Goal: Task Accomplishment & Management: Manage account settings

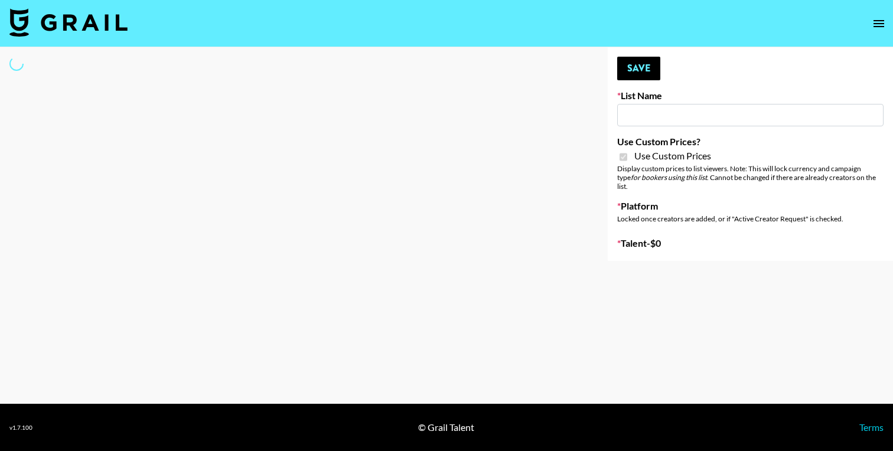
type input "[PERSON_NAME] (TikTok)"
checkbox input "true"
select select "Brand"
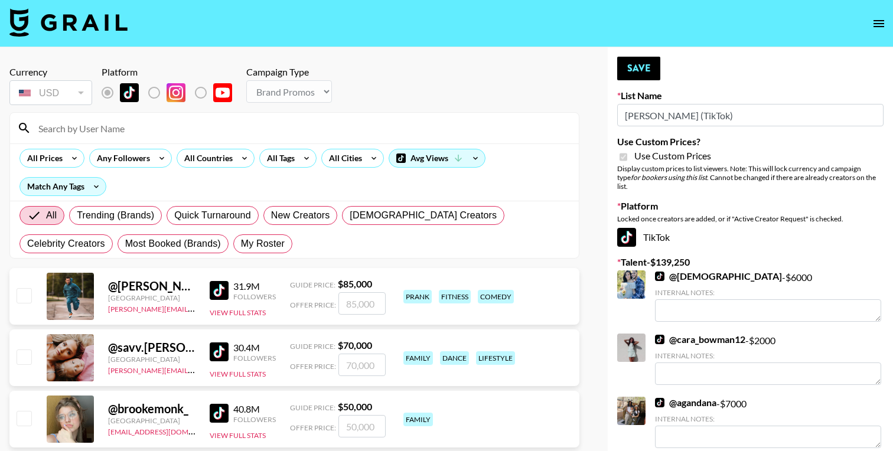
click at [222, 122] on input at bounding box center [301, 128] width 540 height 19
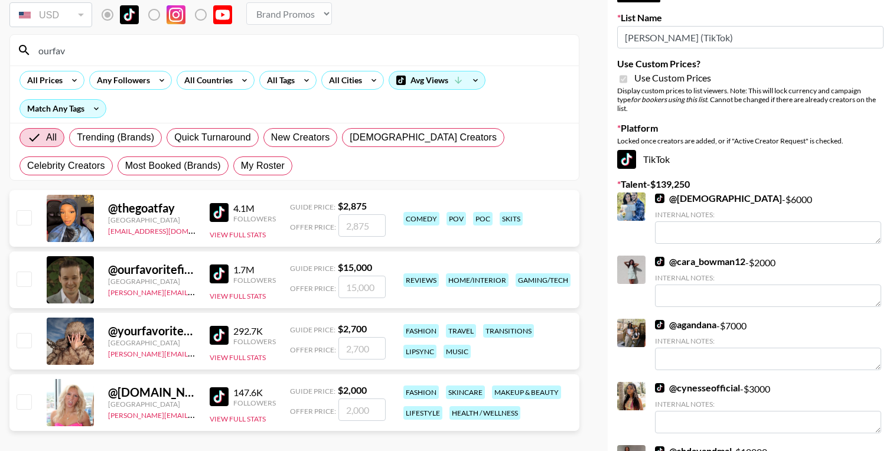
scroll to position [80, 0]
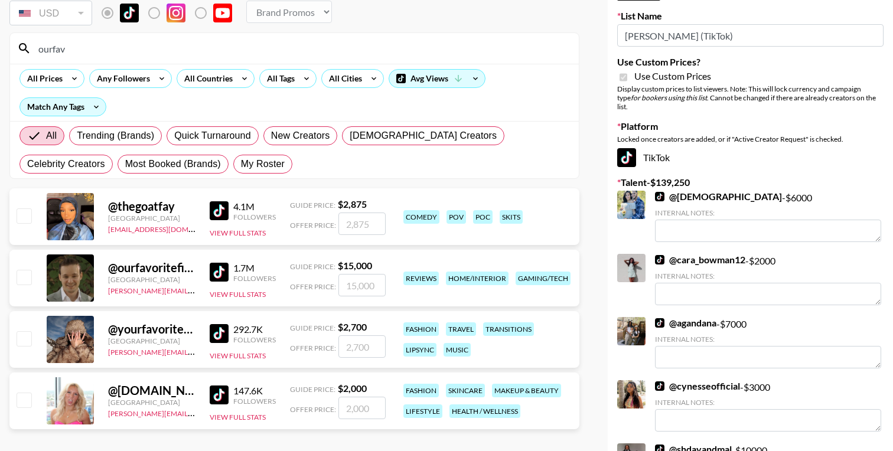
type input "ourfav"
click at [346, 288] on input "number" at bounding box center [361, 285] width 47 height 22
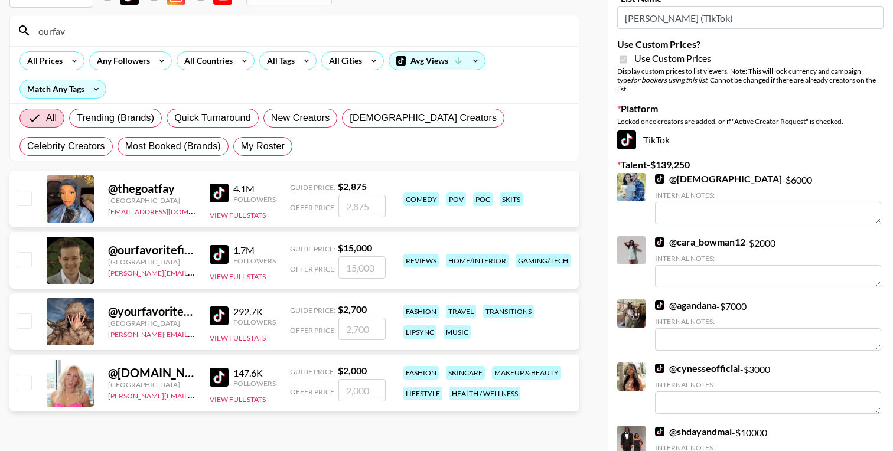
scroll to position [0, 0]
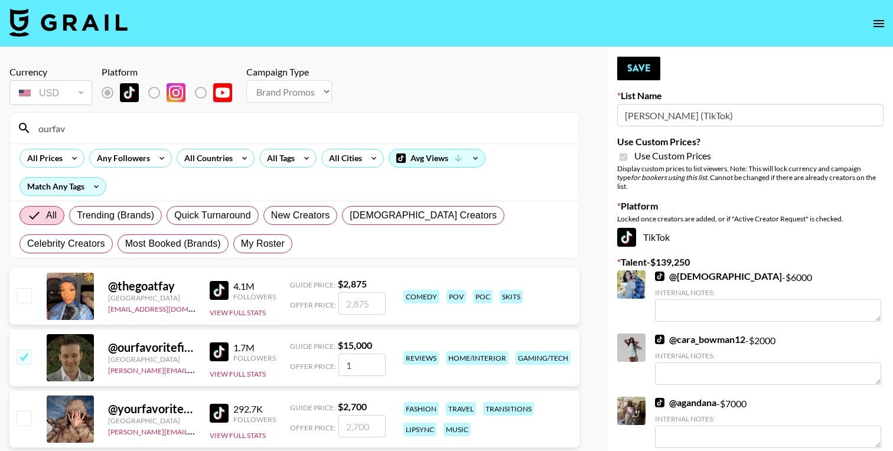
type input "12"
checkbox input "true"
type input "12000"
click at [649, 71] on button "Save" at bounding box center [638, 69] width 43 height 24
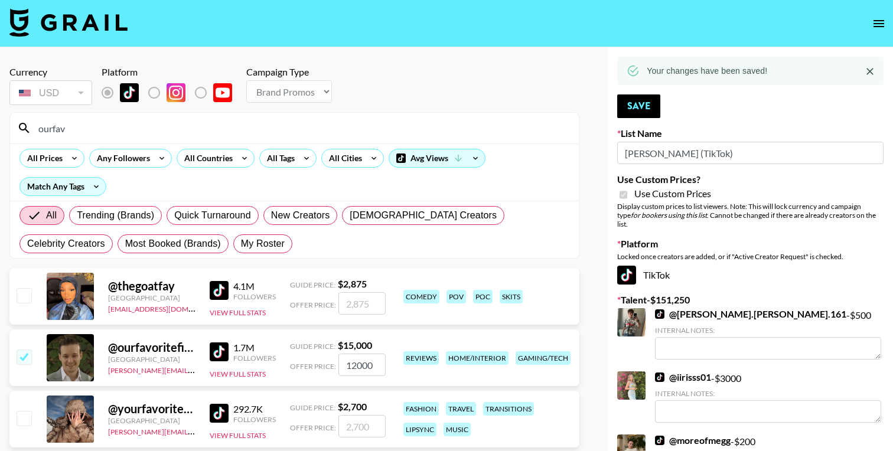
click at [100, 135] on input "ourfav" at bounding box center [301, 128] width 540 height 19
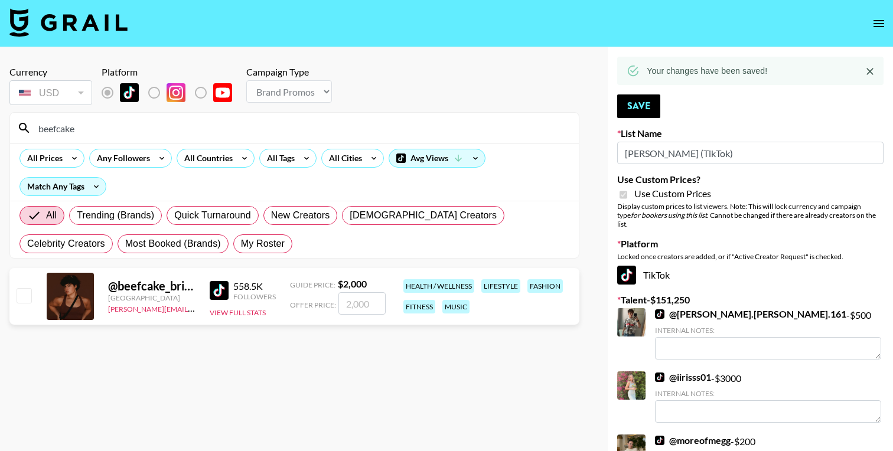
type input "beefcake"
click at [357, 305] on input "number" at bounding box center [361, 303] width 47 height 22
checkbox input "true"
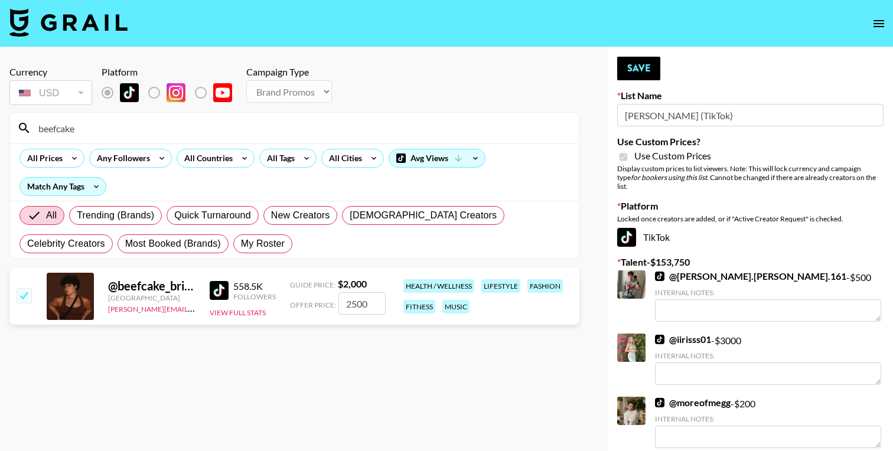
click at [351, 303] on input "2500" at bounding box center [361, 303] width 47 height 22
type input "4500"
click at [639, 64] on button "Save" at bounding box center [638, 69] width 43 height 24
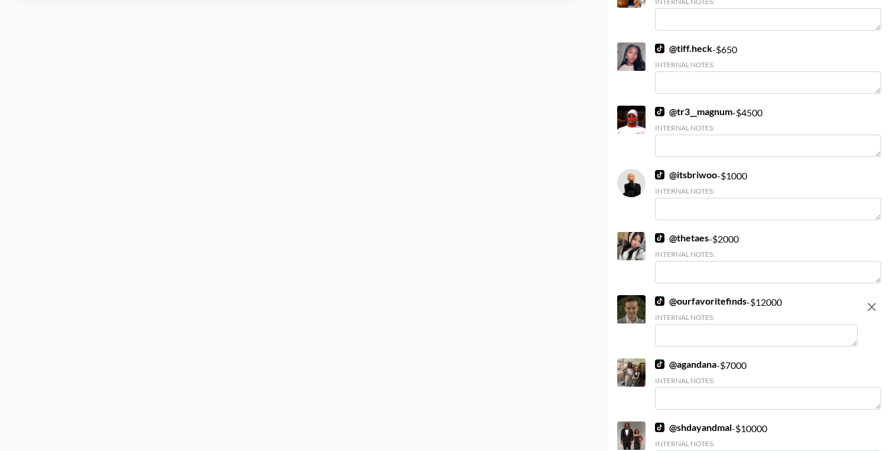
scroll to position [336, 0]
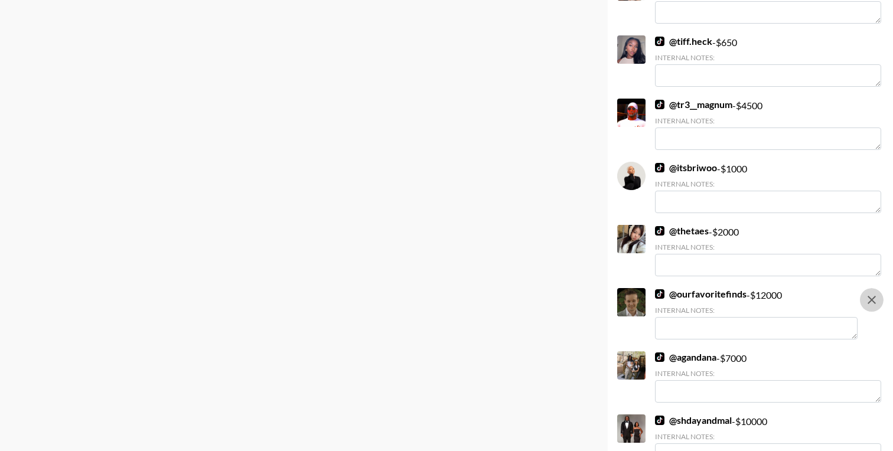
click at [868, 296] on icon "remove" at bounding box center [871, 300] width 8 height 8
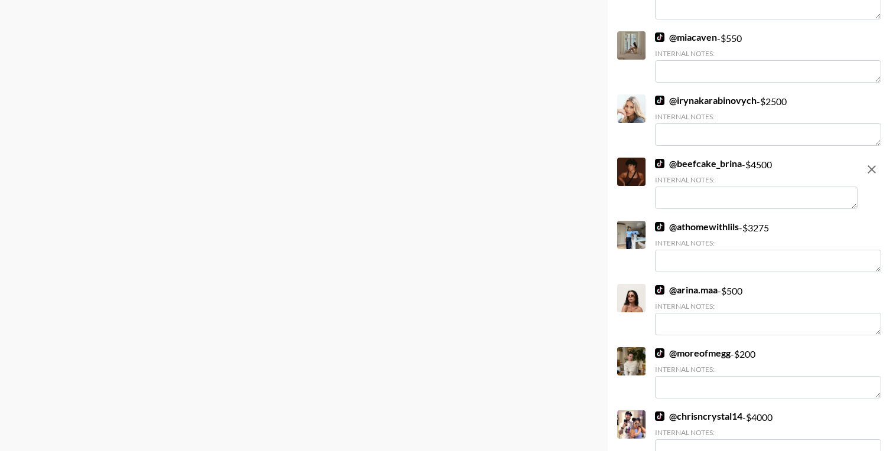
scroll to position [878, 0]
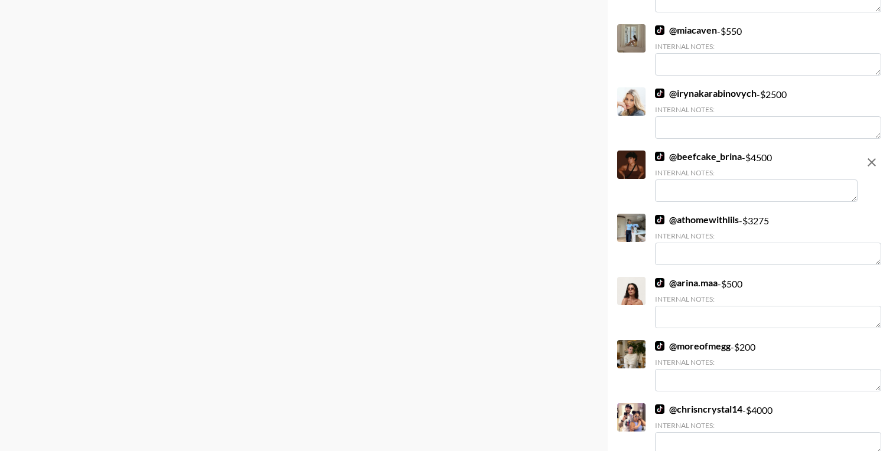
click at [679, 179] on textarea at bounding box center [756, 190] width 203 height 22
type textarea "Owns multiple businesses and has ADHD so needs to be organized."
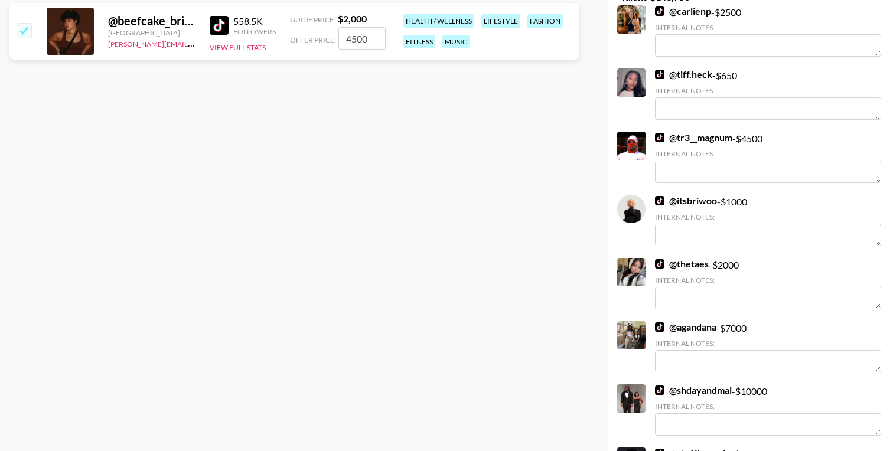
scroll to position [0, 0]
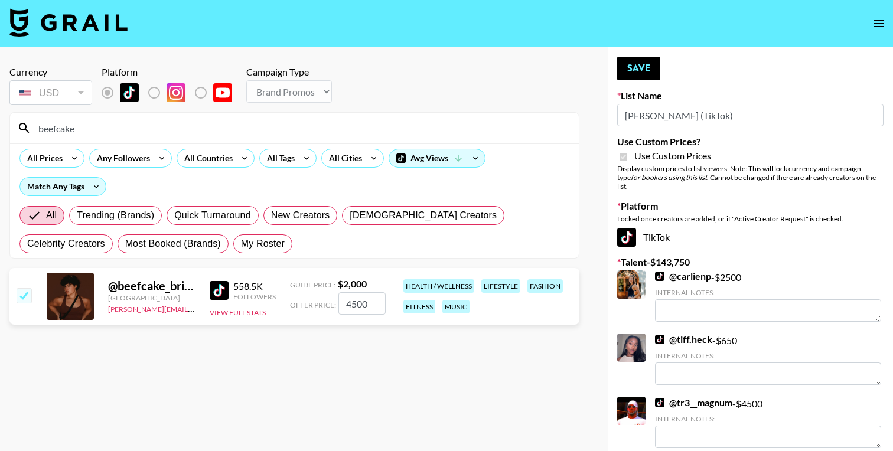
click at [142, 137] on input "beefcake" at bounding box center [301, 128] width 540 height 19
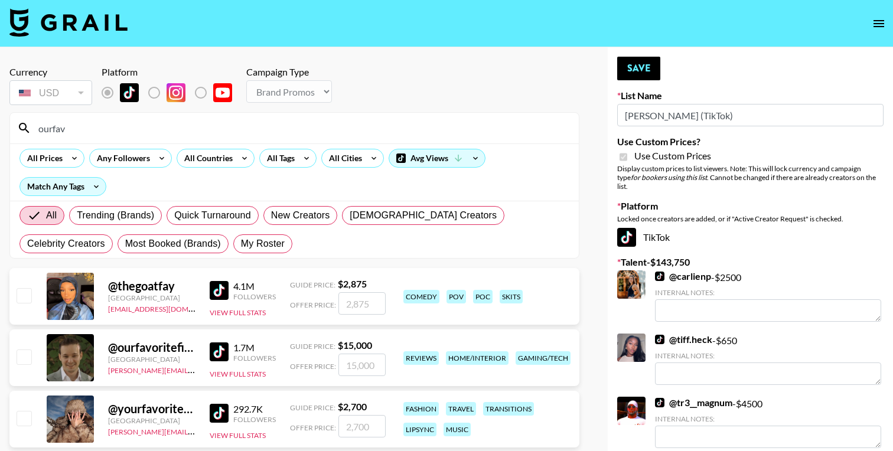
type input "ourfav"
click at [378, 371] on input "number" at bounding box center [361, 365] width 47 height 22
checkbox input "true"
type input "15000"
click at [648, 71] on button "Save" at bounding box center [638, 69] width 43 height 24
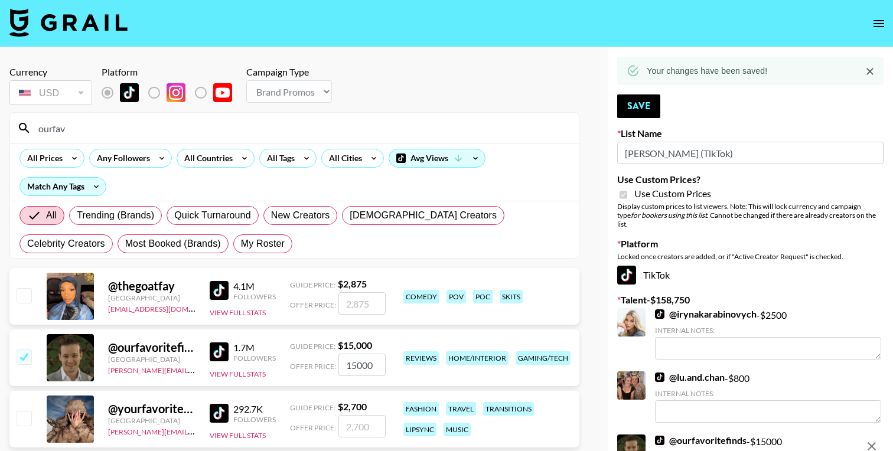
click at [115, 128] on input "ourfav" at bounding box center [301, 128] width 540 height 19
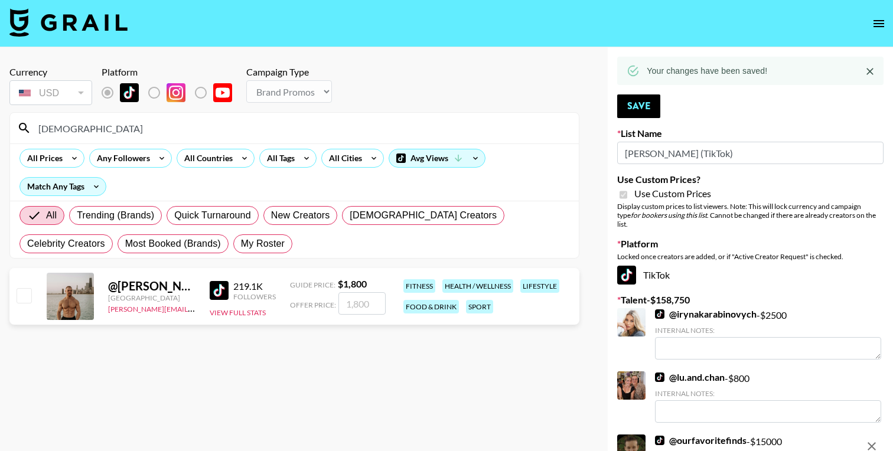
type input "christianpou"
click at [365, 306] on input "number" at bounding box center [361, 303] width 47 height 22
type input "2"
checkbox input "true"
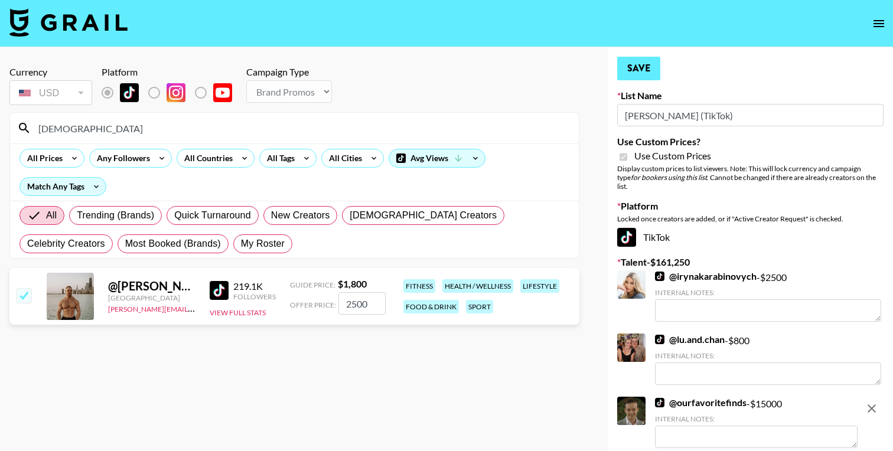
type input "2500"
click at [642, 70] on button "Save" at bounding box center [638, 69] width 43 height 24
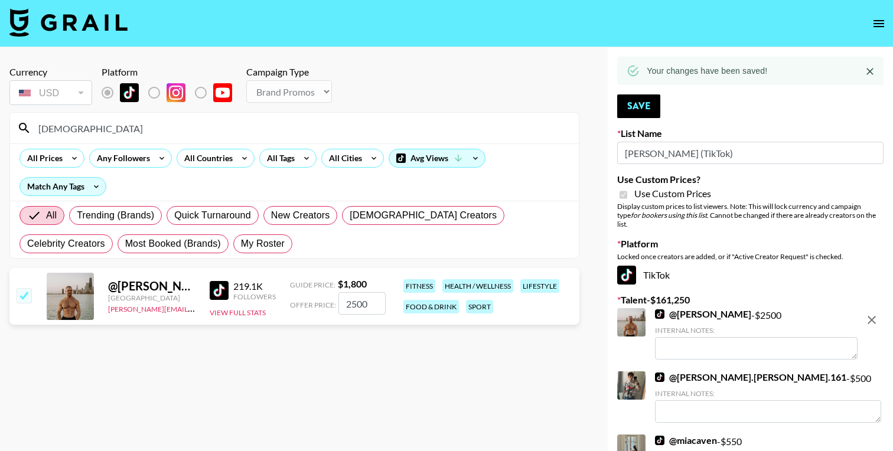
click at [690, 348] on textarea at bounding box center [756, 348] width 203 height 22
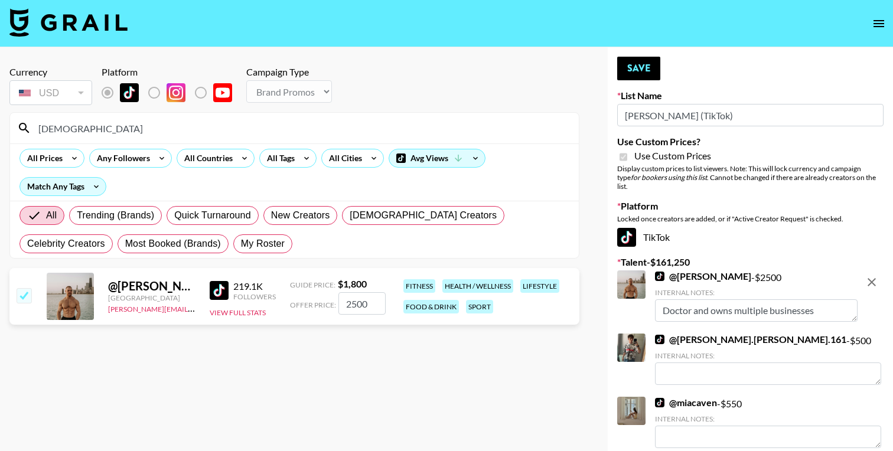
scroll to position [9, 0]
type textarea "Doctor and owns multiple businesses"
click at [636, 70] on button "Save" at bounding box center [638, 69] width 43 height 24
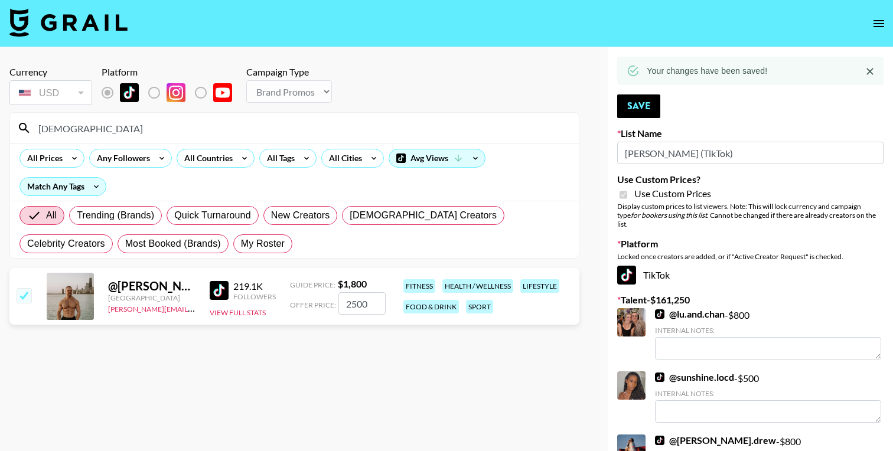
click at [95, 128] on input "christianpou" at bounding box center [301, 128] width 540 height 19
type input "t"
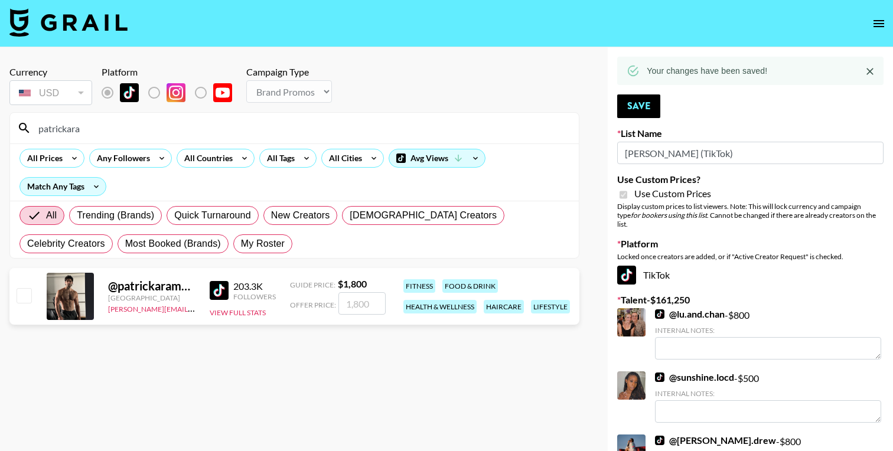
type input "patrickara"
click at [346, 302] on input "number" at bounding box center [361, 303] width 47 height 22
checkbox input "true"
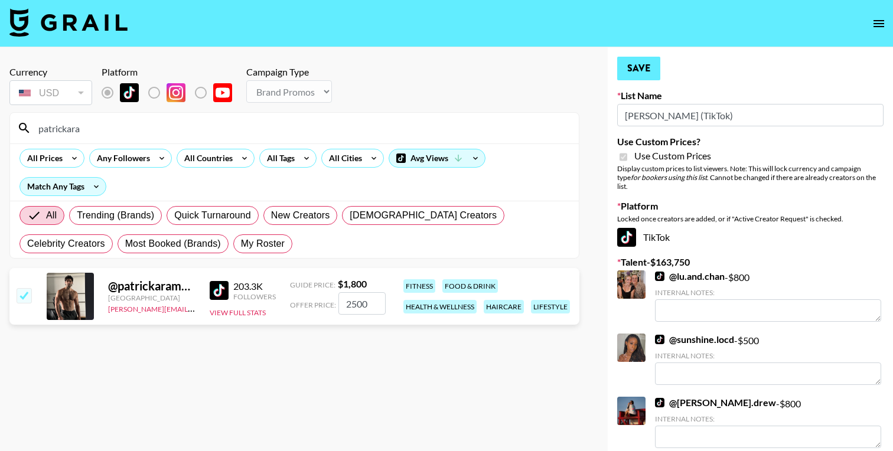
type input "2500"
click at [644, 67] on button "Save" at bounding box center [638, 69] width 43 height 24
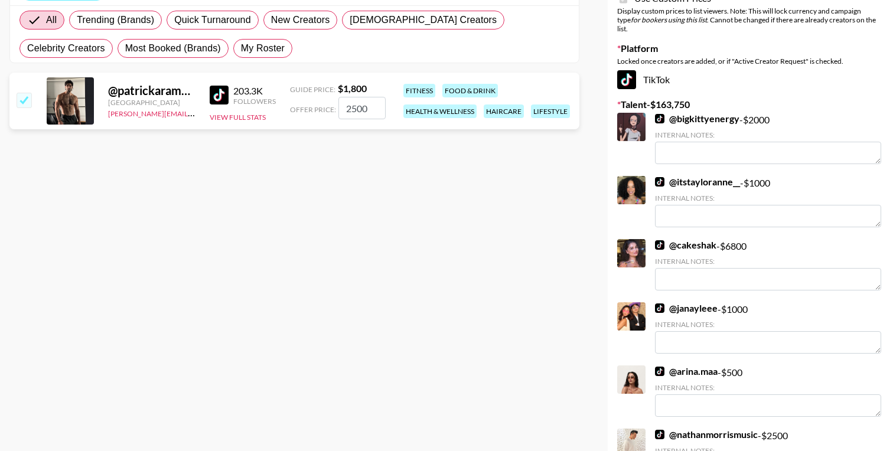
scroll to position [0, 0]
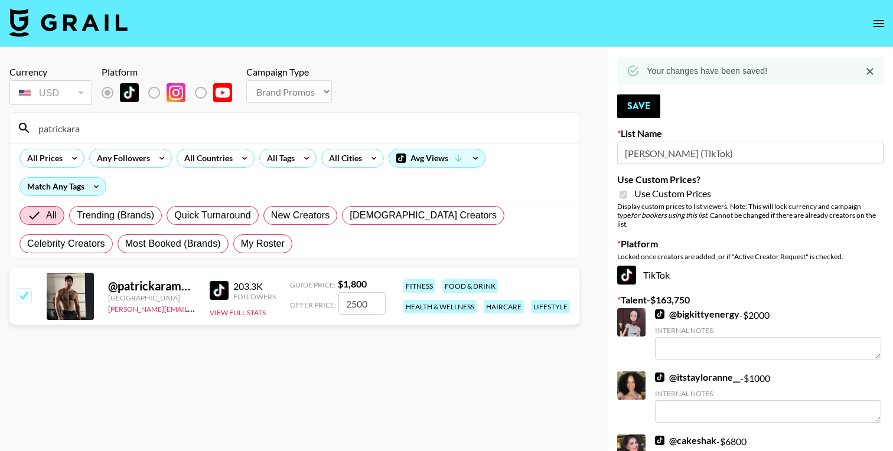
click at [70, 123] on input "patrickara" at bounding box center [301, 128] width 540 height 19
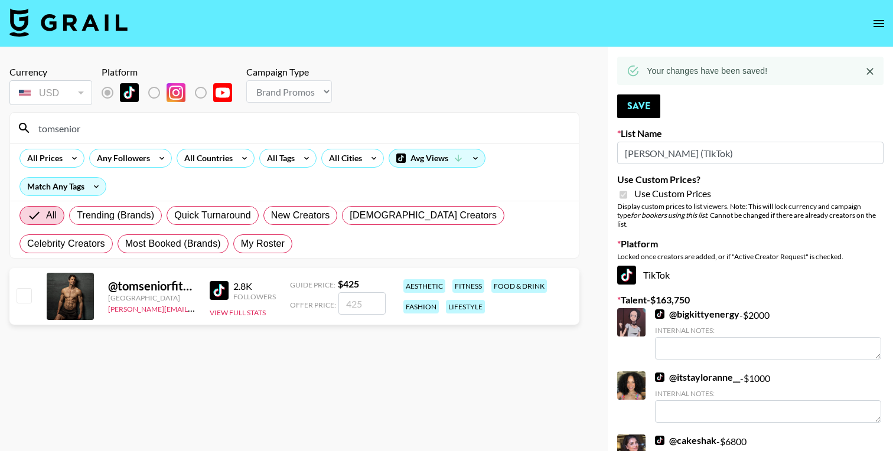
type input "tomsenior"
click at [368, 312] on input "number" at bounding box center [361, 303] width 47 height 22
type input "5"
checkbox input "true"
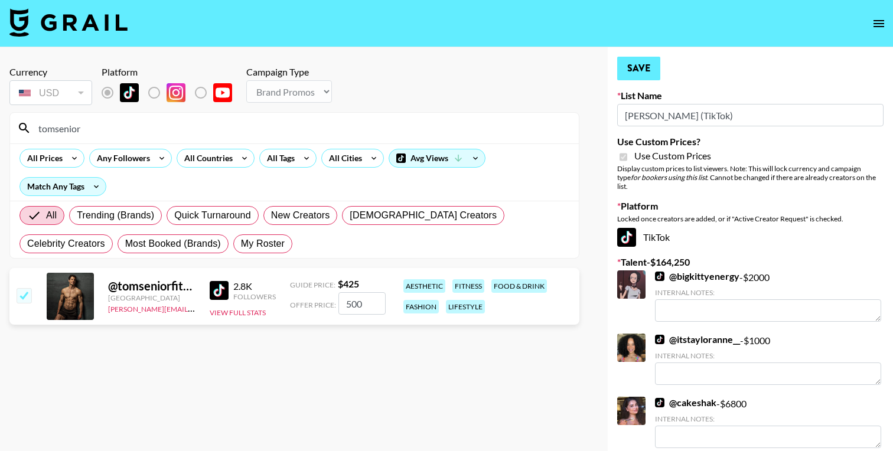
type input "500"
click at [639, 60] on button "Save" at bounding box center [638, 69] width 43 height 24
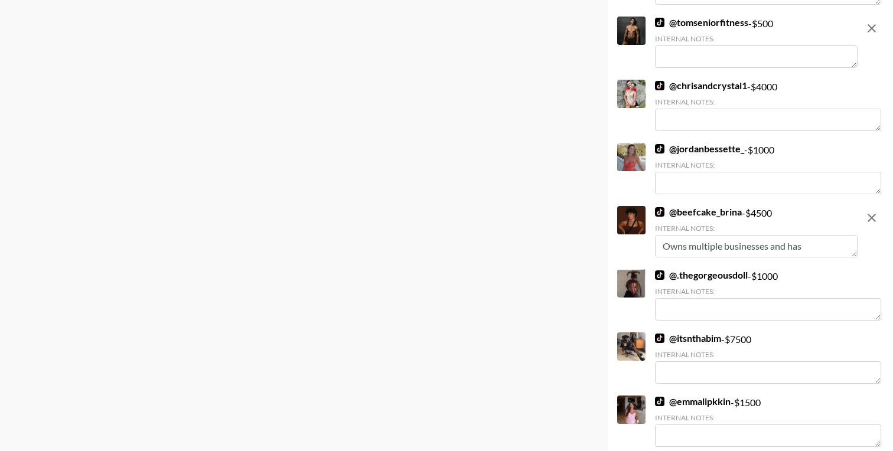
scroll to position [3072, 0]
click at [707, 49] on textarea at bounding box center [756, 56] width 203 height 22
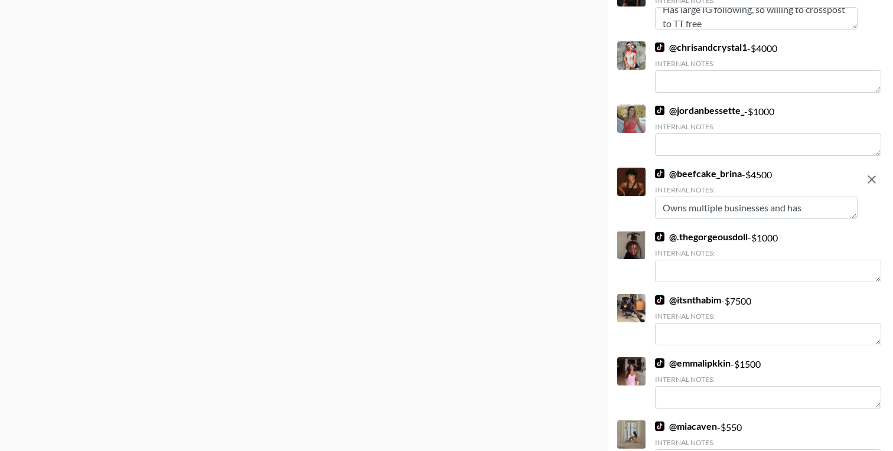
scroll to position [23, 0]
type textarea "Has large IG following, so willing to crosspost to TT free"
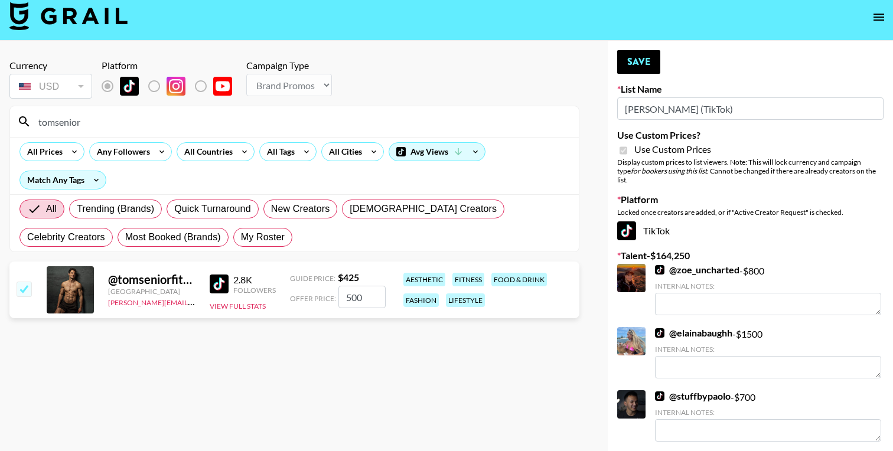
scroll to position [0, 0]
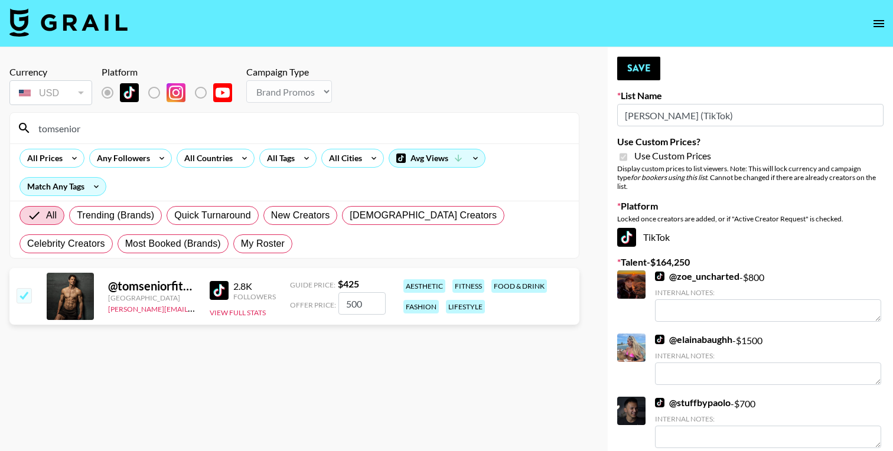
click at [136, 130] on input "tomsenior" at bounding box center [301, 128] width 540 height 19
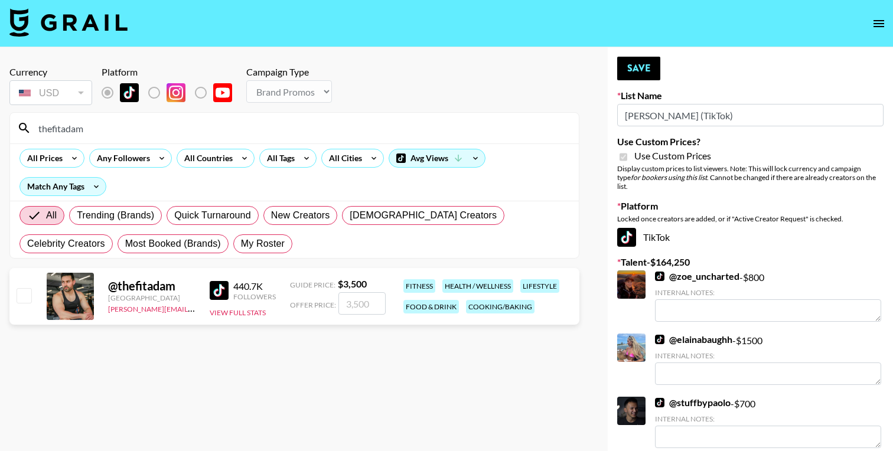
type input "thefitadam"
click at [357, 300] on input "number" at bounding box center [361, 303] width 47 height 22
type input "4"
checkbox input "true"
type input "4500"
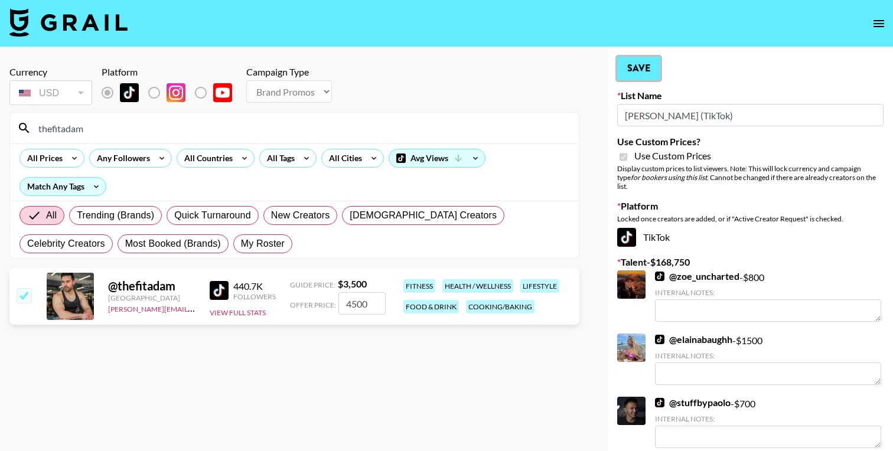
click at [631, 70] on button "Save" at bounding box center [638, 69] width 43 height 24
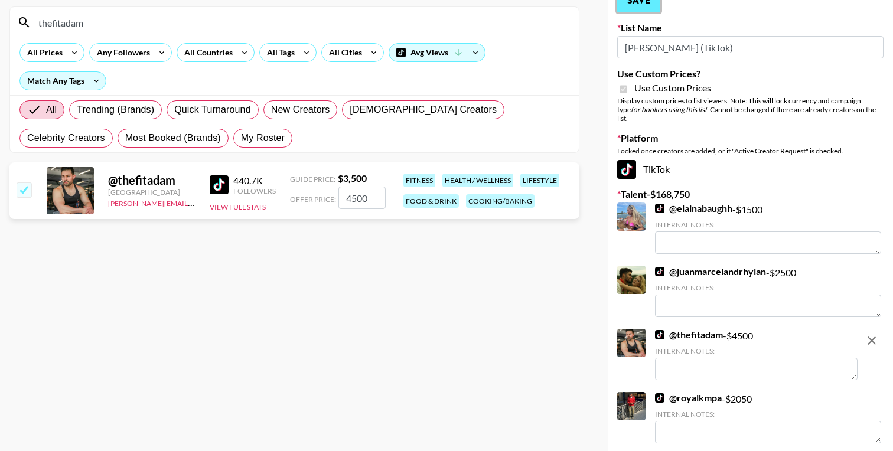
scroll to position [109, 0]
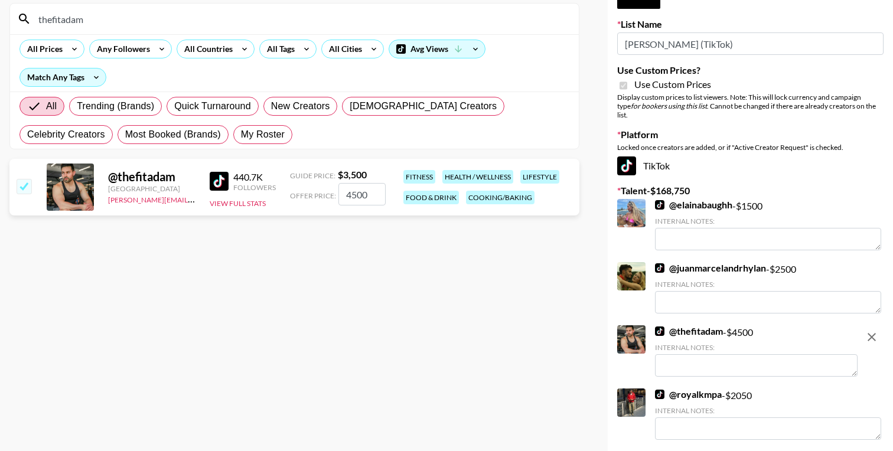
click at [685, 360] on textarea at bounding box center [756, 365] width 203 height 22
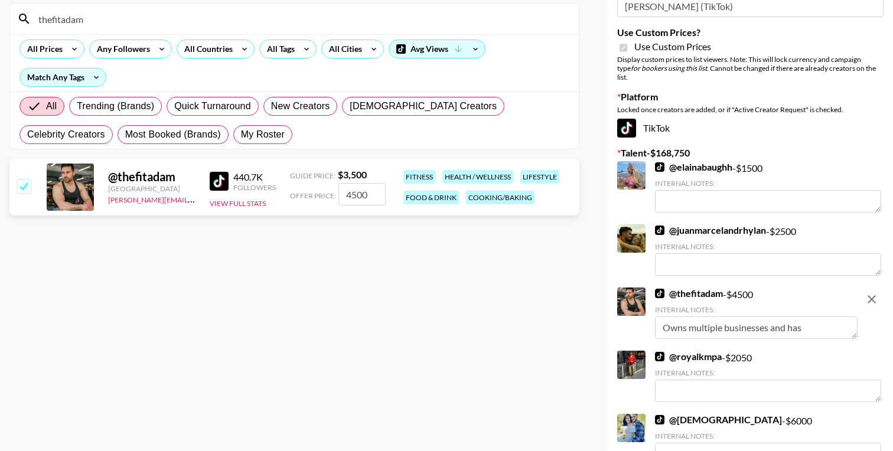
scroll to position [9, 0]
click at [662, 324] on textarea "Owns multiple businesses and has full time job and ADHD, so needs to stay" at bounding box center [756, 327] width 203 height 22
click at [706, 324] on textarea "Owns multiple businesses and has full time remote job and ADHD, so needs to stay" at bounding box center [756, 327] width 203 height 22
click at [828, 321] on textarea "Owns multiple businesses and has full time remote job and ADHD, so needs to stay" at bounding box center [756, 327] width 203 height 22
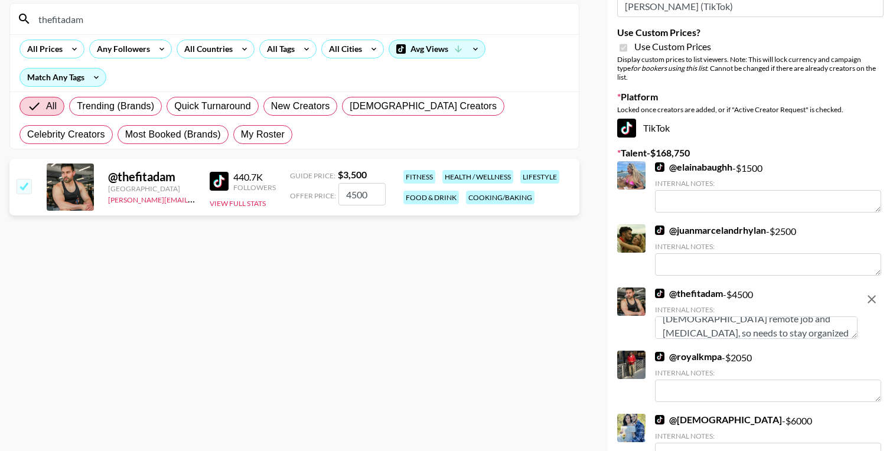
type textarea "Owns multiple businesses and has full time remote job and ADHD, so needs to sta…"
drag, startPoint x: 781, startPoint y: 324, endPoint x: 634, endPoint y: 305, distance: 148.2
click at [634, 305] on div "@ thefitadam - $ 4500 Internal Notes: Owns multiple businesses and has full tim…" at bounding box center [737, 315] width 240 height 54
click at [351, 192] on input "4500" at bounding box center [361, 194] width 47 height 22
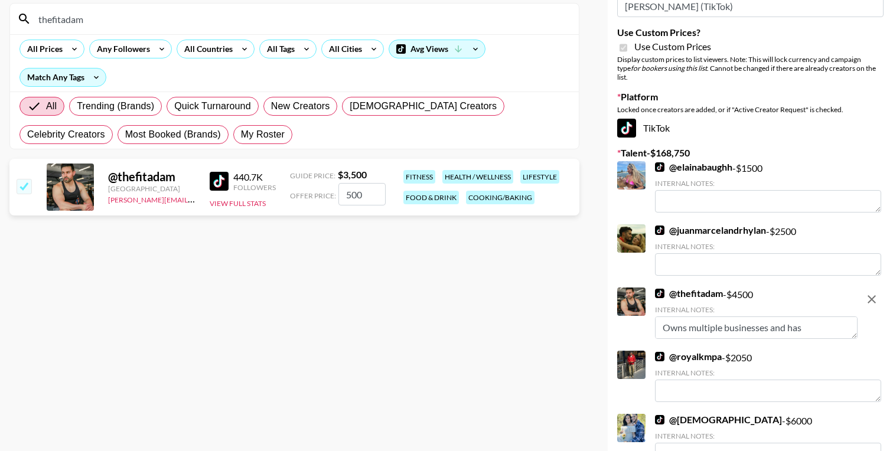
type input "3500"
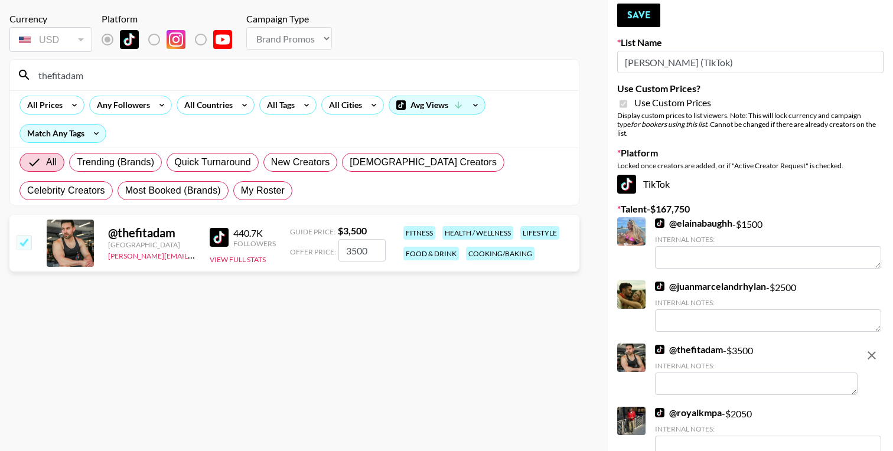
scroll to position [68, 0]
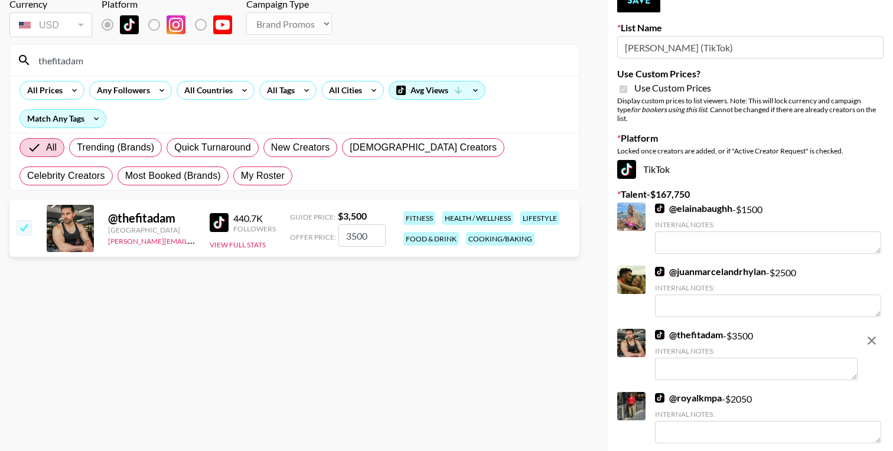
type input "3500"
click at [675, 358] on textarea at bounding box center [756, 369] width 203 height 22
paste textarea "Owns multiple businesses and has full time remote job and ADHD, so needs to sta…"
type textarea "Owns multiple businesses and has full time remote job and ADHD, so needs to sta…"
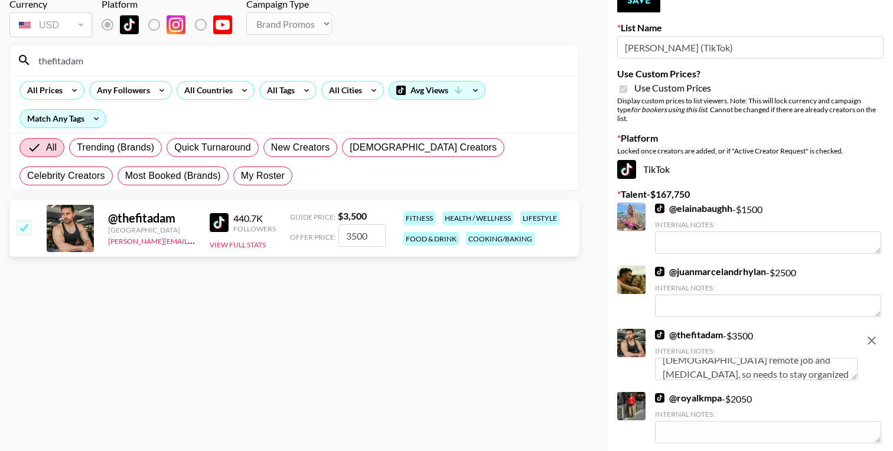
click at [101, 60] on input "thefitadam" at bounding box center [301, 60] width 540 height 19
click at [102, 59] on input "thefitadam" at bounding box center [301, 60] width 540 height 19
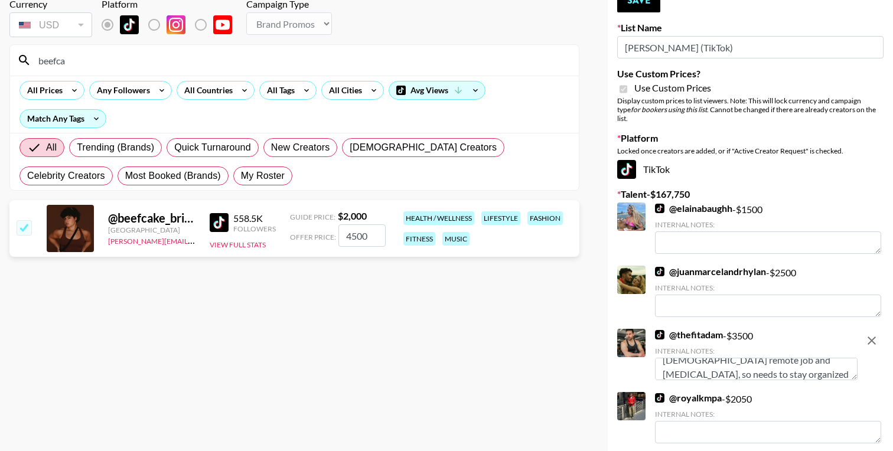
type input "beefca"
click at [351, 237] on input "4500" at bounding box center [361, 235] width 47 height 22
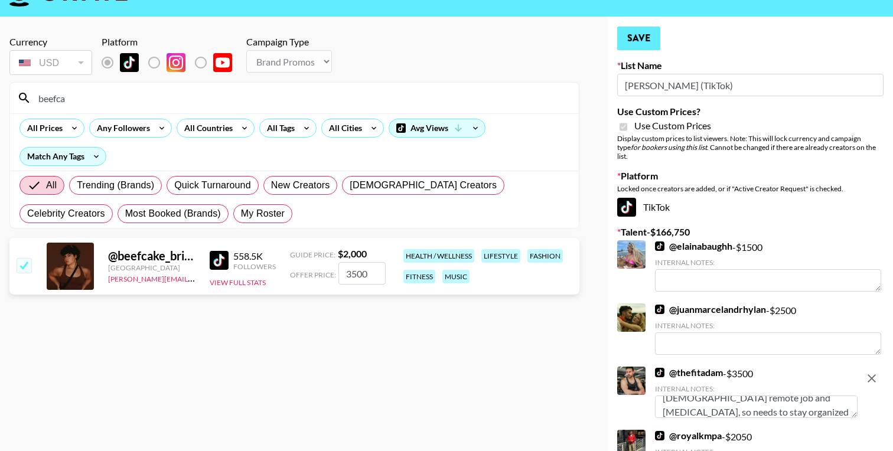
type input "3500"
click at [642, 35] on button "Save" at bounding box center [638, 39] width 43 height 24
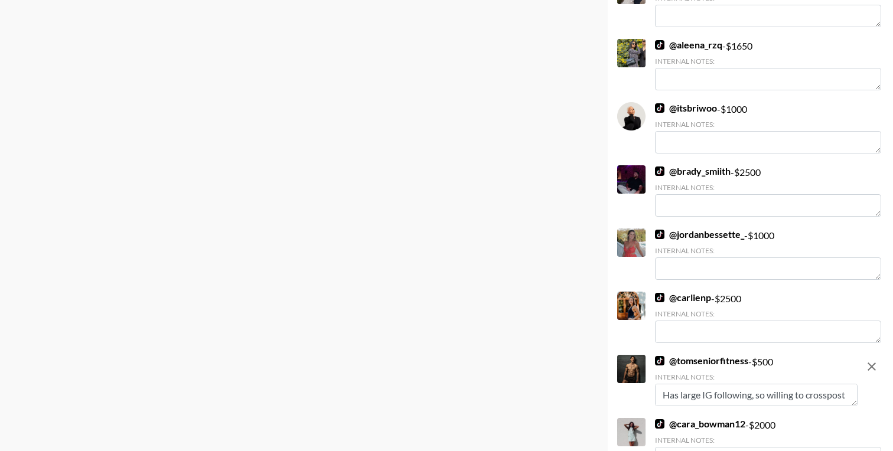
scroll to position [0, 0]
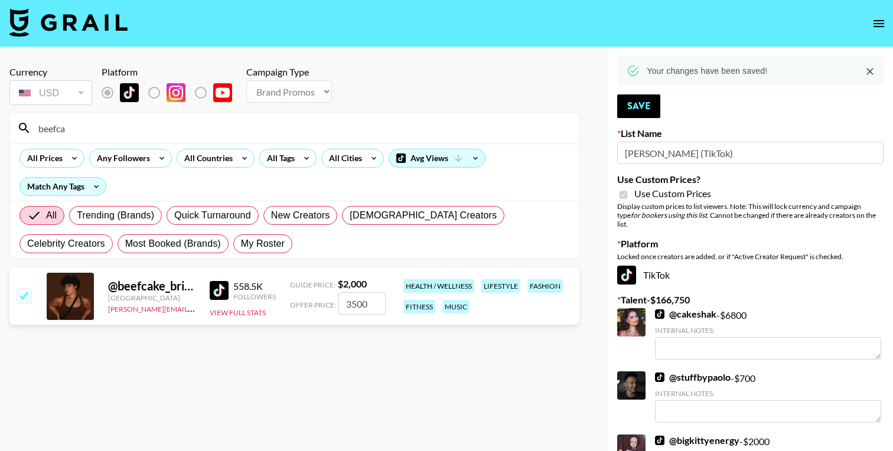
click at [137, 135] on input "beefca" at bounding box center [301, 128] width 540 height 19
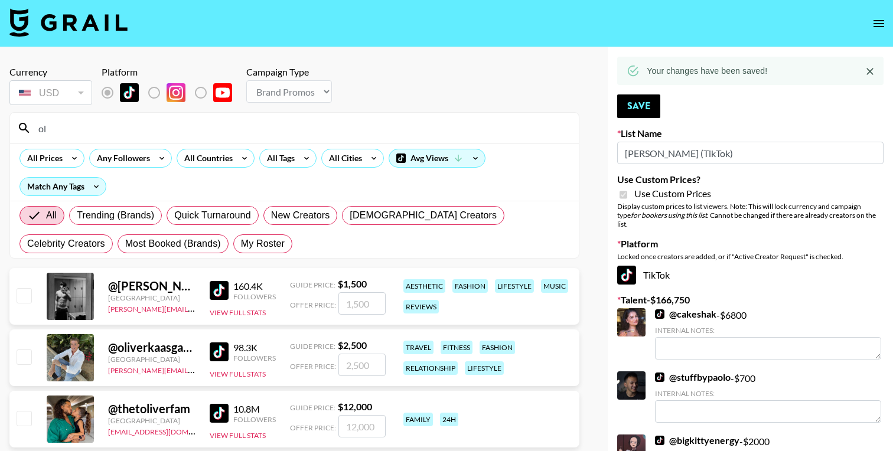
type input "o"
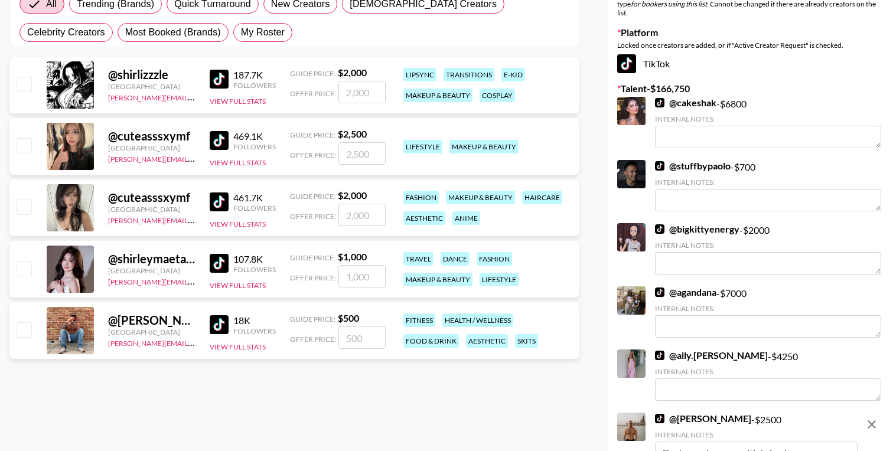
scroll to position [214, 0]
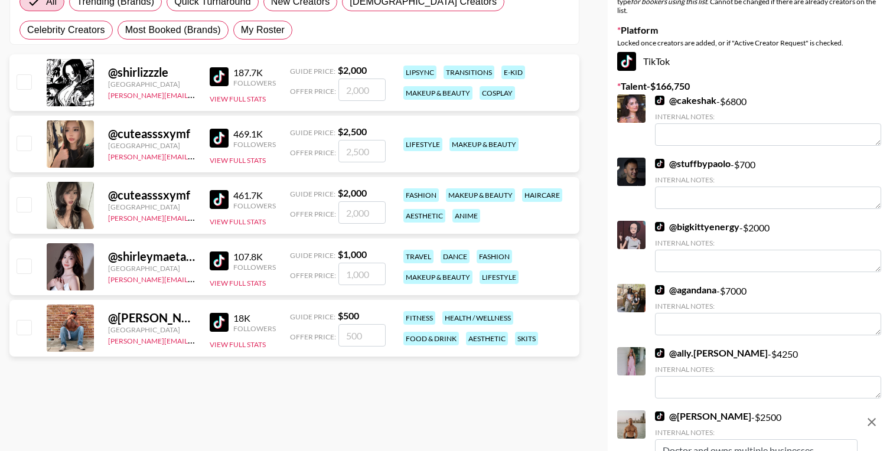
type input "[PERSON_NAME]"
click at [358, 337] on input "number" at bounding box center [361, 335] width 47 height 22
type input "5"
checkbox input "true"
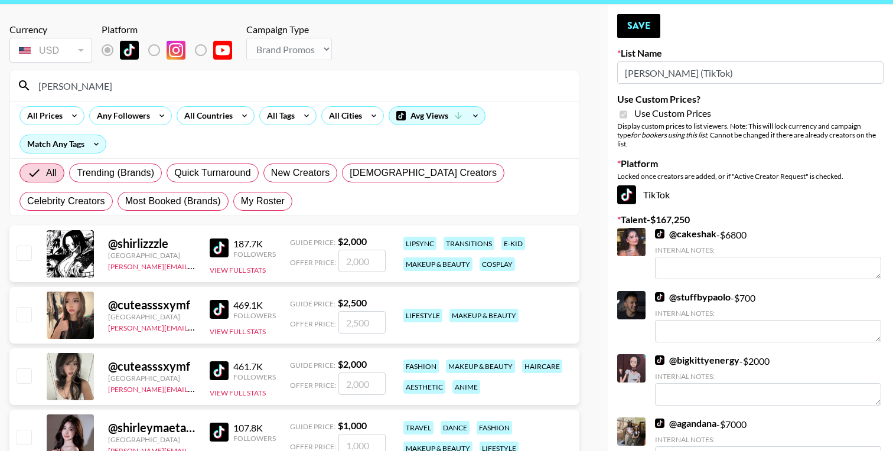
scroll to position [34, 0]
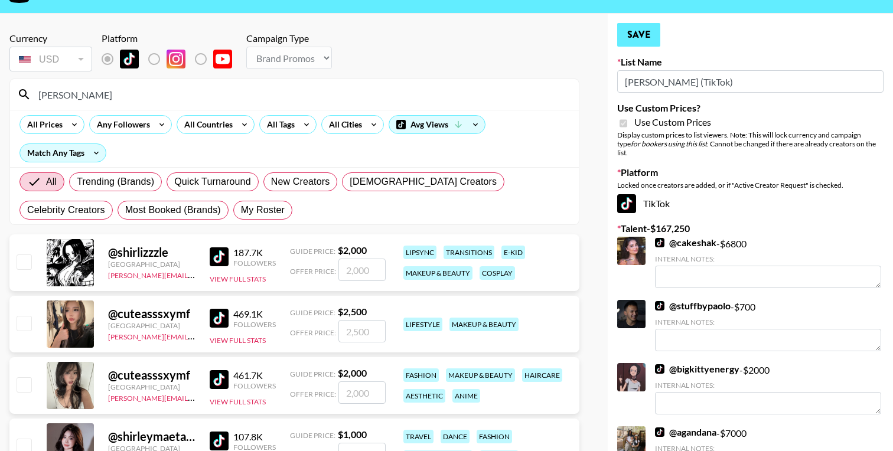
type input "500"
click at [647, 35] on button "Save" at bounding box center [638, 35] width 43 height 24
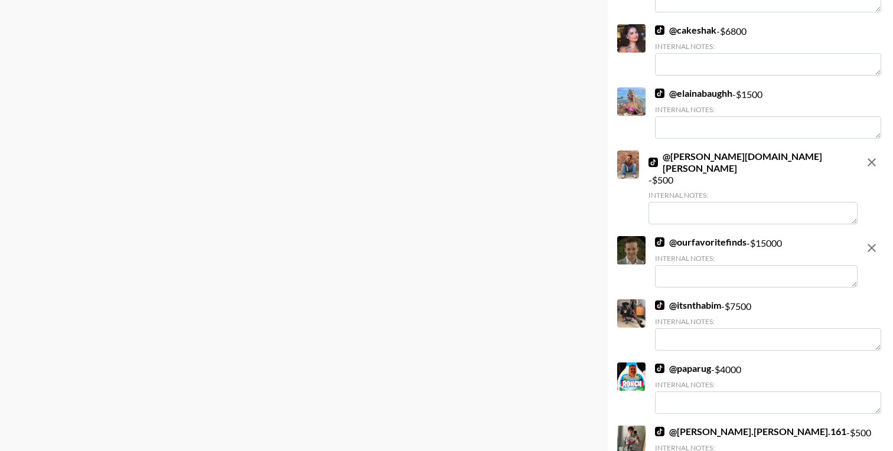
scroll to position [1059, 0]
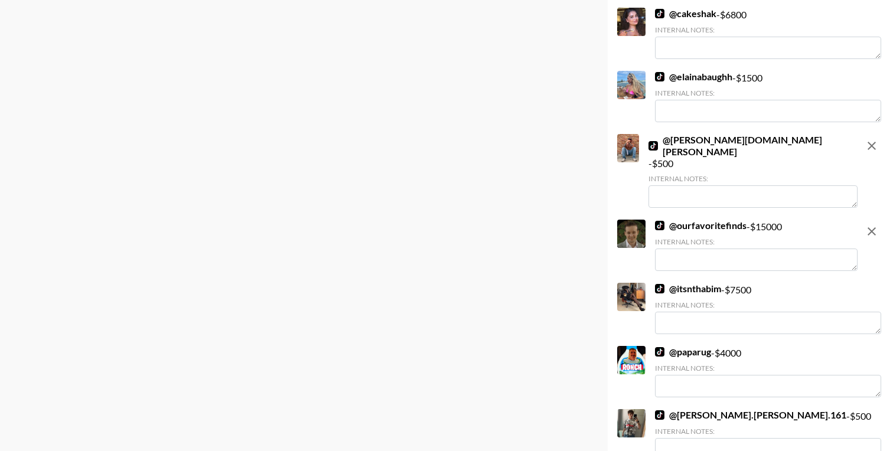
click at [686, 185] on textarea at bounding box center [752, 196] width 209 height 22
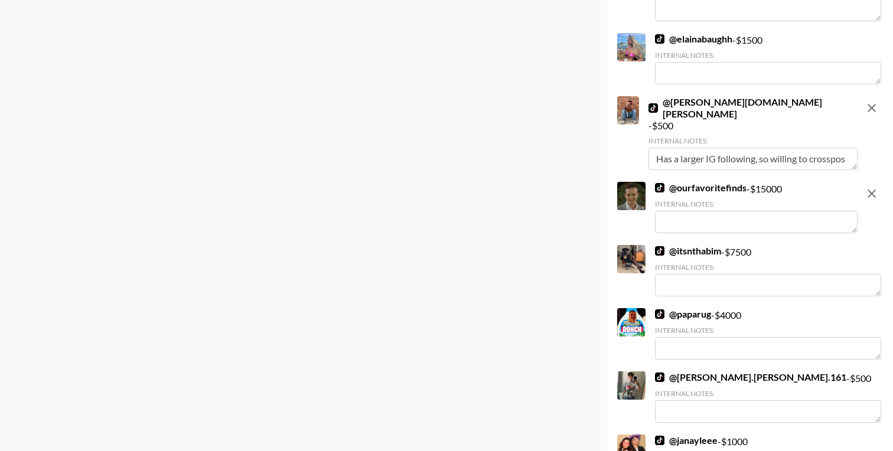
scroll to position [9, 0]
click at [703, 148] on textarea "Has a larger IG following, so willing to crosspost free." at bounding box center [752, 159] width 209 height 22
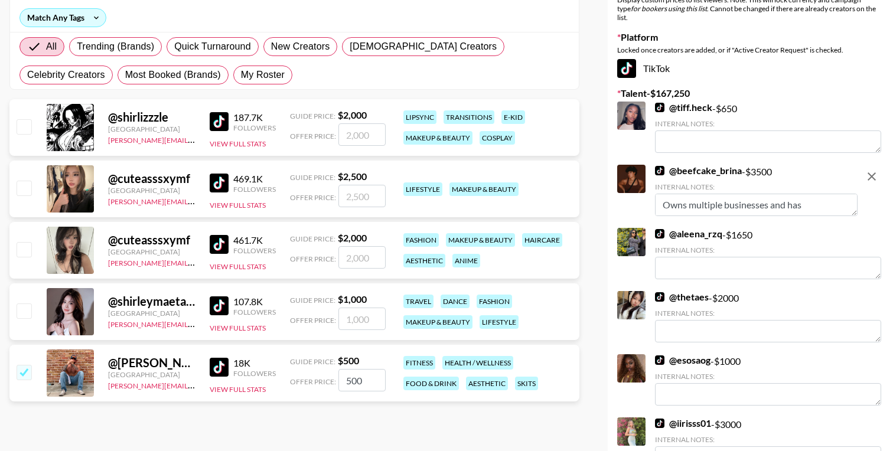
scroll to position [0, 0]
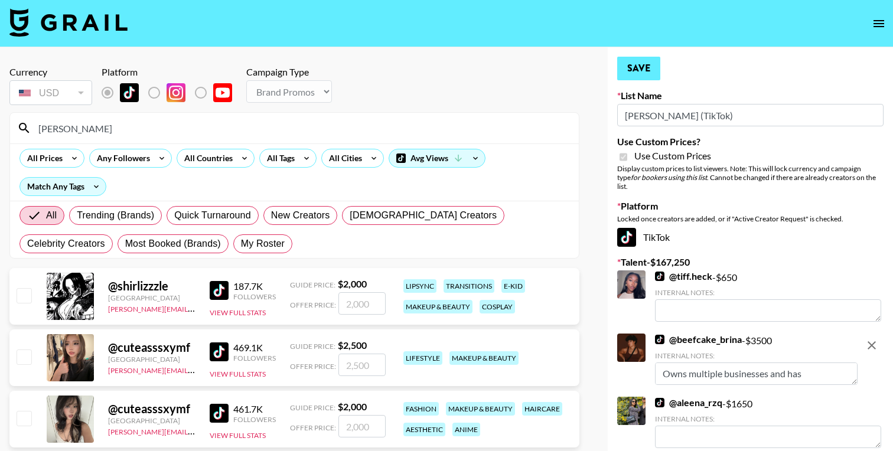
type textarea "Has a larger IG following, so willing to crosspost to TT free."
click at [652, 73] on button "Save" at bounding box center [638, 69] width 43 height 24
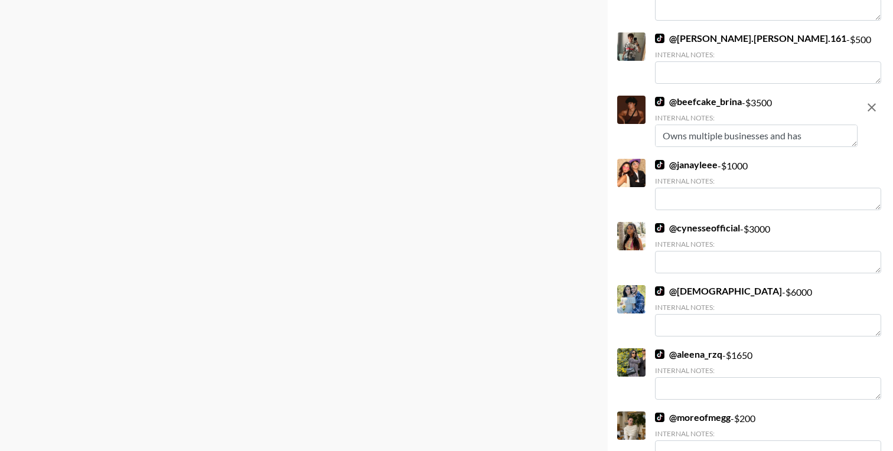
scroll to position [908, 0]
click at [725, 124] on textarea "Owns multiple businesses and has ADHD so needs to be organized." at bounding box center [756, 135] width 203 height 22
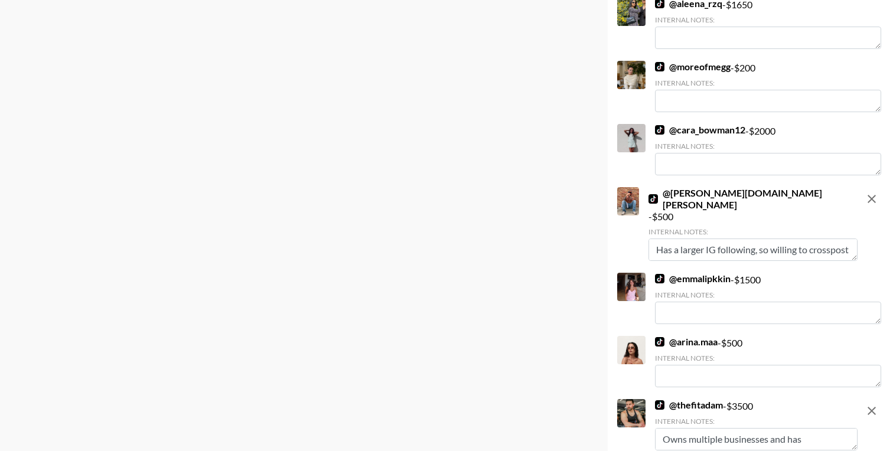
scroll to position [1272, 0]
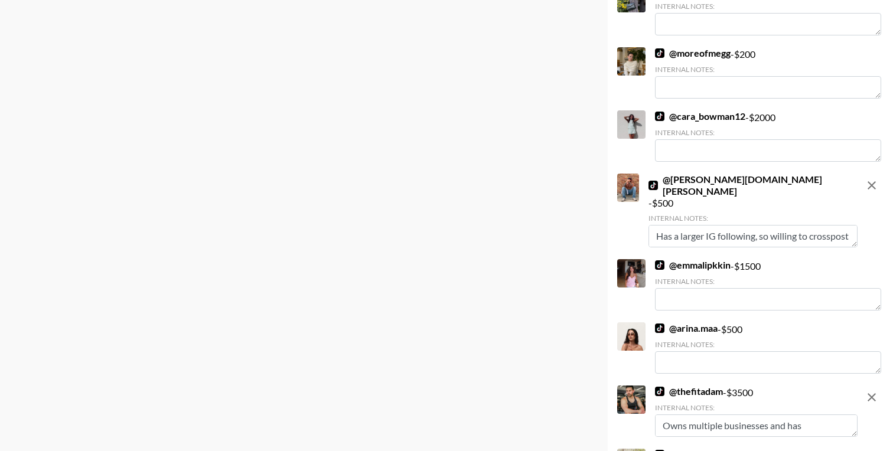
click at [711, 414] on textarea "Owns multiple businesses and has full time remote job and ADHD, so needs to sta…" at bounding box center [756, 425] width 203 height 22
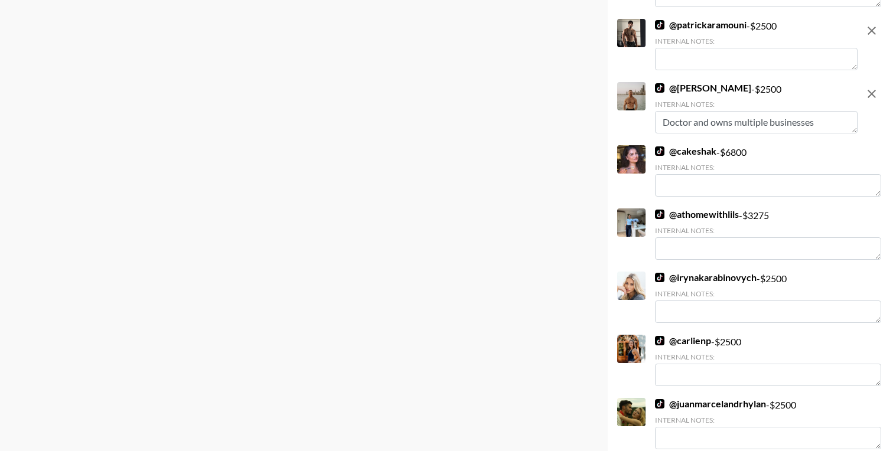
scroll to position [2653, 0]
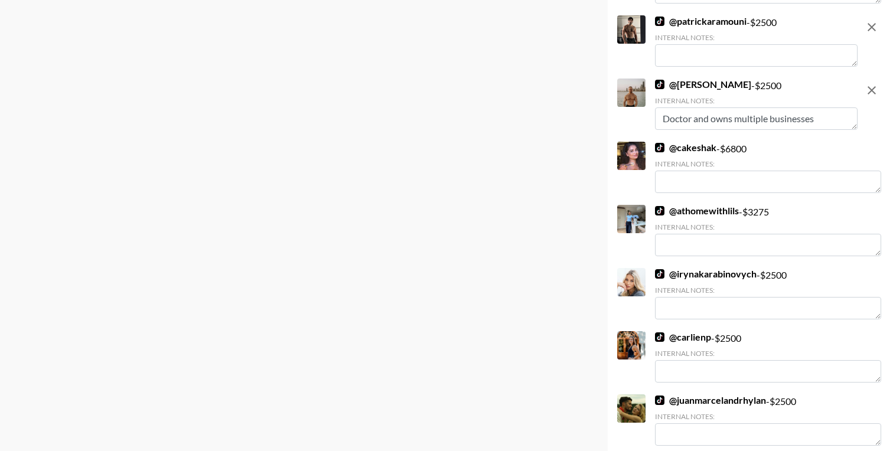
click at [691, 107] on textarea "Doctor and owns multiple businesses" at bounding box center [756, 118] width 203 height 22
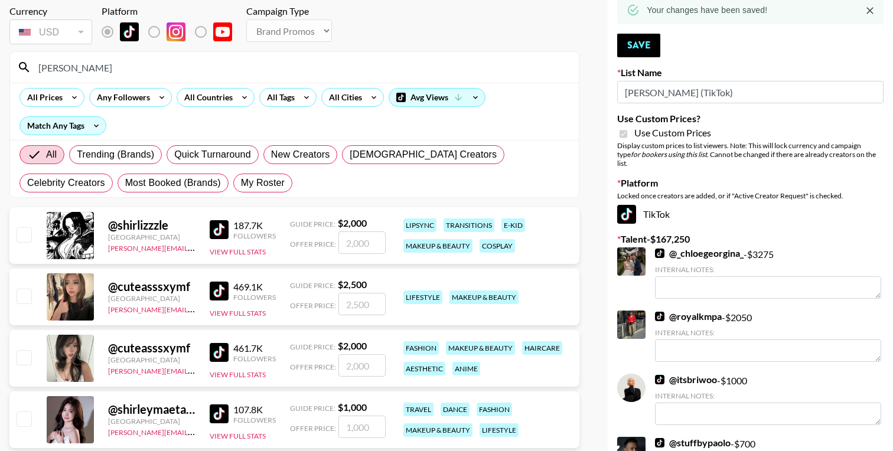
scroll to position [0, 0]
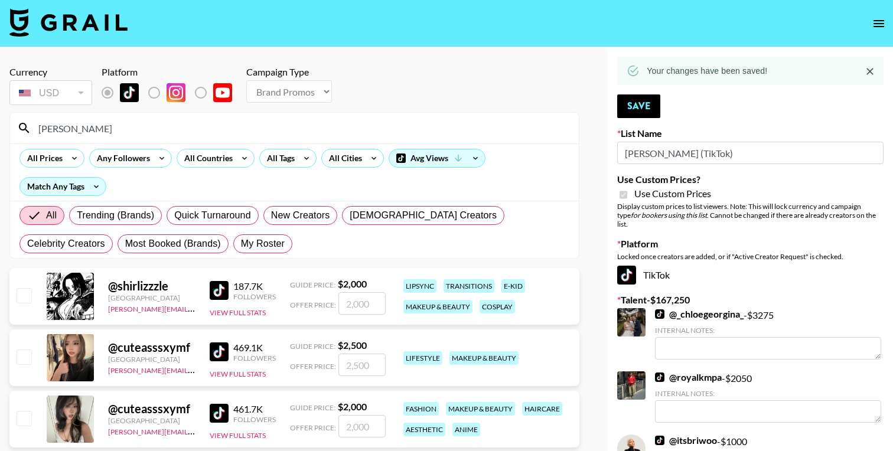
click at [117, 133] on input "[PERSON_NAME]" at bounding box center [301, 128] width 540 height 19
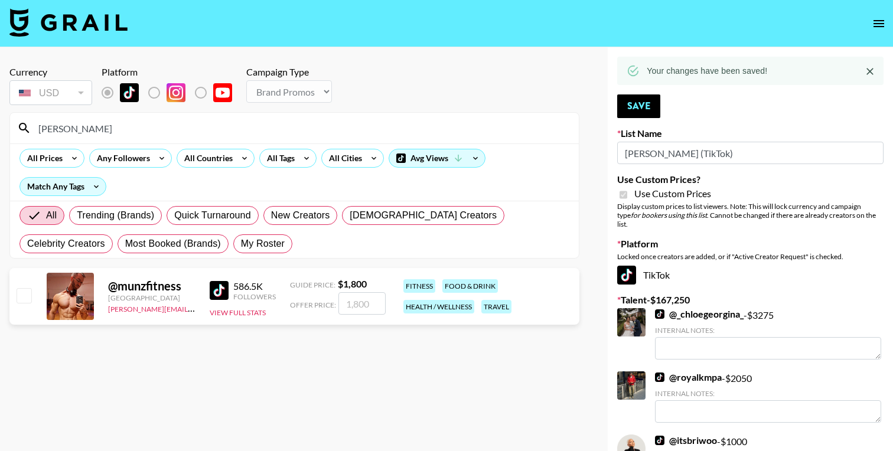
type input "munz"
click at [357, 308] on input "number" at bounding box center [361, 303] width 47 height 22
type input "2"
checkbox input "true"
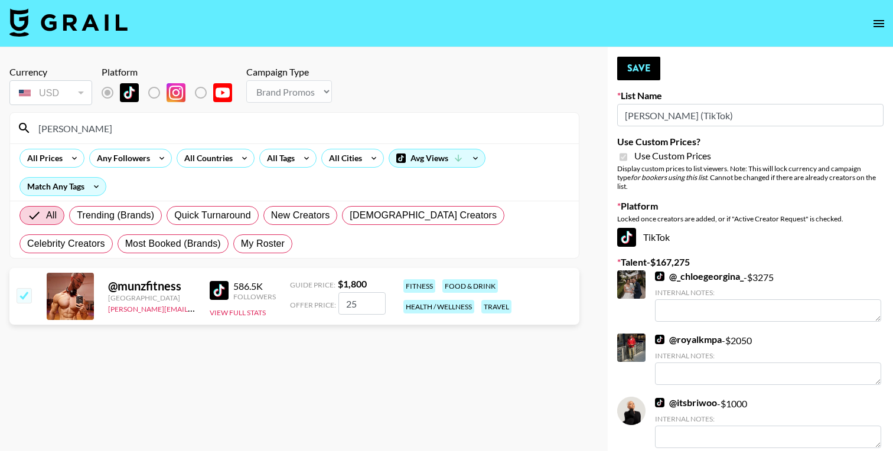
type input "2"
checkbox input "true"
type input "3"
checkbox input "true"
type input "2500"
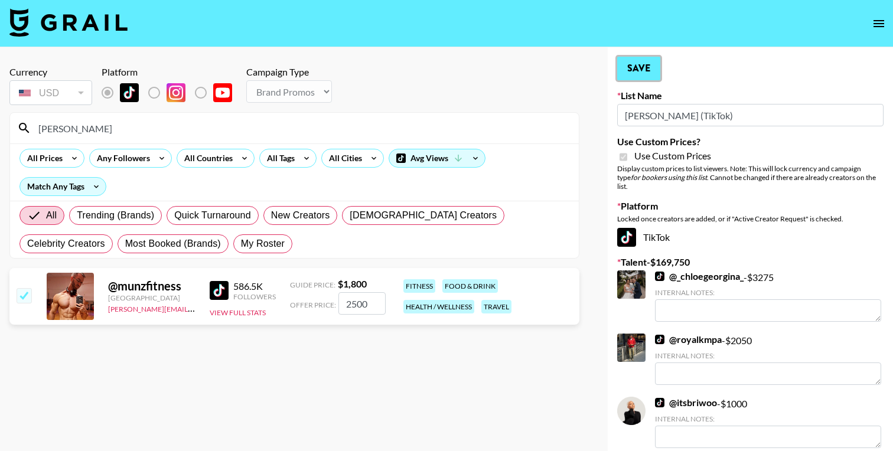
click at [636, 72] on button "Save" at bounding box center [638, 69] width 43 height 24
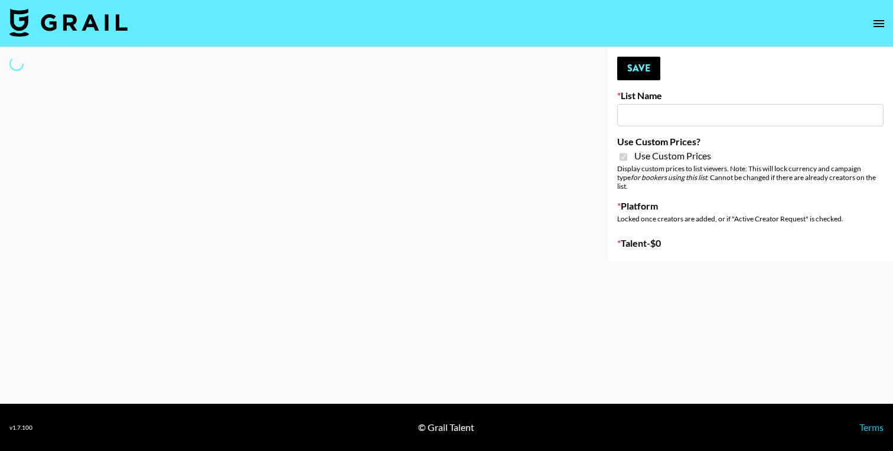
type input "[PERSON_NAME] (IG)"
checkbox input "true"
select select "Brand"
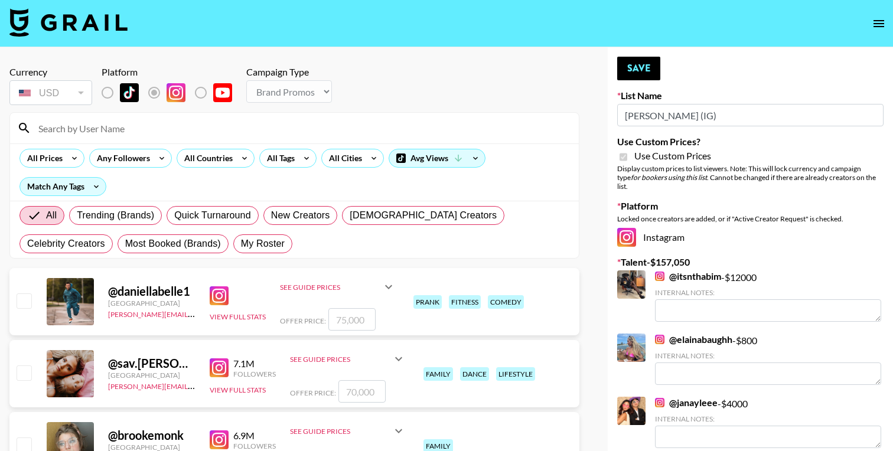
click at [126, 128] on input at bounding box center [301, 128] width 540 height 19
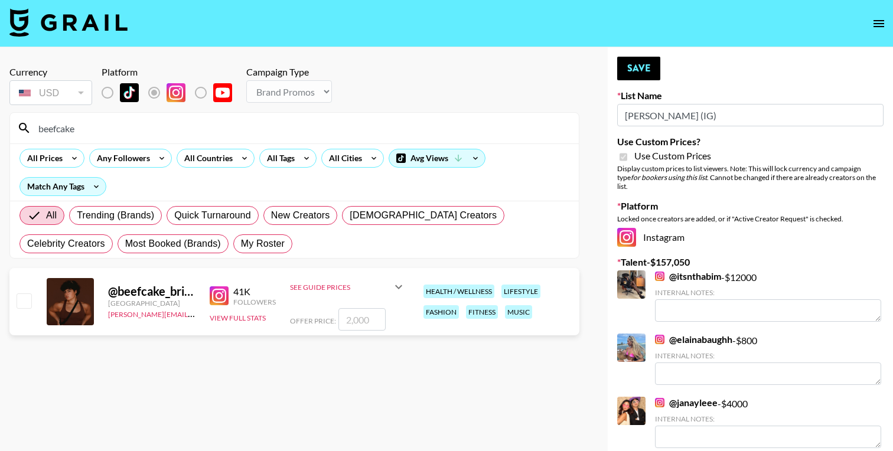
type input "beefcake"
click at [358, 318] on input "number" at bounding box center [361, 319] width 47 height 22
checkbox input "true"
type input "3500"
click at [644, 67] on button "Save" at bounding box center [638, 69] width 43 height 24
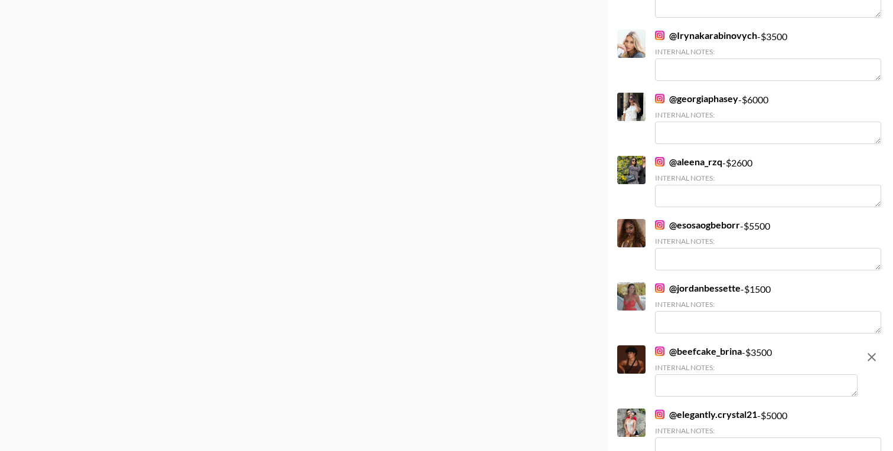
scroll to position [3000, 0]
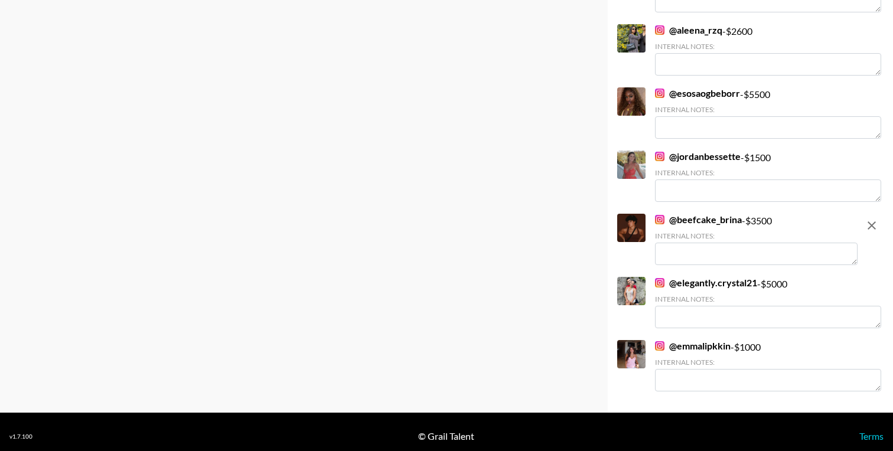
click at [705, 245] on textarea at bounding box center [756, 254] width 203 height 22
paste textarea "Owns multiple businesses and has ADHD so needs to be organized."
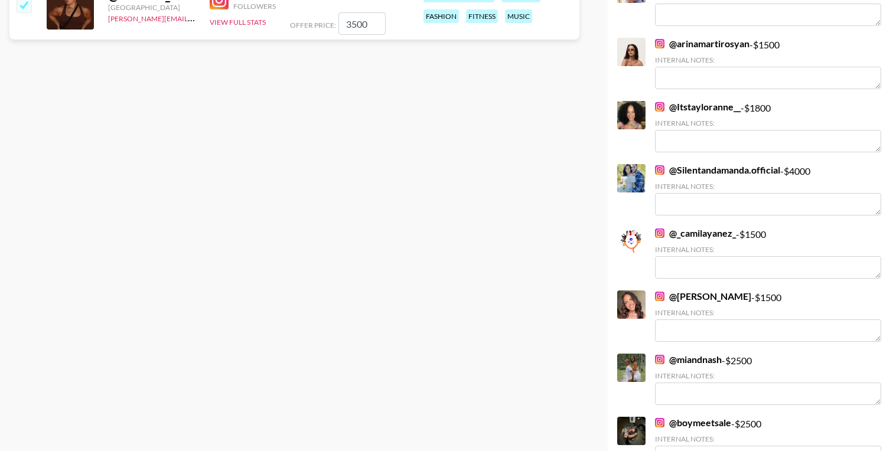
scroll to position [0, 0]
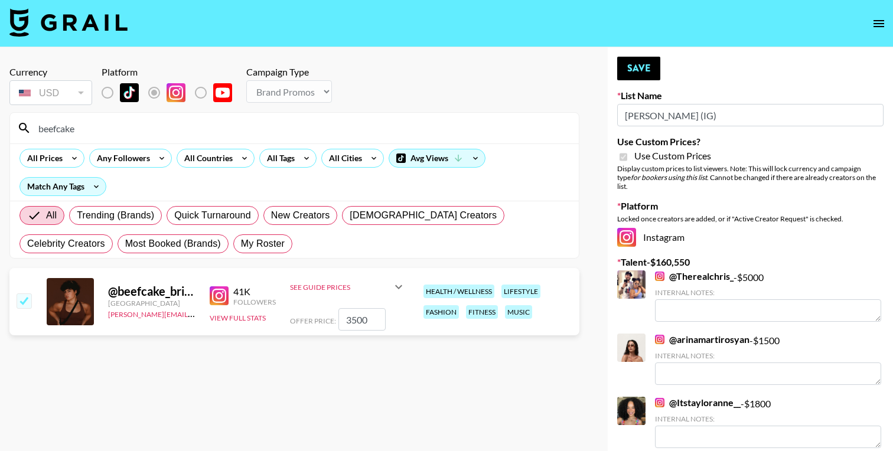
type textarea "Owns multiple businesses and has ADHD so needs to be organized."
click at [146, 130] on input "beefcake" at bounding box center [301, 128] width 540 height 19
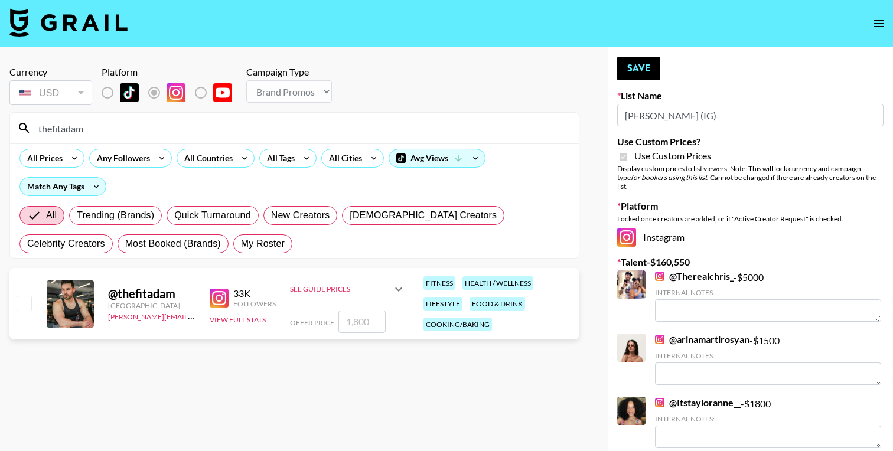
type input "thefitadam"
click at [363, 320] on input "number" at bounding box center [361, 322] width 47 height 22
checkbox input "true"
type input "1800"
click at [641, 66] on button "Save" at bounding box center [638, 69] width 43 height 24
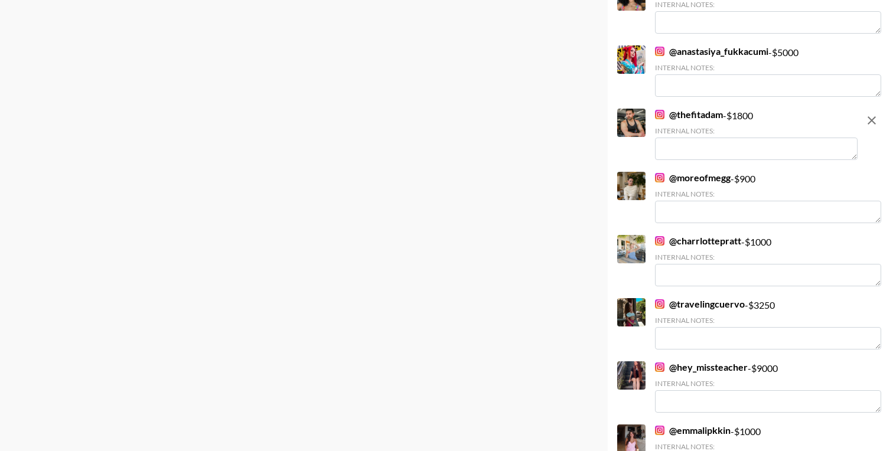
scroll to position [2474, 0]
click at [702, 137] on textarea at bounding box center [756, 148] width 203 height 22
paste textarea "Owns multiple businesses and has full time remote job and ADHD, so needs to sta…"
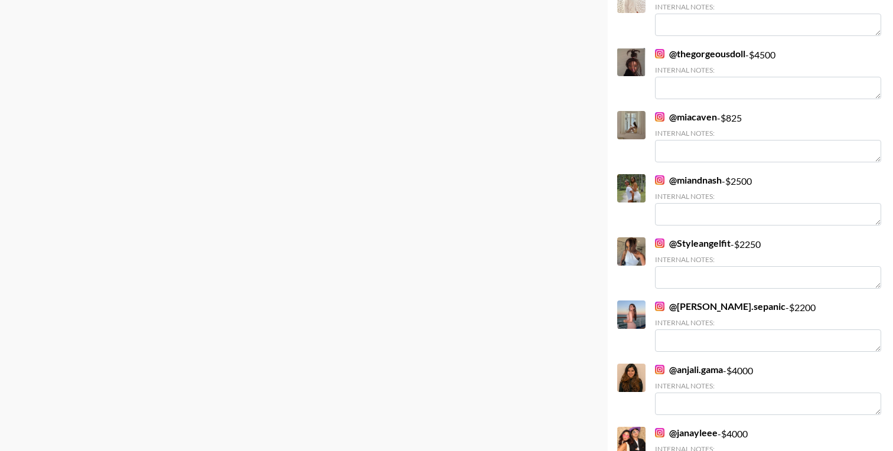
scroll to position [44, 0]
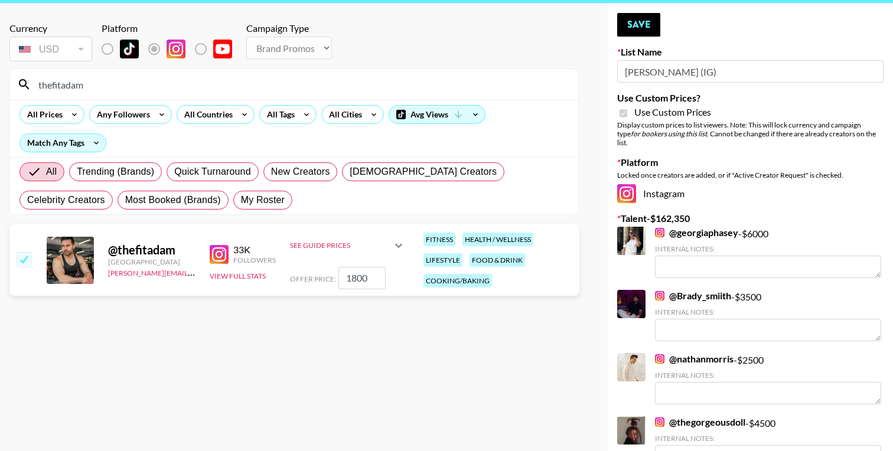
type textarea "Owns multiple businesses and has full time remote job and ADHD, so needs to sta…"
click at [145, 92] on input "thefitadam" at bounding box center [301, 84] width 540 height 19
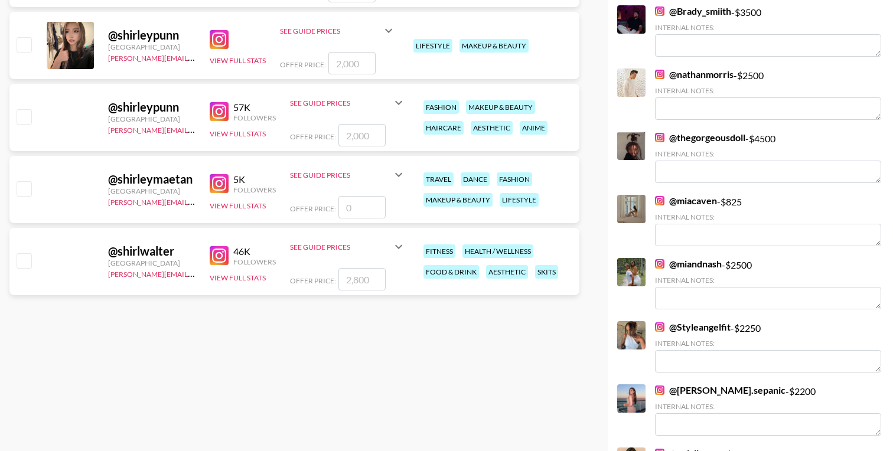
scroll to position [322, 0]
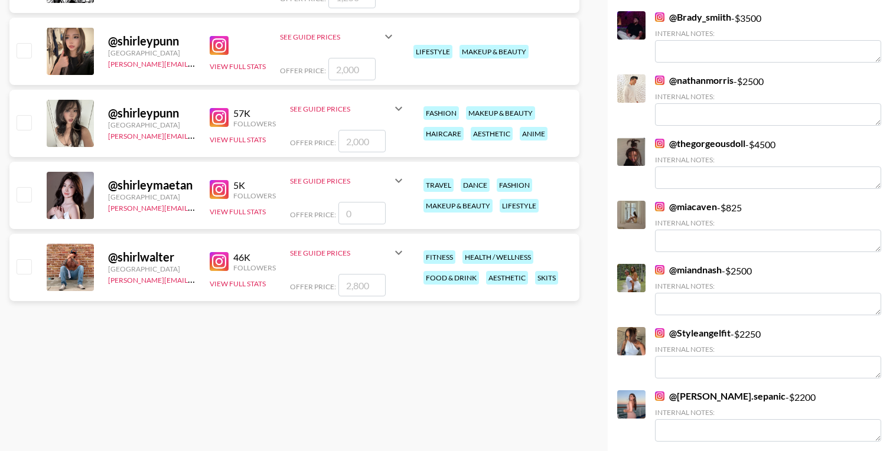
type input "[PERSON_NAME]"
click at [368, 289] on input "number" at bounding box center [361, 285] width 47 height 22
type input "35"
checkbox input "true"
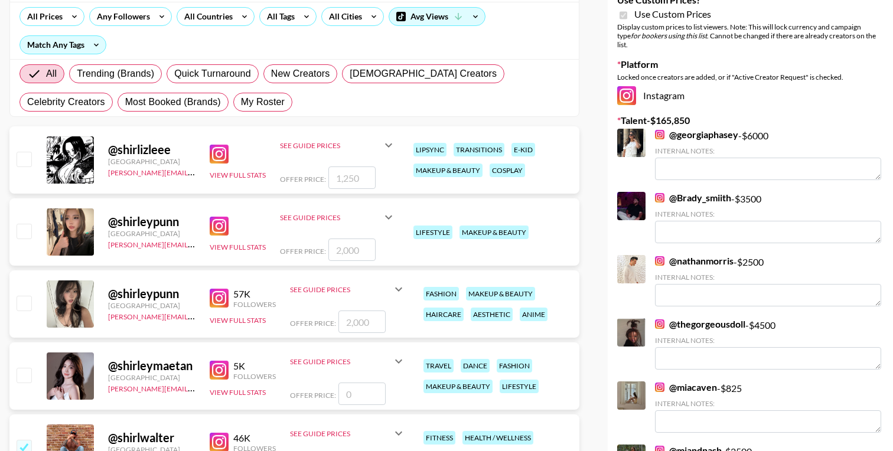
scroll to position [0, 0]
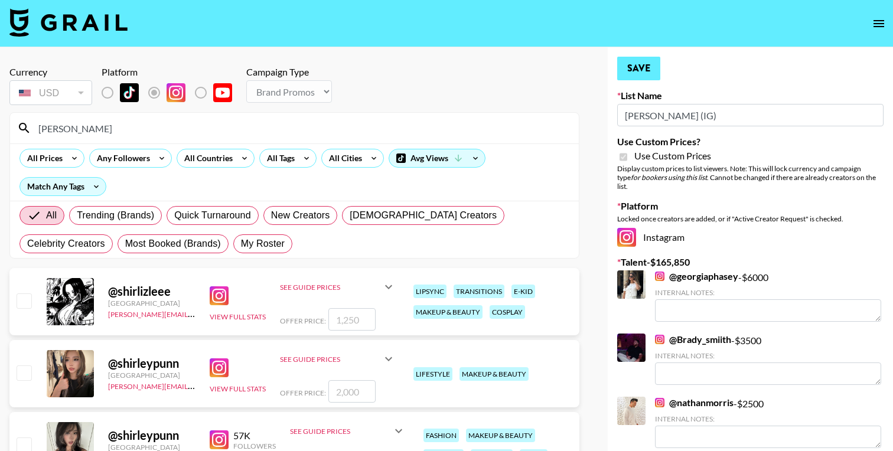
type input "3500"
click at [640, 71] on button "Save" at bounding box center [638, 69] width 43 height 24
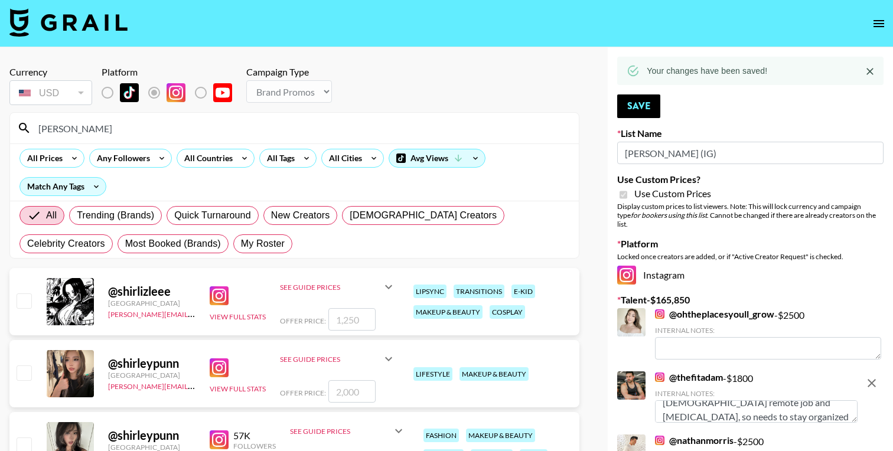
click at [115, 146] on div "All Prices Any Followers All Countries All Tags All Cities Avg Views Match Any …" at bounding box center [294, 171] width 569 height 57
click at [128, 126] on input "[PERSON_NAME]" at bounding box center [301, 128] width 540 height 19
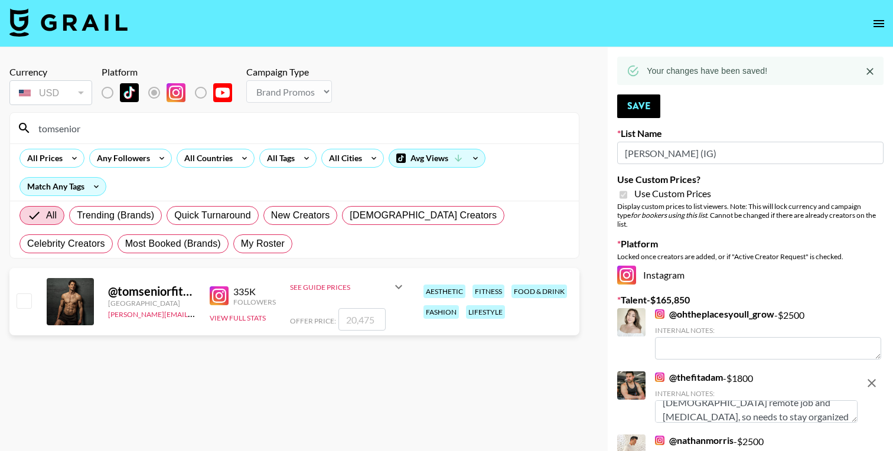
type input "tomsenior"
click at [364, 325] on input "number" at bounding box center [361, 319] width 47 height 22
type input "1"
checkbox input "true"
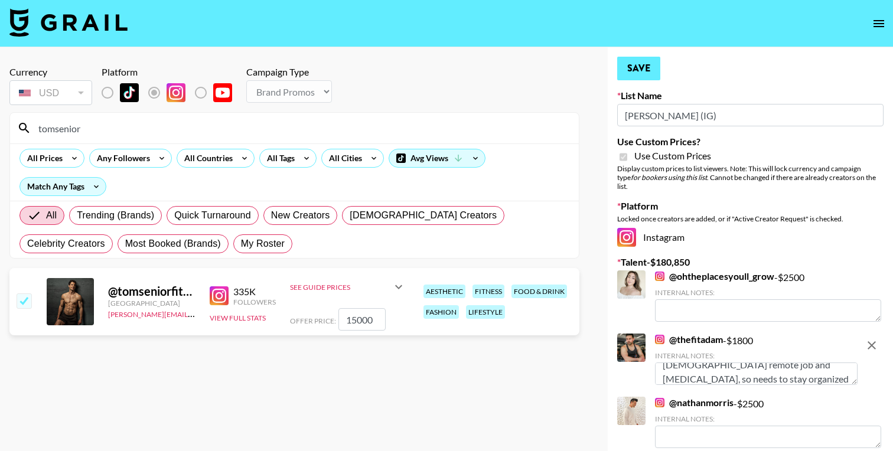
type input "15000"
click at [642, 68] on button "Save" at bounding box center [638, 69] width 43 height 24
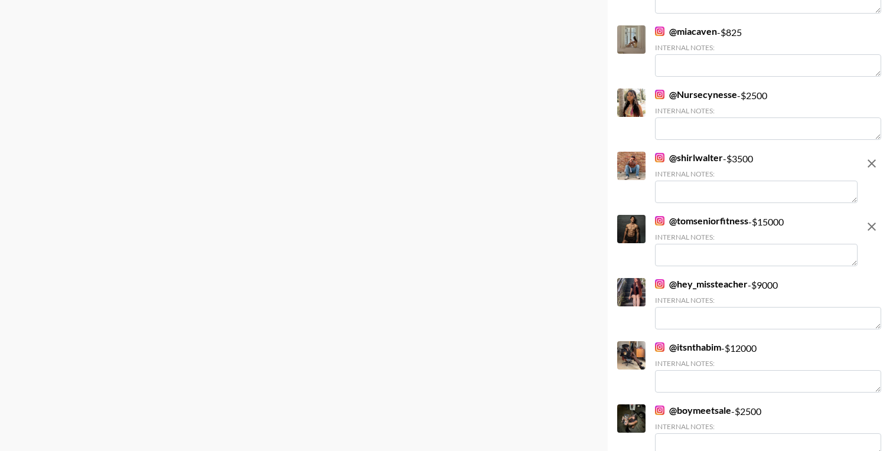
scroll to position [1181, 0]
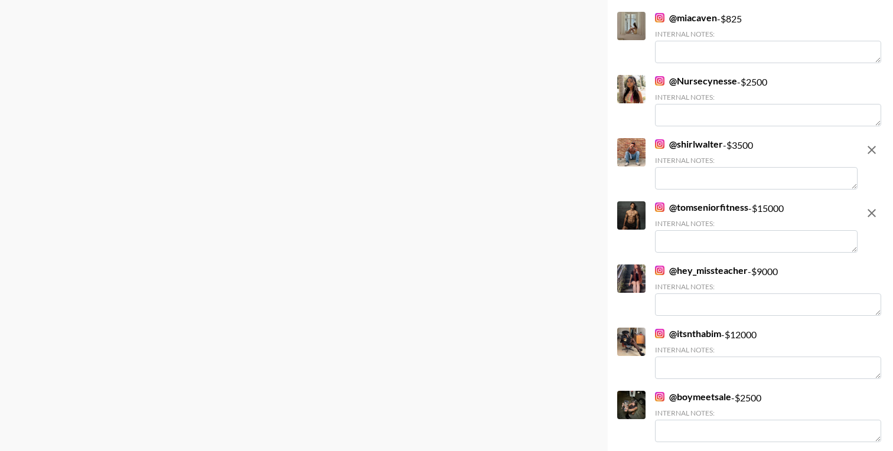
click at [693, 230] on textarea at bounding box center [756, 241] width 203 height 22
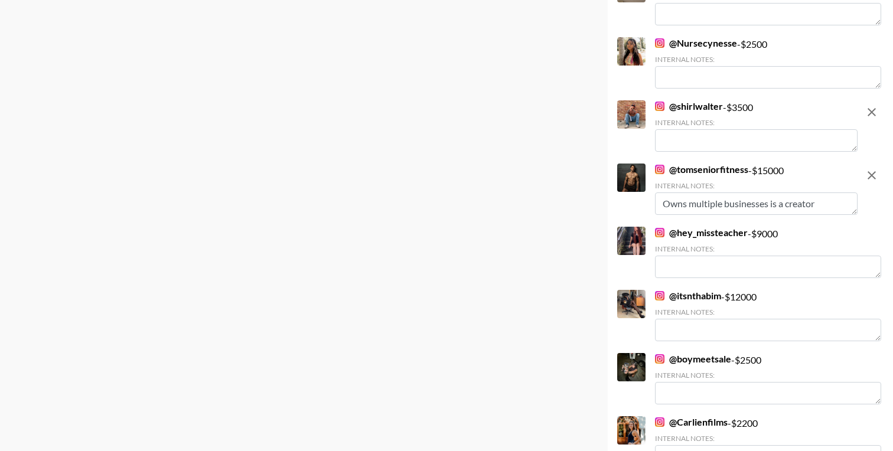
click at [781, 195] on textarea "Owns multiple businesses is a creator" at bounding box center [756, 203] width 203 height 22
click at [824, 195] on textarea "Owns multiple businesses is full-time a creator" at bounding box center [756, 203] width 203 height 22
click at [780, 192] on textarea "Owns multiple businesses is full-time creator" at bounding box center [756, 203] width 203 height 22
click at [821, 196] on textarea "Owns multiple businesses is a full-time creator" at bounding box center [756, 203] width 203 height 22
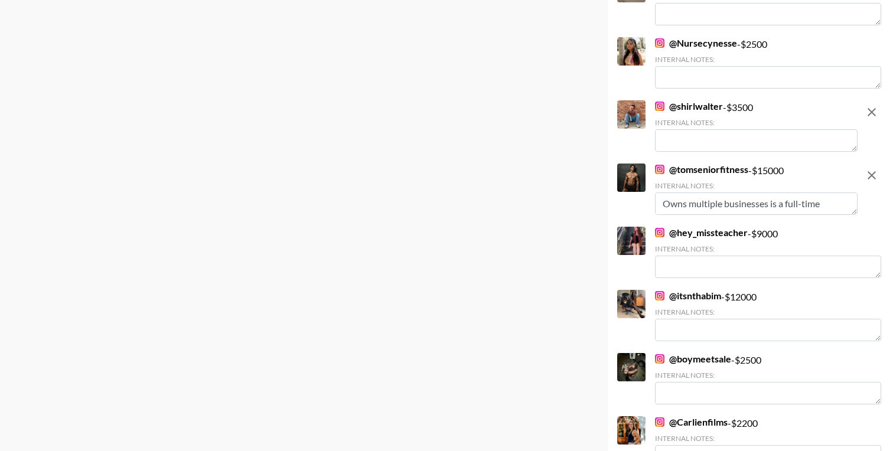
scroll to position [14, 0]
click at [717, 197] on textarea "Owns multiple businesses is a full-time creator" at bounding box center [756, 203] width 203 height 22
click at [688, 200] on textarea "Owns multiple businesses is a full-time creator, and has a podcast, so needs to…" at bounding box center [756, 203] width 203 height 22
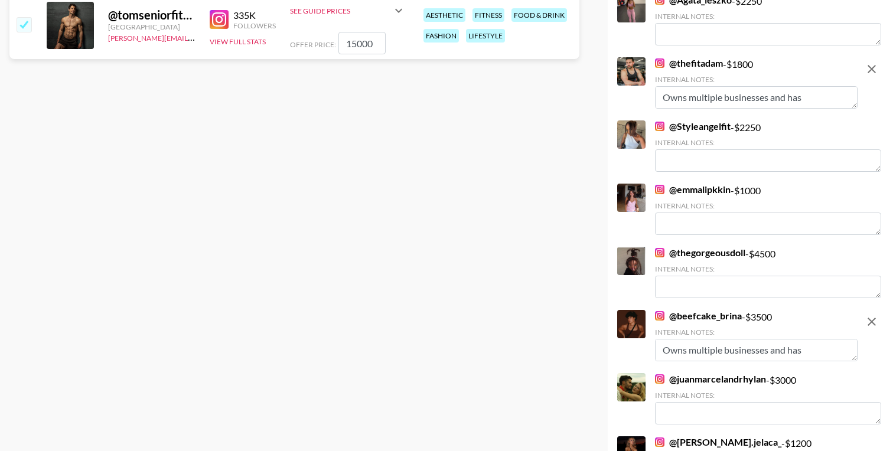
scroll to position [0, 0]
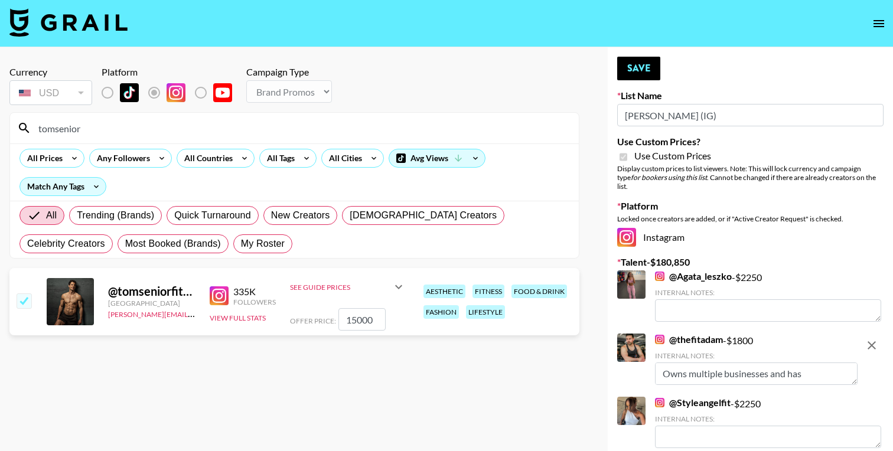
type textarea "Owns multiple businesses is a full-time creator, and has a podcast, so needs to…"
click at [96, 132] on input "tomsenior" at bounding box center [301, 128] width 540 height 19
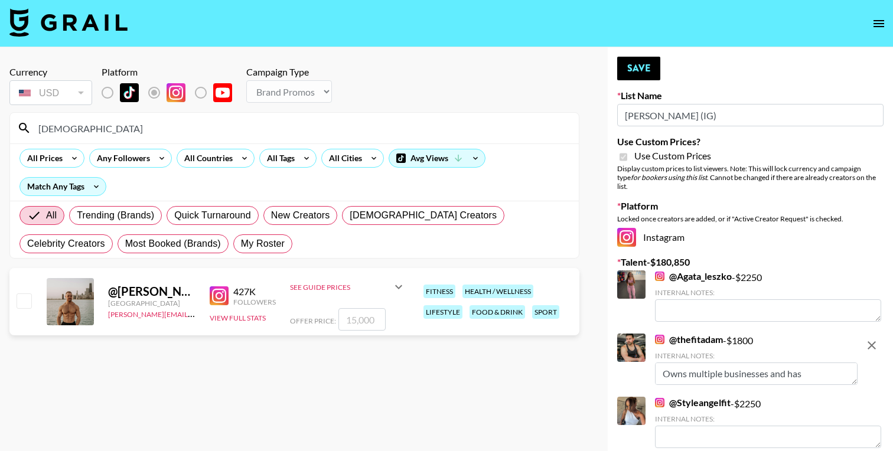
type input "christianpou"
click at [361, 325] on input "number" at bounding box center [361, 319] width 47 height 22
type input "1"
checkbox input "true"
type input "15000"
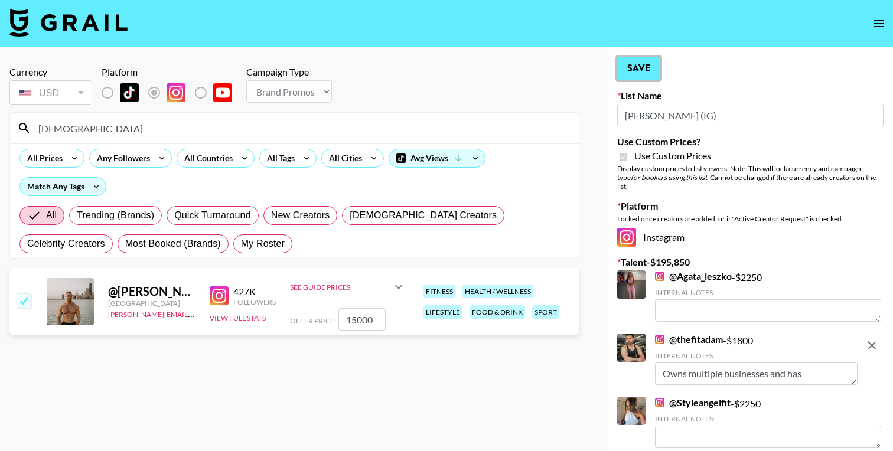
click at [629, 69] on button "Save" at bounding box center [638, 69] width 43 height 24
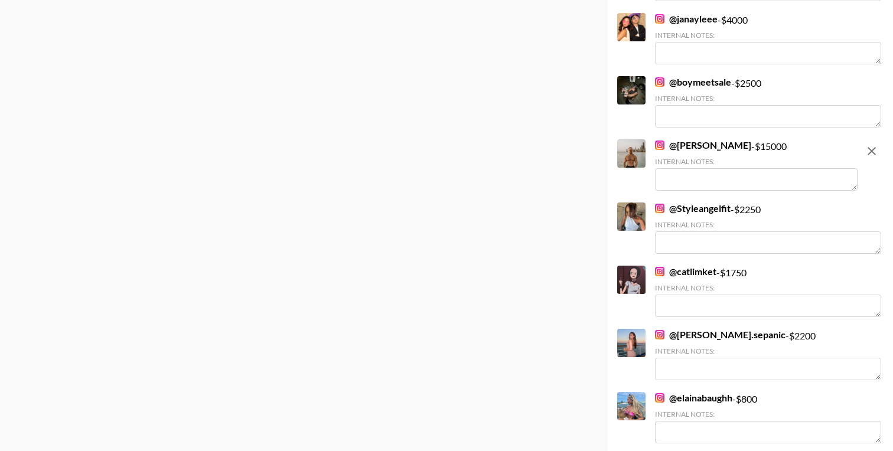
scroll to position [1251, 0]
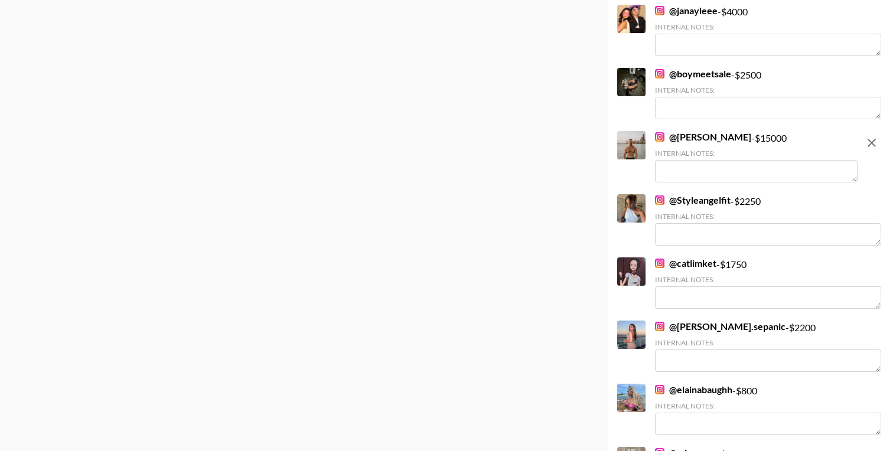
click at [701, 162] on textarea at bounding box center [756, 171] width 203 height 22
paste textarea "Doctor and owns multiple businesses"
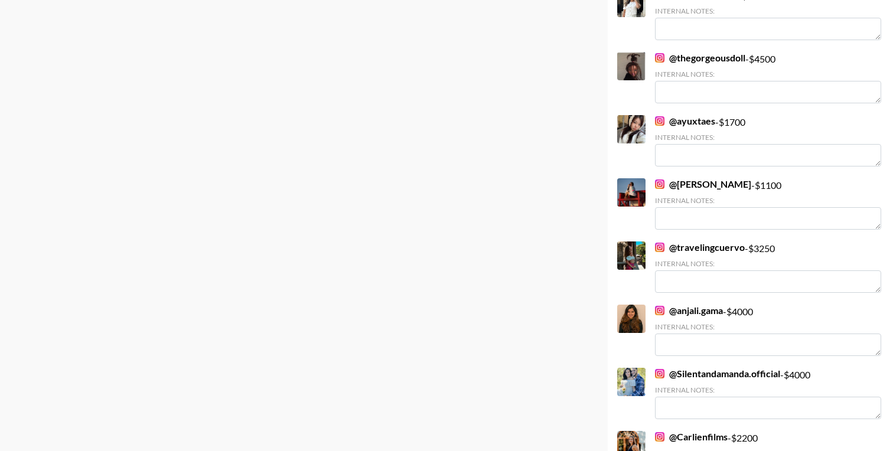
scroll to position [0, 0]
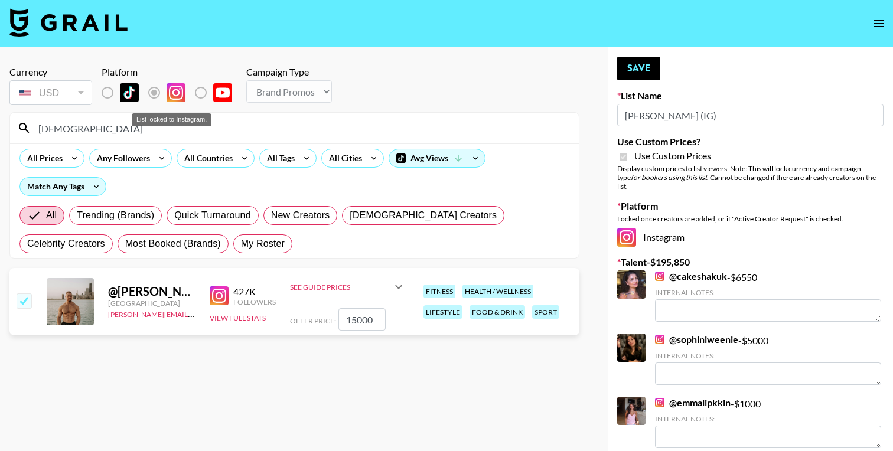
type textarea "Doctor and owns multiple businesses"
click at [136, 121] on div "List locked to Instagram." at bounding box center [172, 119] width 80 height 13
click at [108, 129] on input "christianpou" at bounding box center [301, 128] width 540 height 19
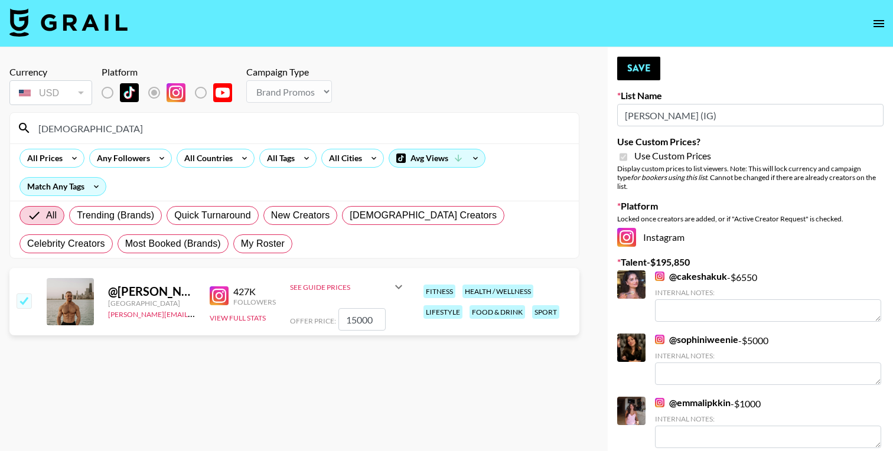
click at [108, 129] on input "christianpou" at bounding box center [301, 128] width 540 height 19
type input "i"
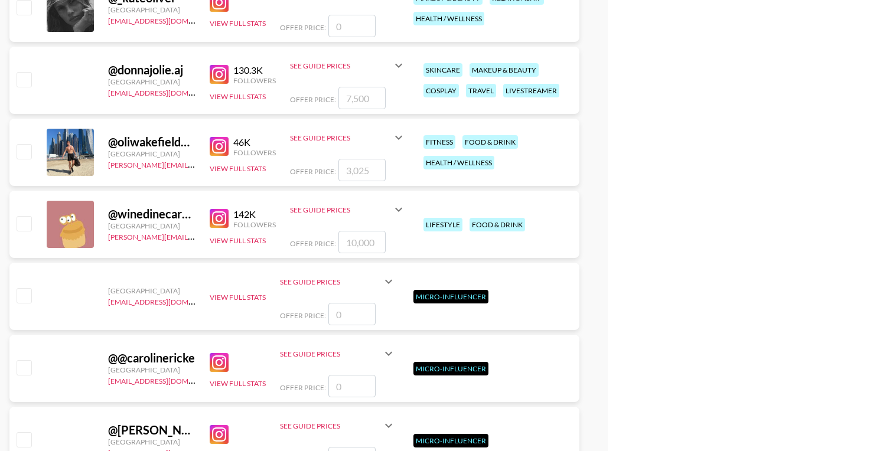
scroll to position [5157, 0]
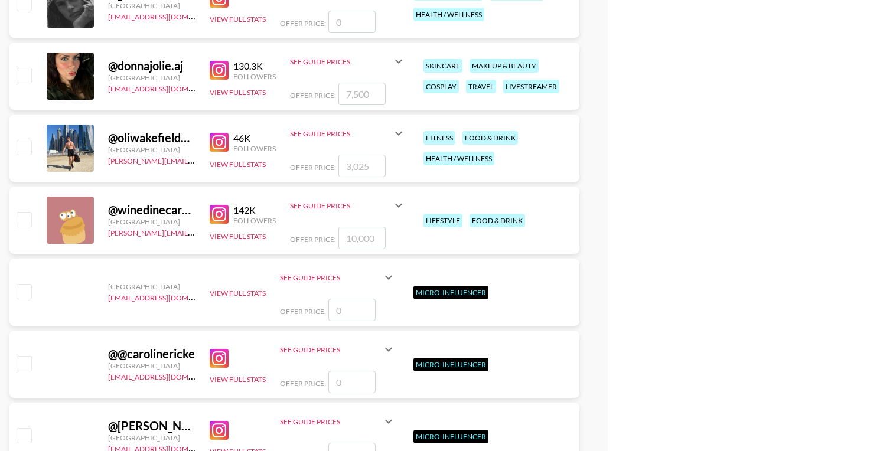
type input "oli"
click at [360, 161] on input "number" at bounding box center [361, 166] width 47 height 22
type input "3"
checkbox input "true"
type input "3500"
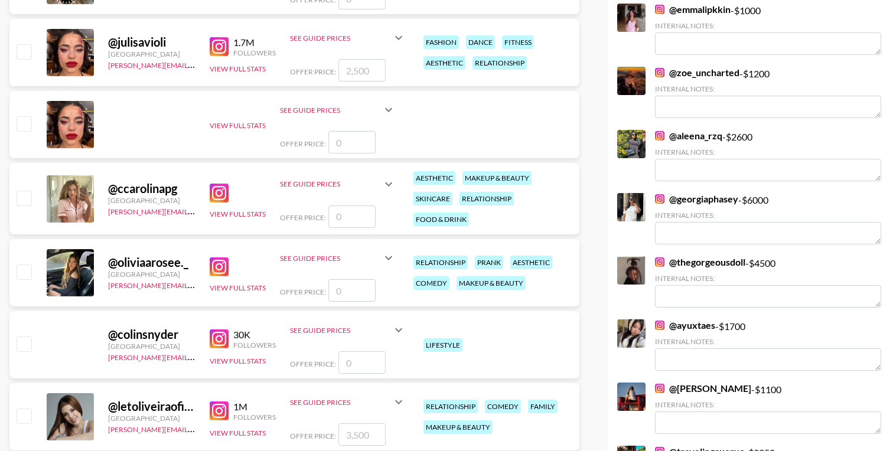
scroll to position [0, 0]
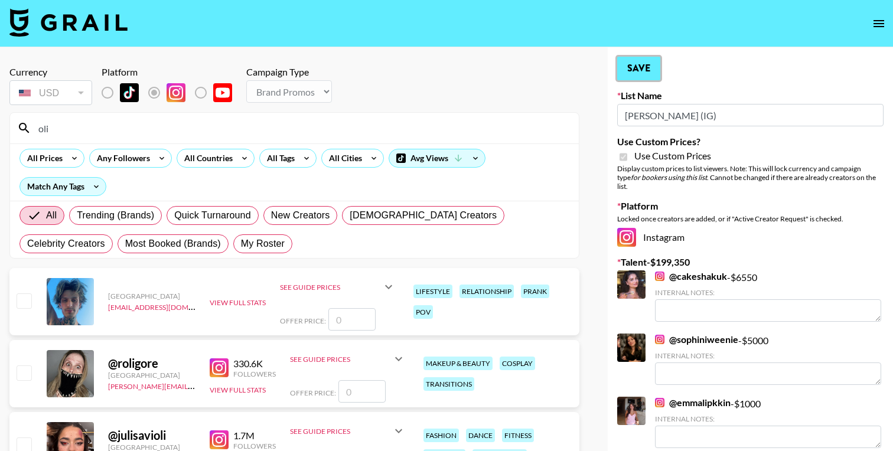
click at [631, 68] on button "Save" at bounding box center [638, 69] width 43 height 24
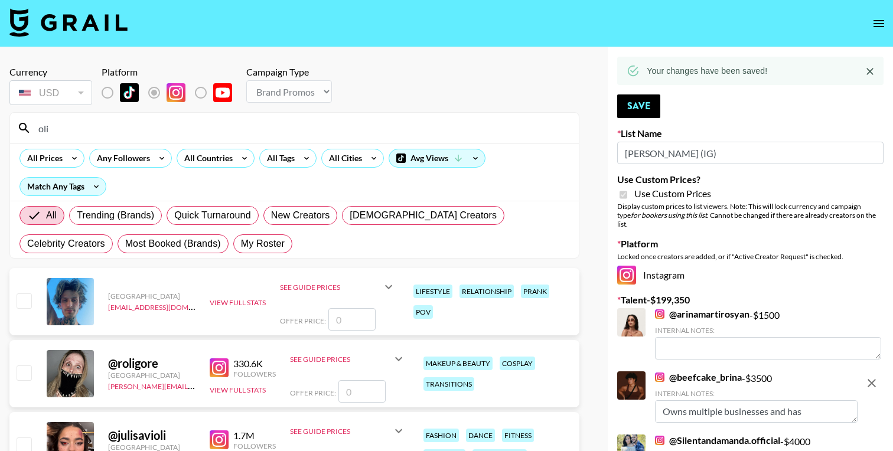
click at [65, 131] on input "oli" at bounding box center [301, 128] width 540 height 19
type input "o"
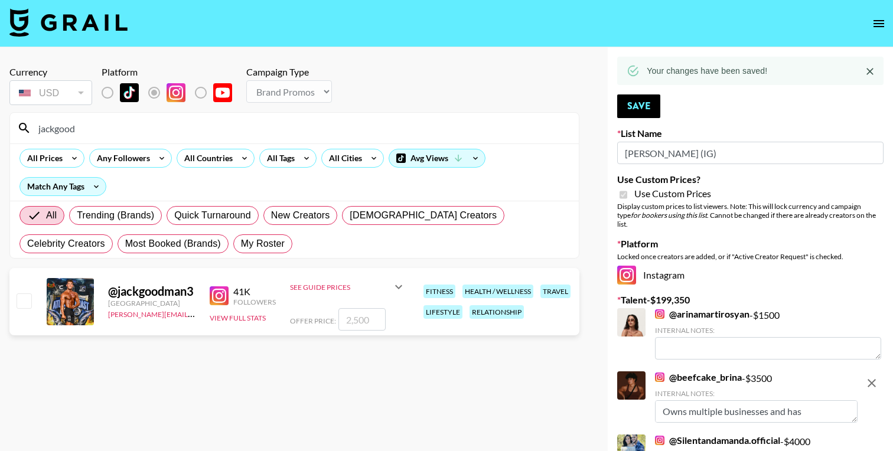
type input "jackgood"
click at [359, 318] on input "number" at bounding box center [361, 319] width 47 height 22
type input "3"
checkbox input "true"
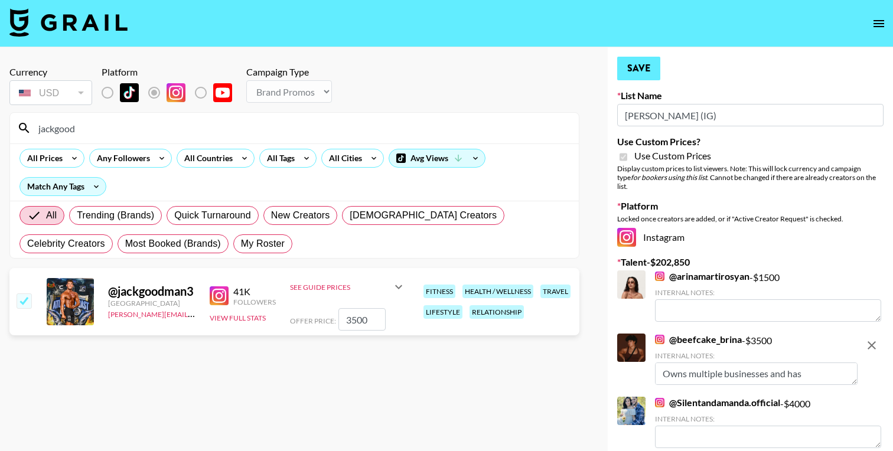
type input "3500"
click at [636, 72] on button "Save" at bounding box center [638, 69] width 43 height 24
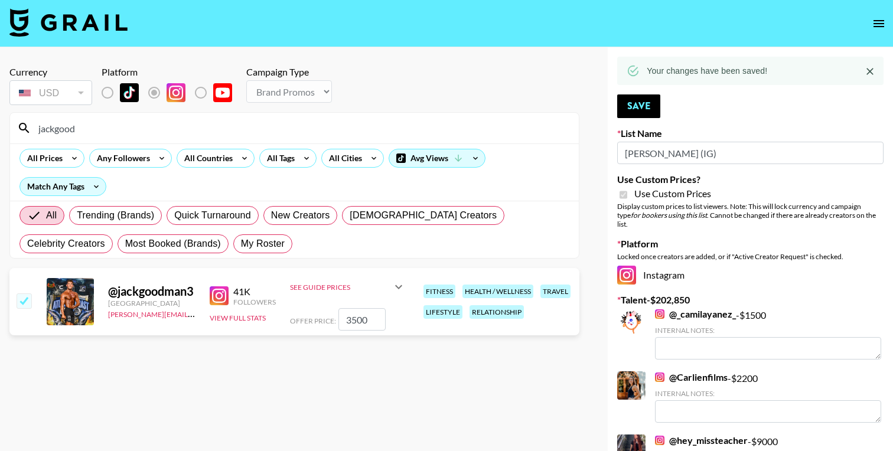
click at [97, 127] on input "jackgood" at bounding box center [301, 128] width 540 height 19
type input "j"
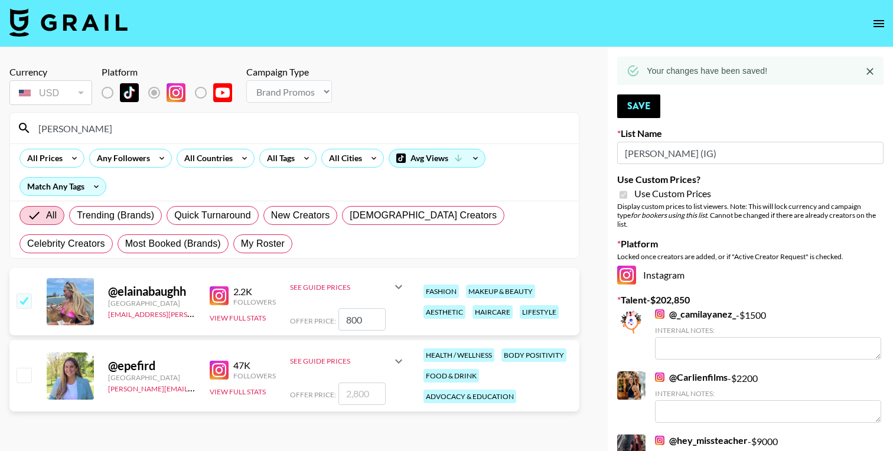
type input "elaina"
click at [363, 390] on input "number" at bounding box center [361, 394] width 47 height 22
type input "35"
checkbox input "true"
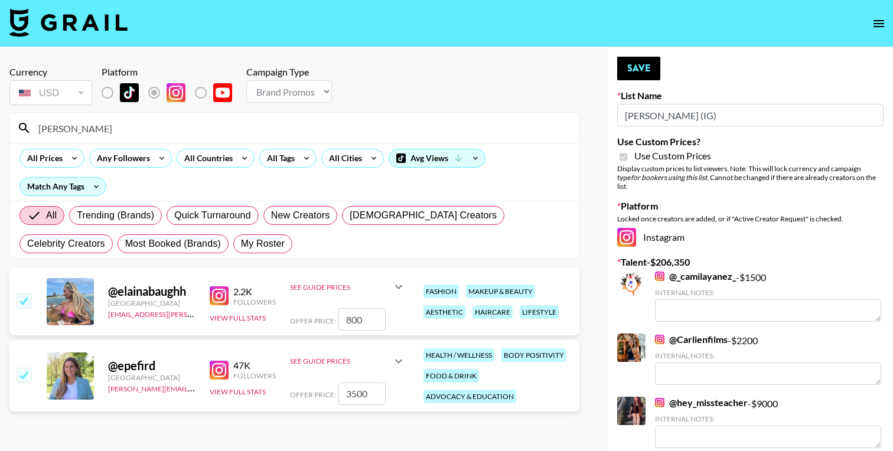
click at [352, 391] on input "3500" at bounding box center [361, 394] width 47 height 22
type input "3500"
click at [28, 301] on input "checkbox" at bounding box center [24, 300] width 14 height 14
checkbox input "false"
click at [645, 73] on button "Save" at bounding box center [638, 69] width 43 height 24
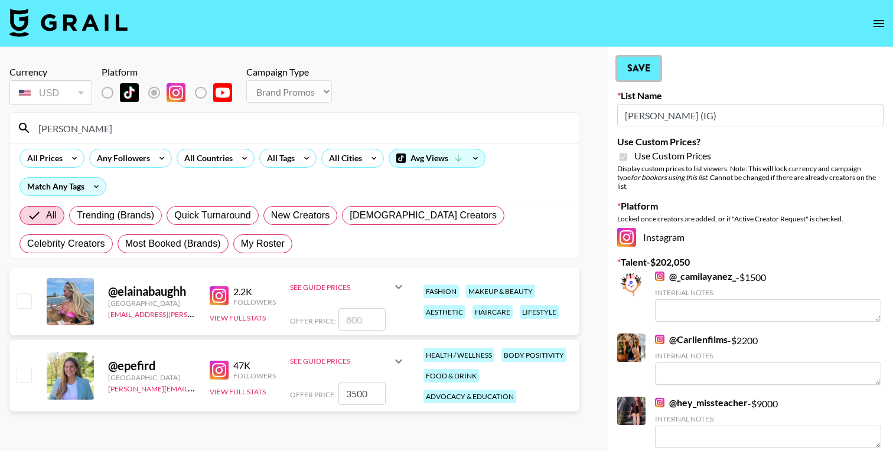
checkbox input "true"
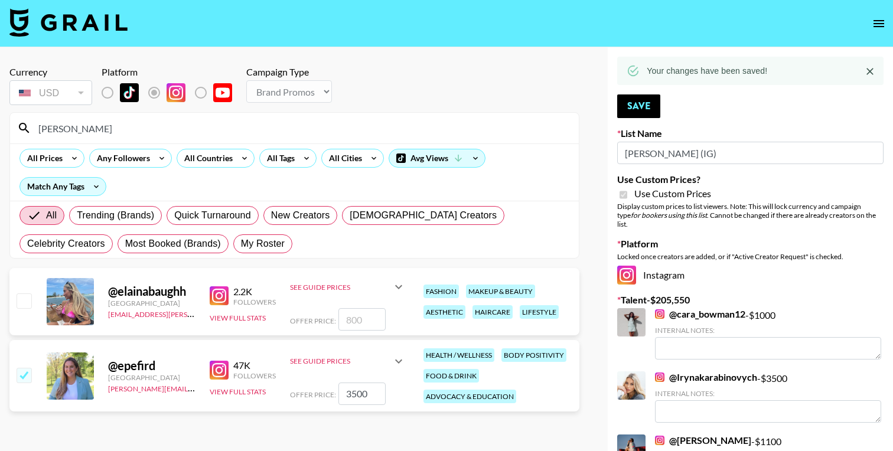
click at [96, 120] on input "elaina" at bounding box center [301, 128] width 540 height 19
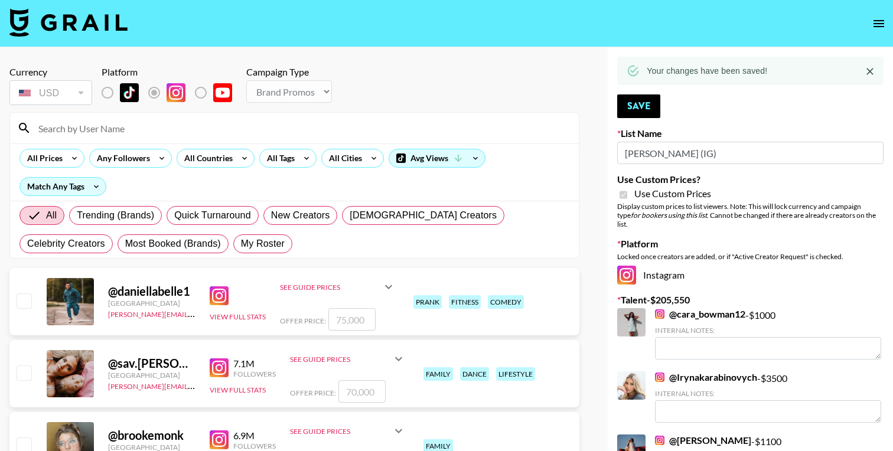
click at [246, 124] on input at bounding box center [301, 128] width 540 height 19
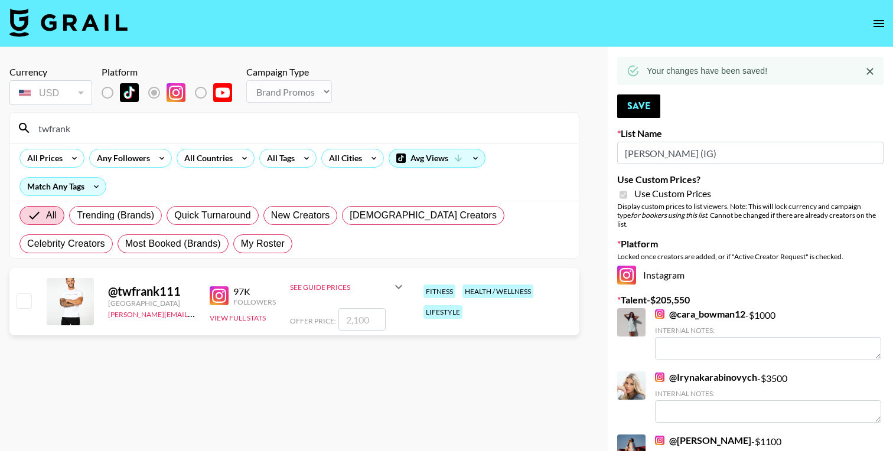
type input "twfrank"
click at [365, 316] on input "number" at bounding box center [361, 319] width 47 height 22
checkbox input "true"
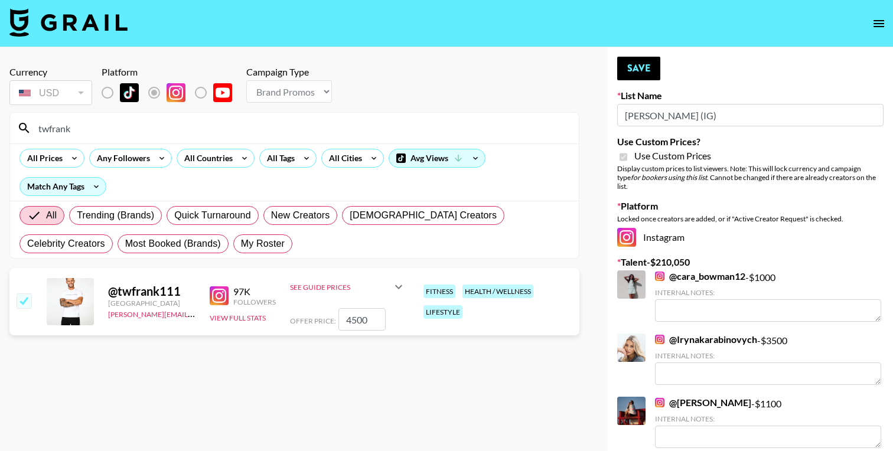
type input "4500"
click at [639, 71] on button "Save" at bounding box center [638, 69] width 43 height 24
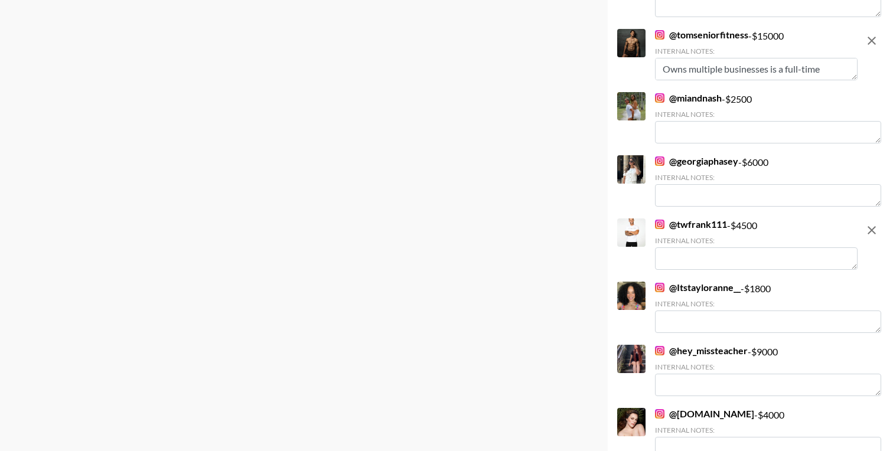
scroll to position [1118, 0]
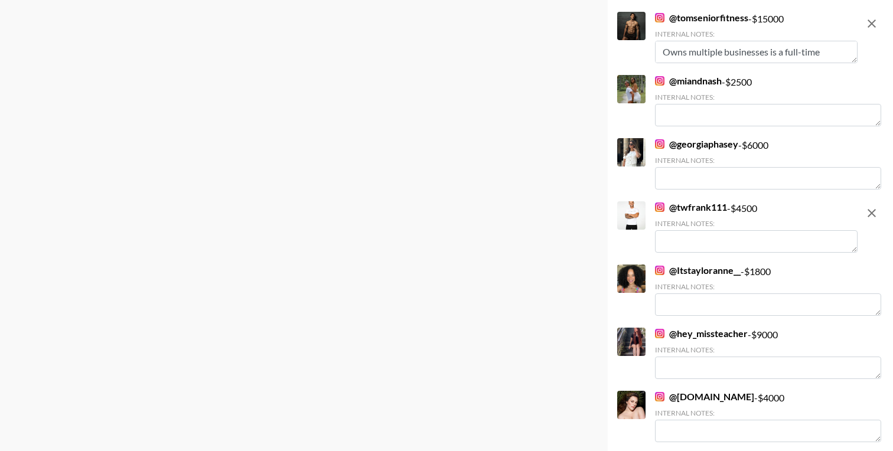
click at [702, 236] on textarea at bounding box center [756, 241] width 203 height 22
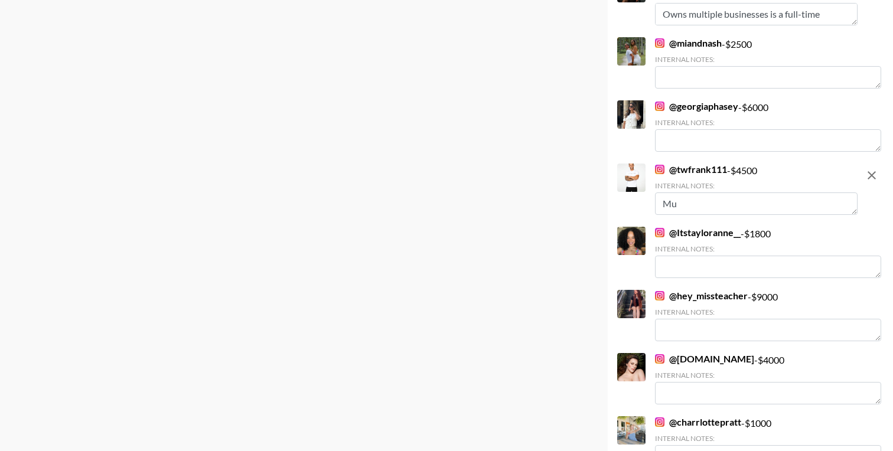
type textarea "M"
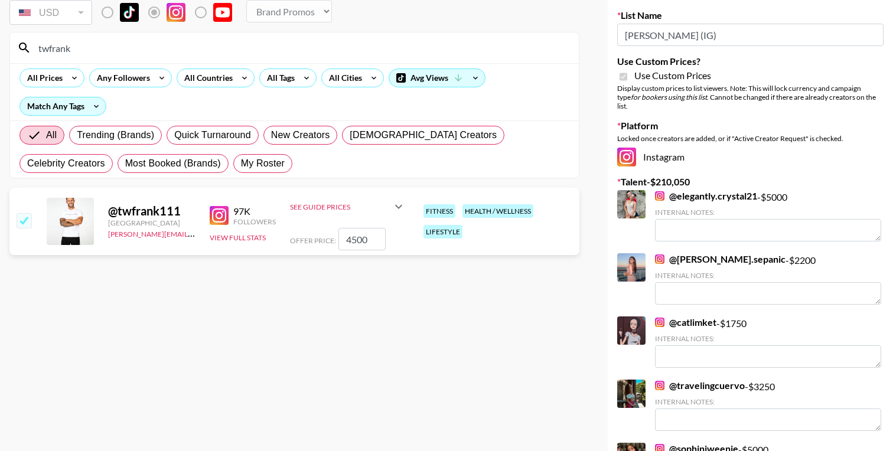
scroll to position [0, 0]
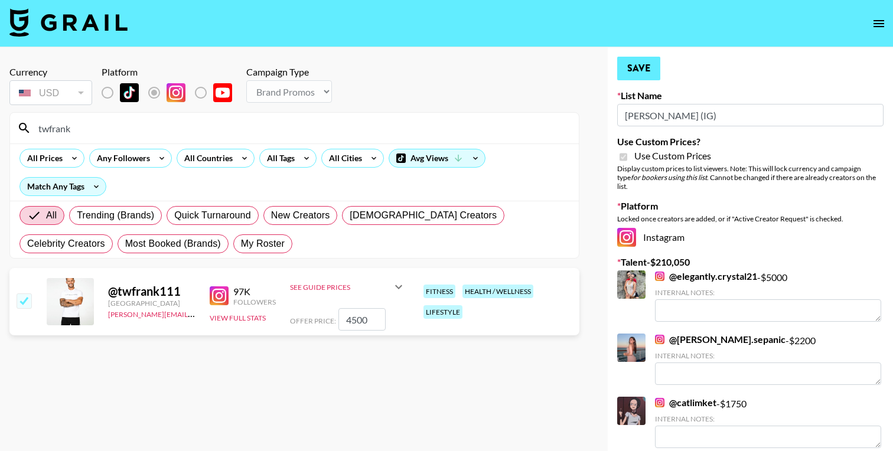
type textarea "Gym owner, trainer, and full time content creator"
click at [647, 72] on button "Save" at bounding box center [638, 69] width 43 height 24
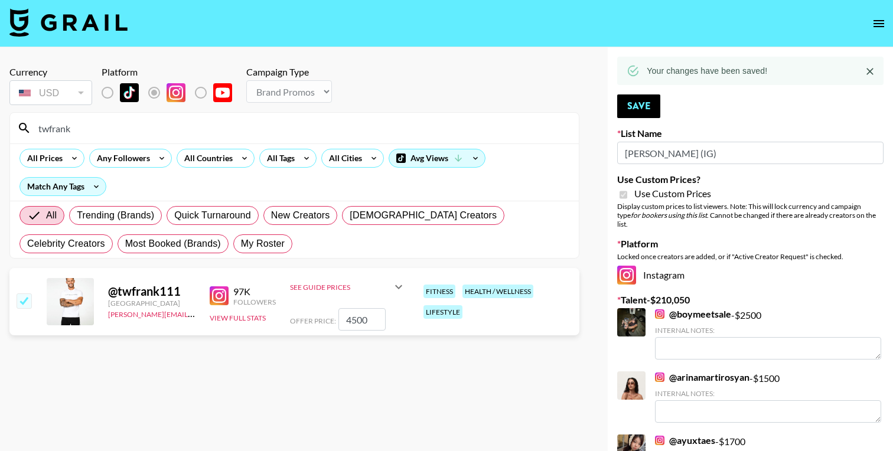
click at [65, 132] on input "twfrank" at bounding box center [301, 128] width 540 height 19
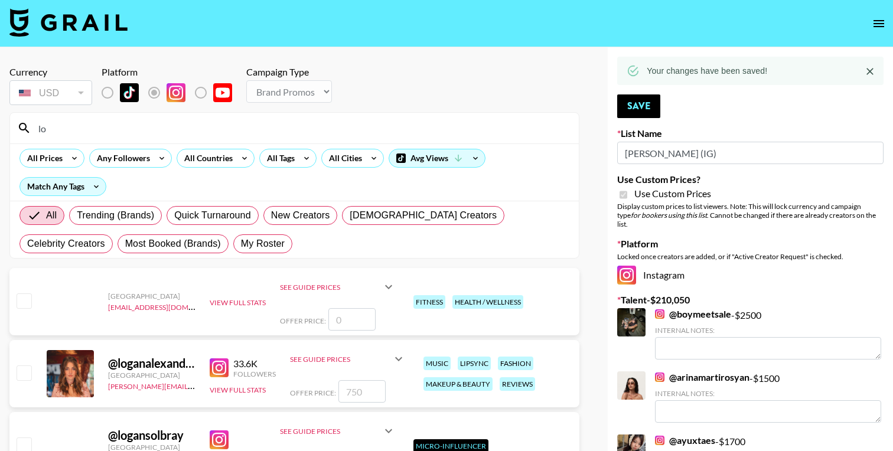
type input "l"
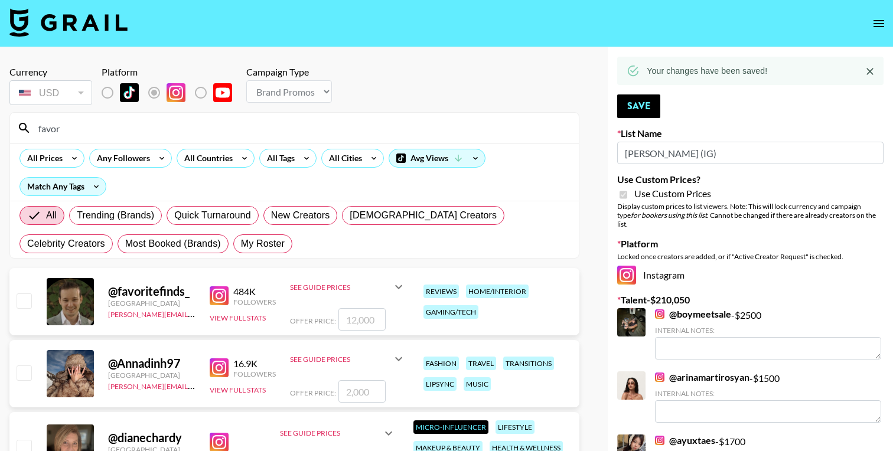
type input "favor"
click at [370, 317] on input "number" at bounding box center [361, 319] width 47 height 22
checkbox input "true"
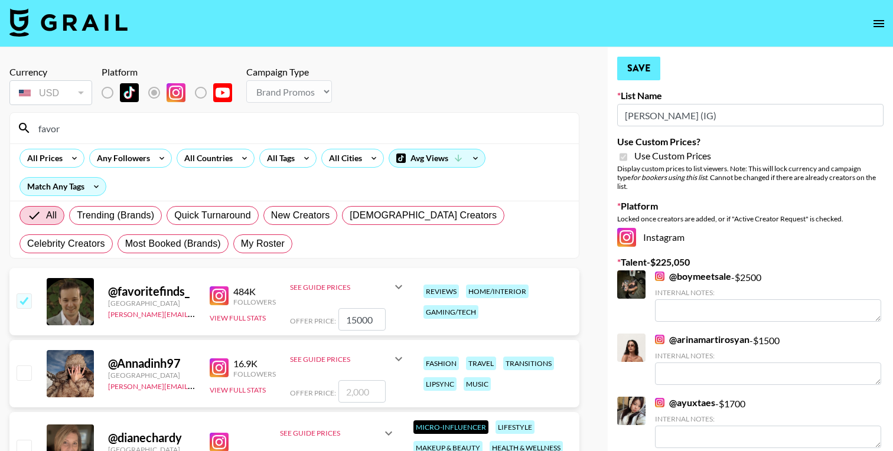
type input "15000"
click at [634, 70] on button "Save" at bounding box center [638, 69] width 43 height 24
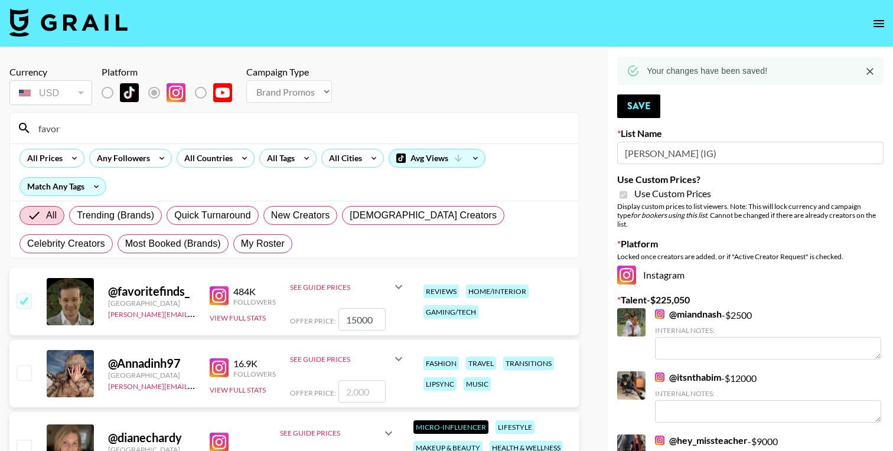
click at [351, 318] on input "15000" at bounding box center [361, 319] width 47 height 22
click at [257, 121] on input "favor" at bounding box center [301, 128] width 540 height 19
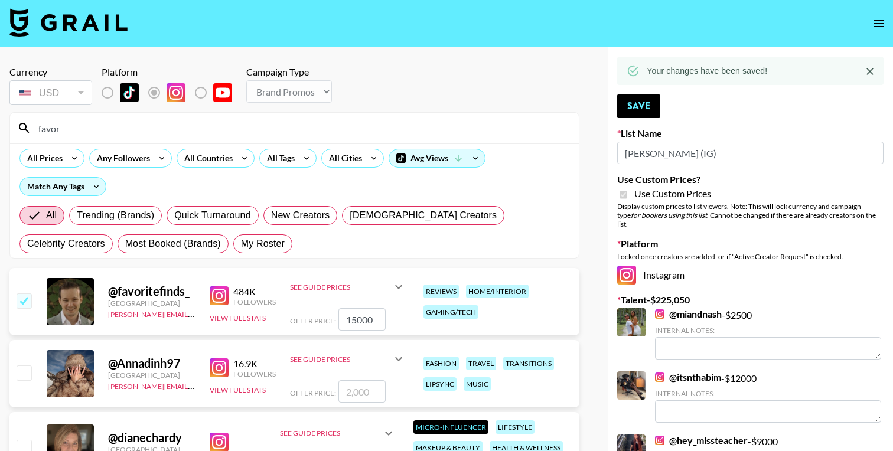
click at [257, 121] on input "favor" at bounding box center [301, 128] width 540 height 19
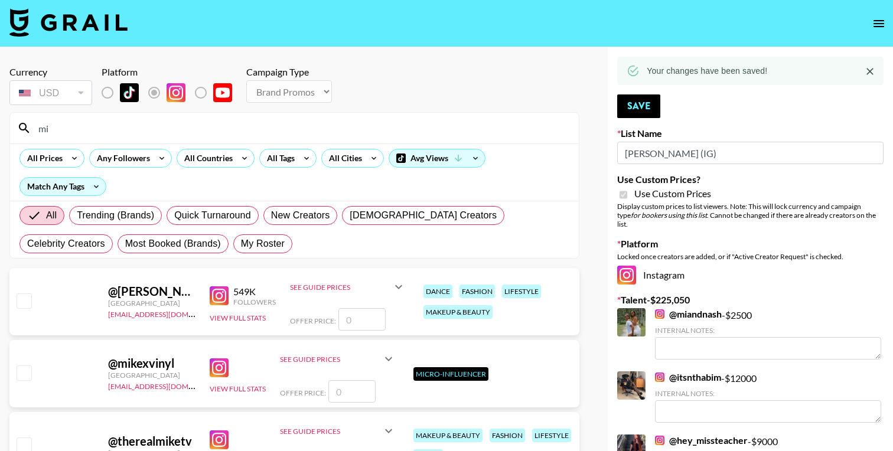
type input "m"
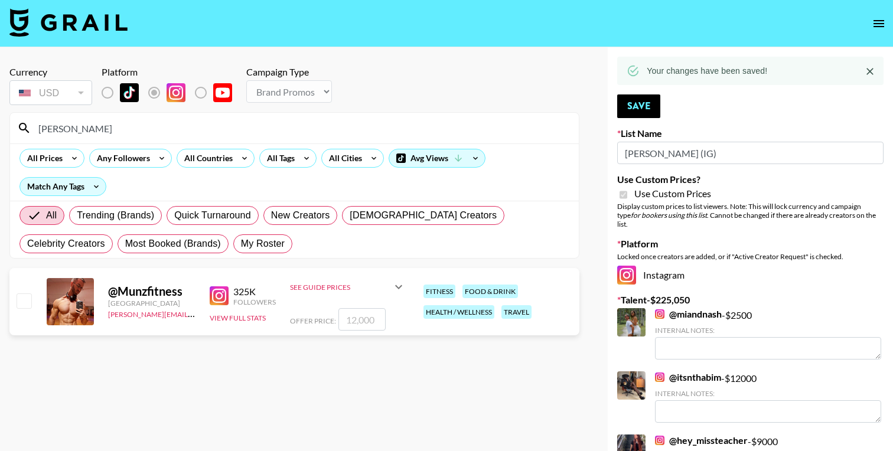
type input "munz"
click at [367, 322] on input "number" at bounding box center [361, 319] width 47 height 22
type input "12"
checkbox input "true"
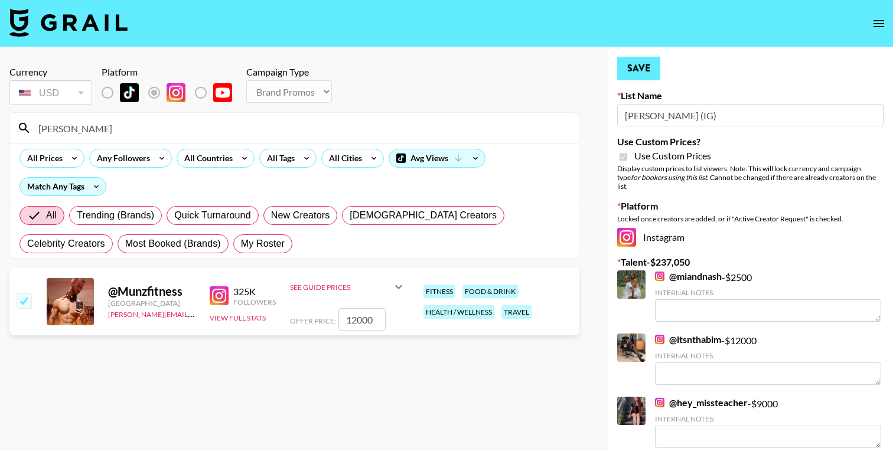
type input "12000"
click at [645, 67] on button "Save" at bounding box center [638, 69] width 43 height 24
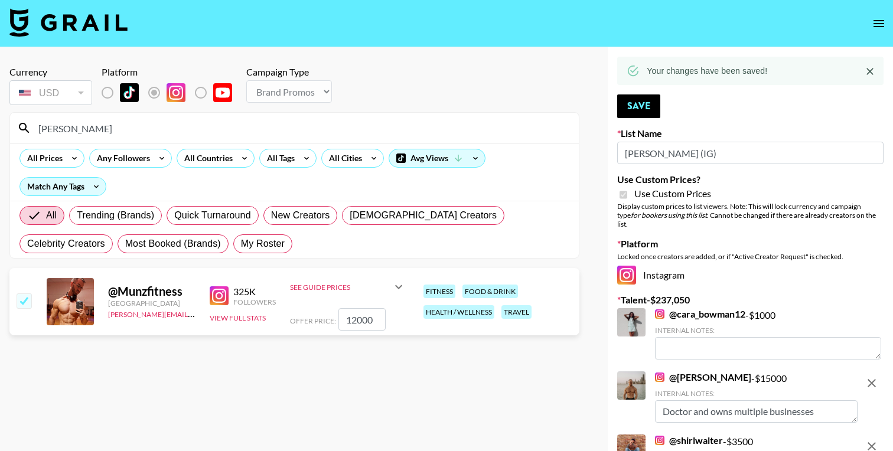
click at [116, 129] on input "munz" at bounding box center [301, 128] width 540 height 19
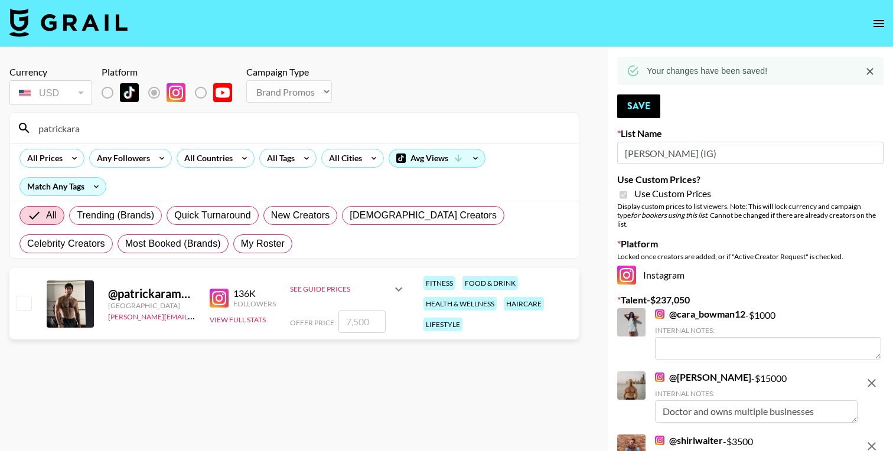
type input "patrickara"
click at [368, 319] on input "number" at bounding box center [361, 322] width 47 height 22
type input "7"
checkbox input "true"
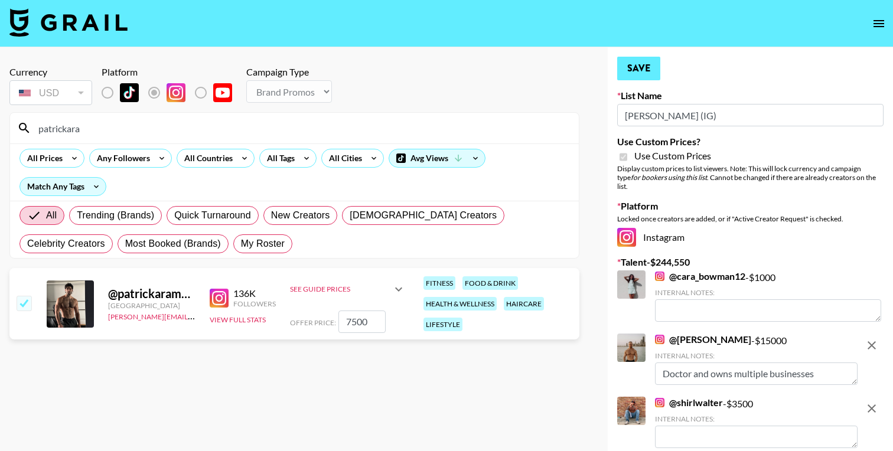
type input "7500"
click at [634, 69] on button "Save" at bounding box center [638, 69] width 43 height 24
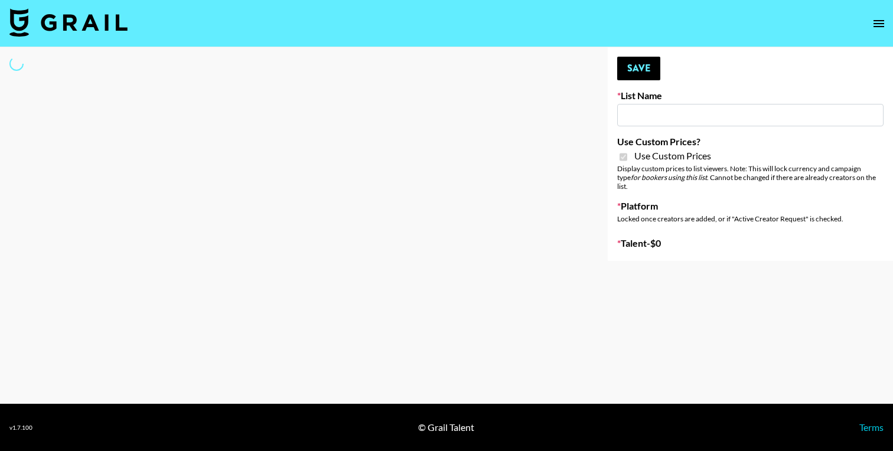
type input "Laifen (IG)"
checkbox input "true"
select select "Brand"
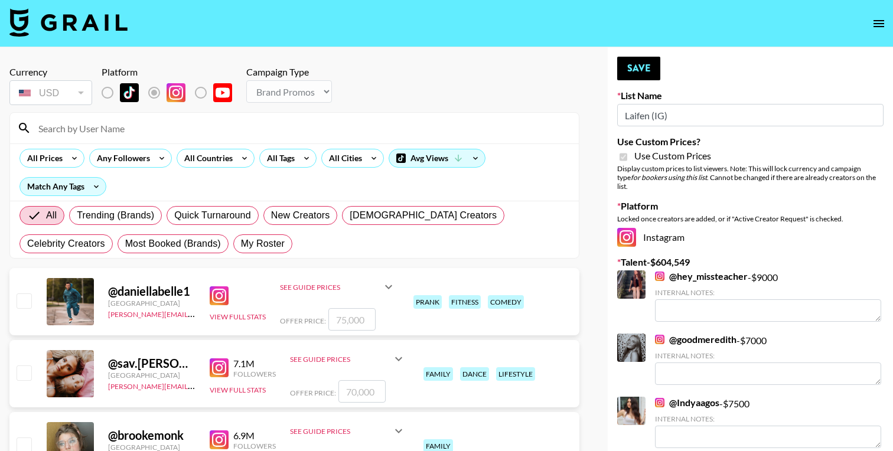
click at [256, 129] on input at bounding box center [301, 128] width 540 height 19
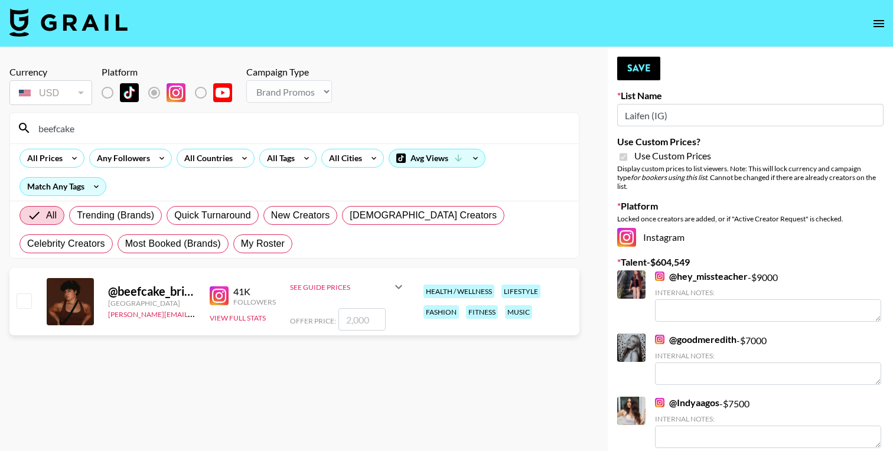
type input "beefcake"
click at [364, 319] on input "number" at bounding box center [361, 319] width 47 height 22
type input "25"
checkbox input "true"
click at [351, 319] on input "2500" at bounding box center [361, 319] width 47 height 22
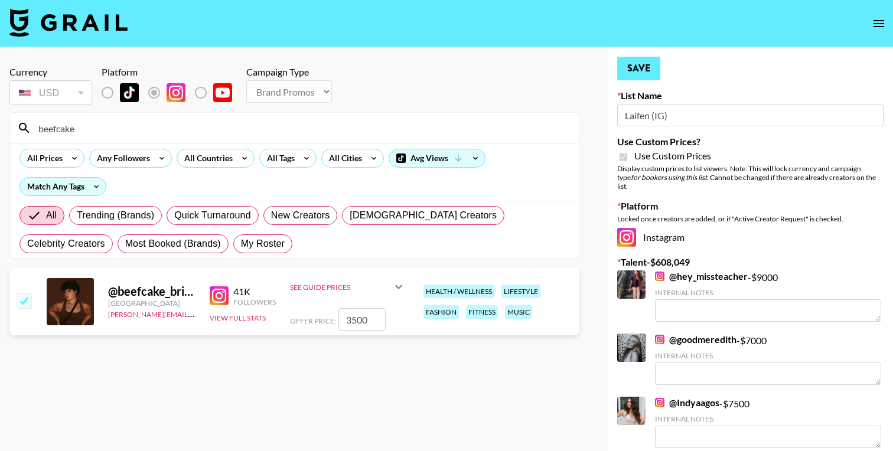
type input "3500"
click at [636, 68] on button "Save" at bounding box center [638, 69] width 43 height 24
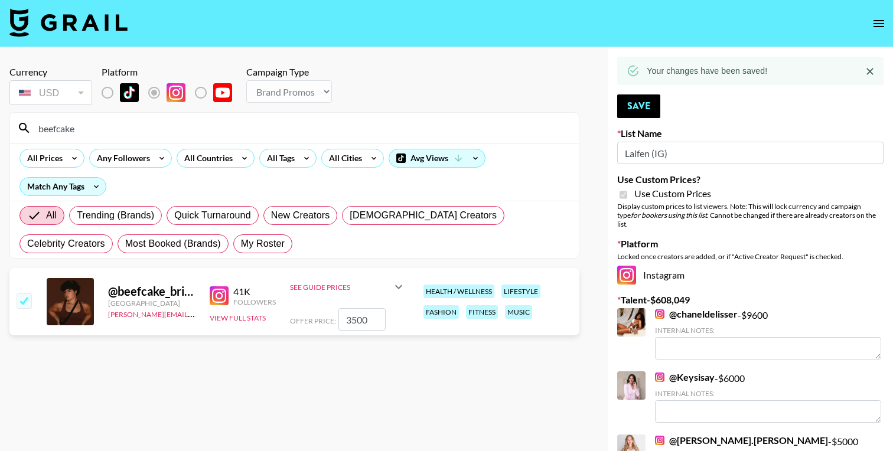
click at [102, 129] on input "beefcake" at bounding box center [301, 128] width 540 height 19
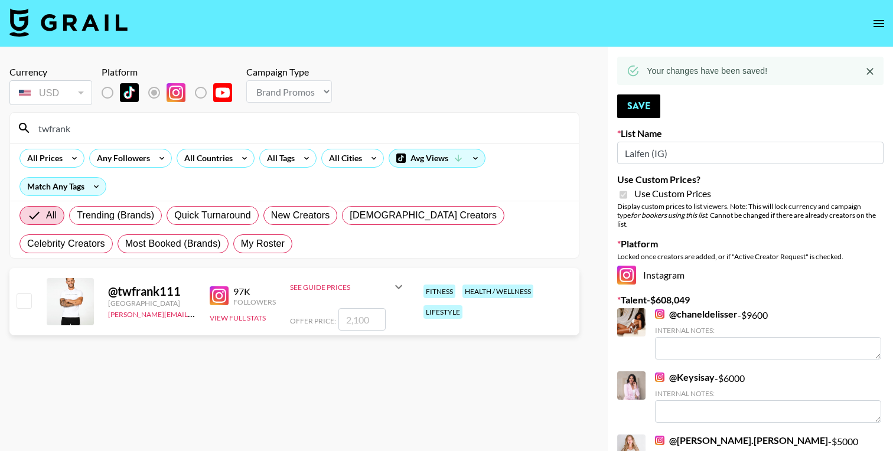
type input "twfrank"
click at [365, 324] on input "number" at bounding box center [361, 319] width 47 height 22
type input "4"
checkbox input "true"
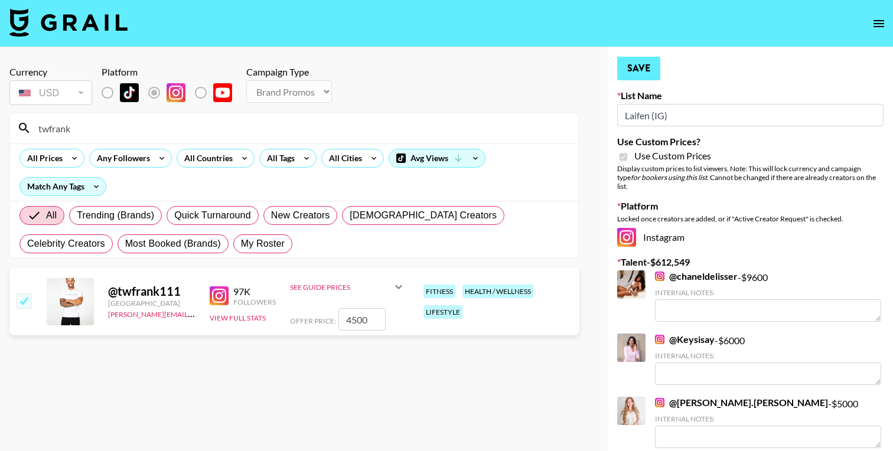
type input "4500"
click at [634, 60] on button "Save" at bounding box center [638, 69] width 43 height 24
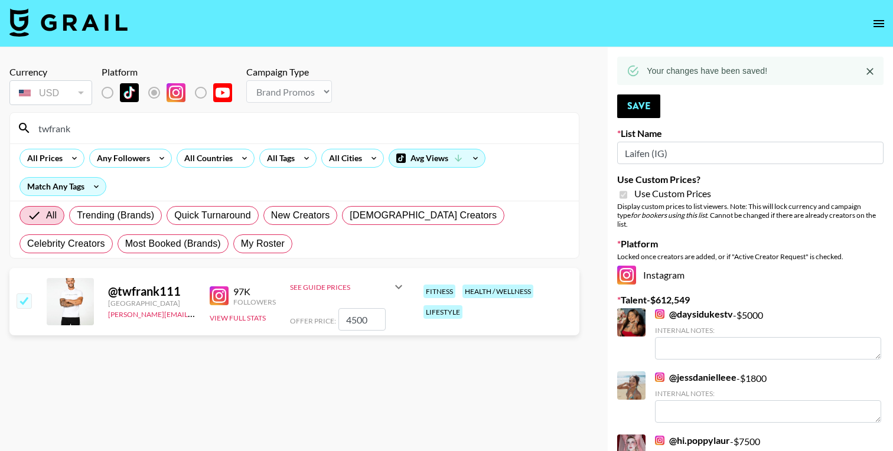
click at [74, 133] on input "twfrank" at bounding box center [301, 128] width 540 height 19
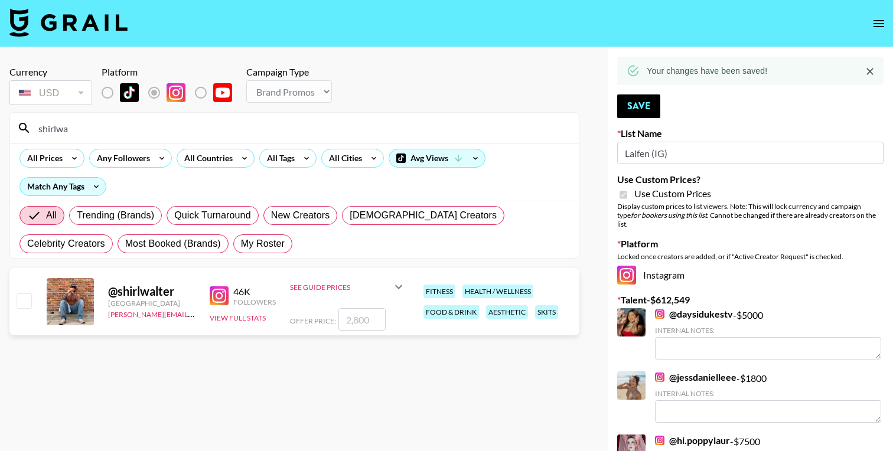
type input "shirlwa"
click at [353, 319] on input "number" at bounding box center [361, 319] width 47 height 22
type input "35"
checkbox input "true"
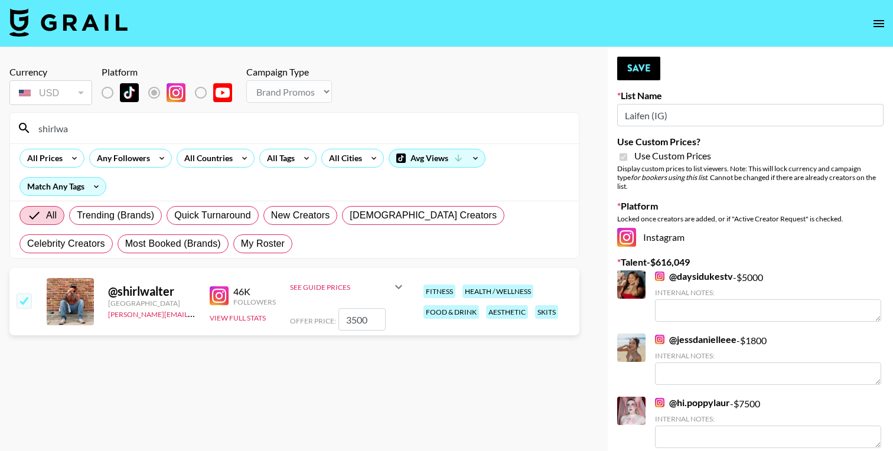
click at [350, 319] on input "3500" at bounding box center [361, 319] width 47 height 22
type input "2500"
click at [644, 60] on button "Save" at bounding box center [638, 69] width 43 height 24
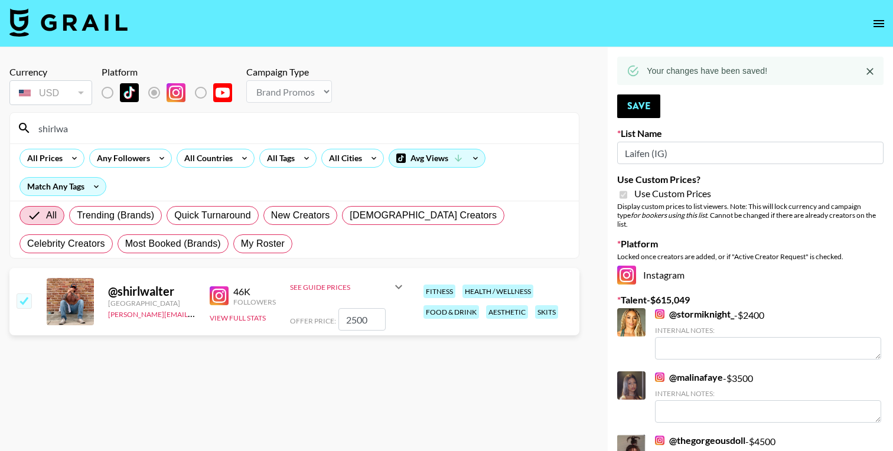
click at [138, 133] on input "shirlwa" at bounding box center [301, 128] width 540 height 19
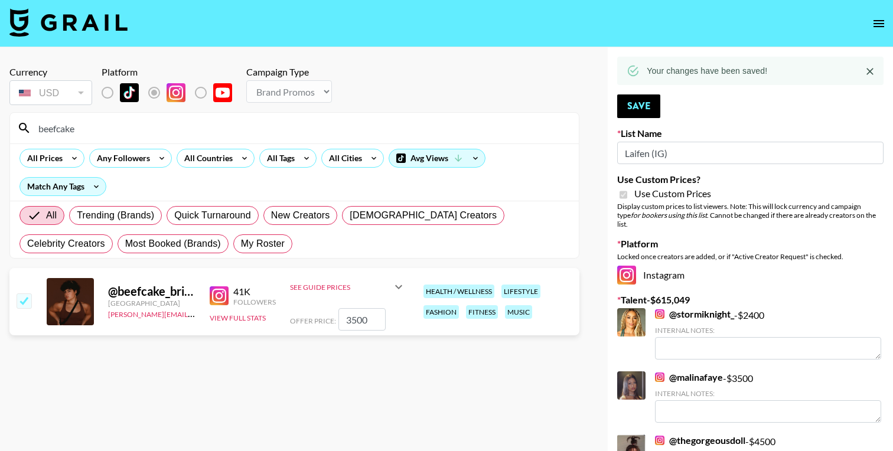
type input "beefcake"
click at [348, 316] on input "3500" at bounding box center [361, 319] width 47 height 22
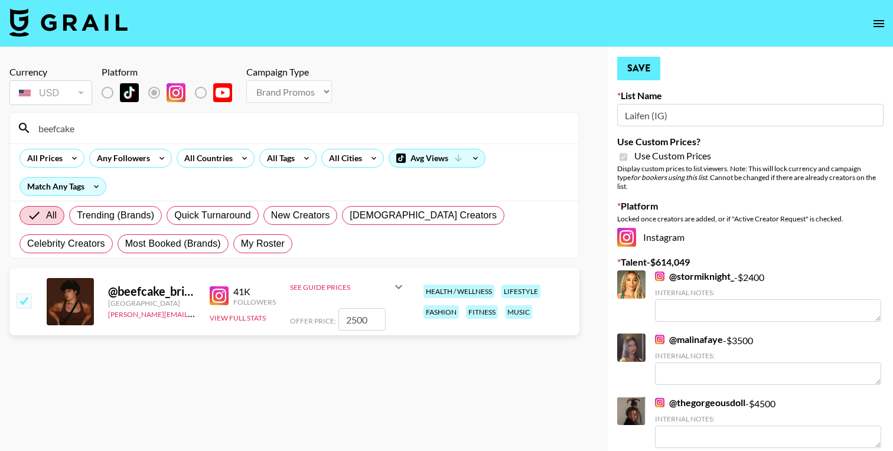
type input "2500"
click at [645, 67] on button "Save" at bounding box center [638, 69] width 43 height 24
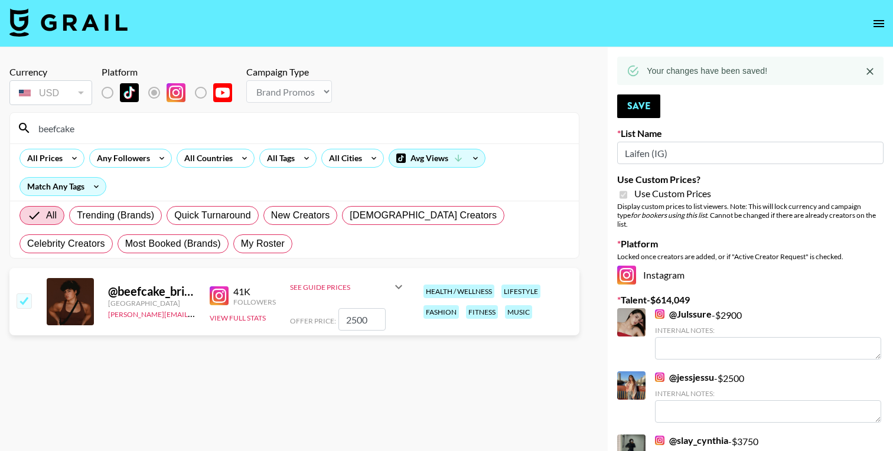
click at [157, 136] on input "beefcake" at bounding box center [301, 128] width 540 height 19
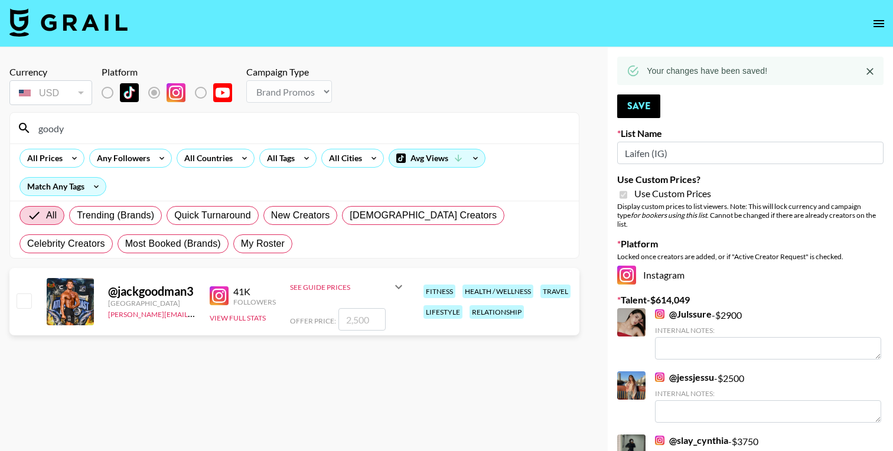
type input "goody"
click at [360, 326] on input "number" at bounding box center [361, 319] width 47 height 22
type input "2"
checkbox input "true"
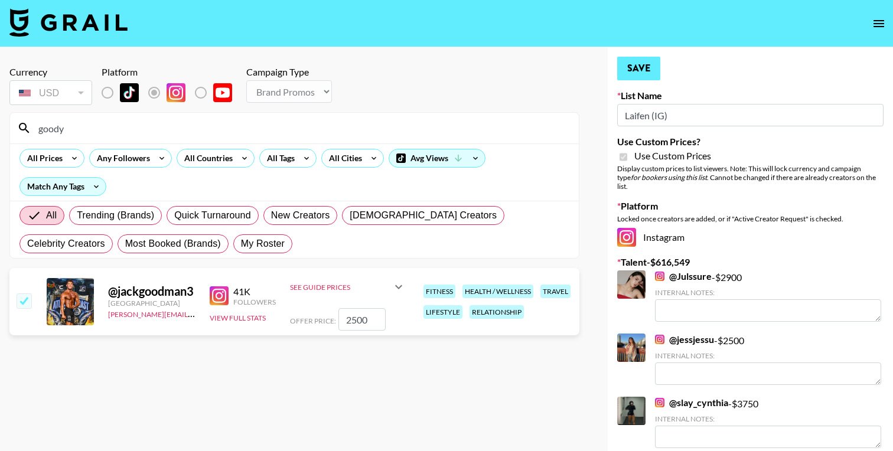
type input "2500"
click at [648, 68] on button "Save" at bounding box center [638, 69] width 43 height 24
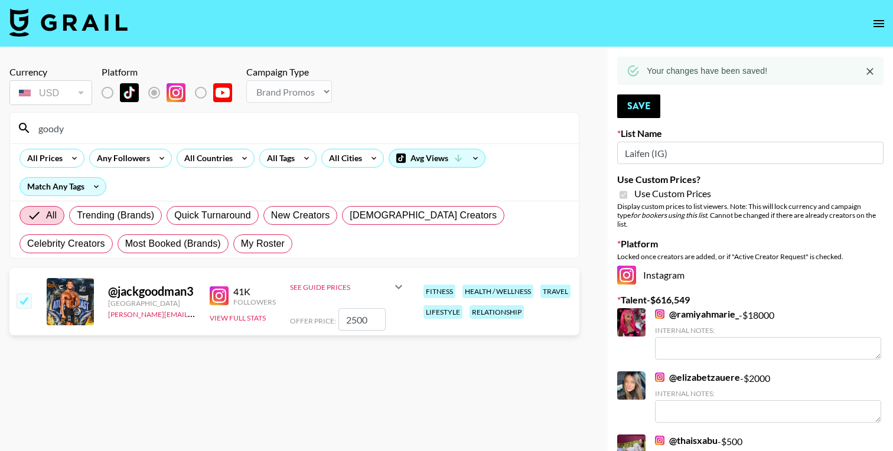
click at [107, 125] on input "goody" at bounding box center [301, 128] width 540 height 19
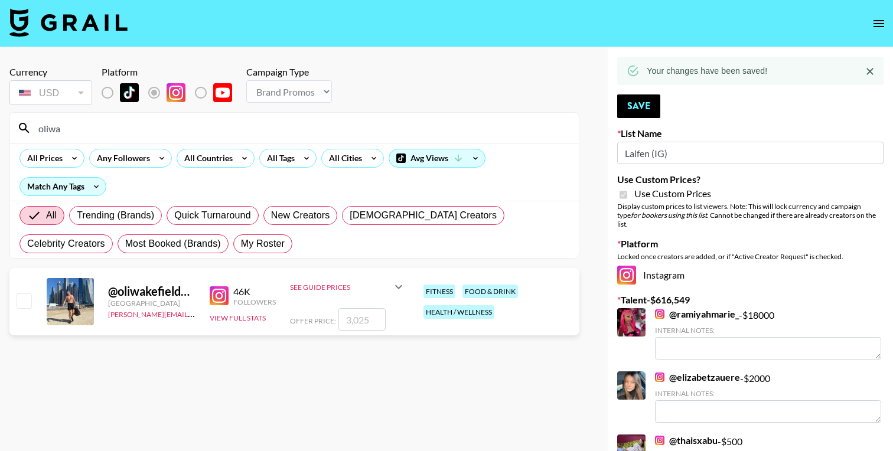
type input "oliwa"
click at [370, 326] on input "number" at bounding box center [361, 319] width 47 height 22
type input "2"
checkbox input "true"
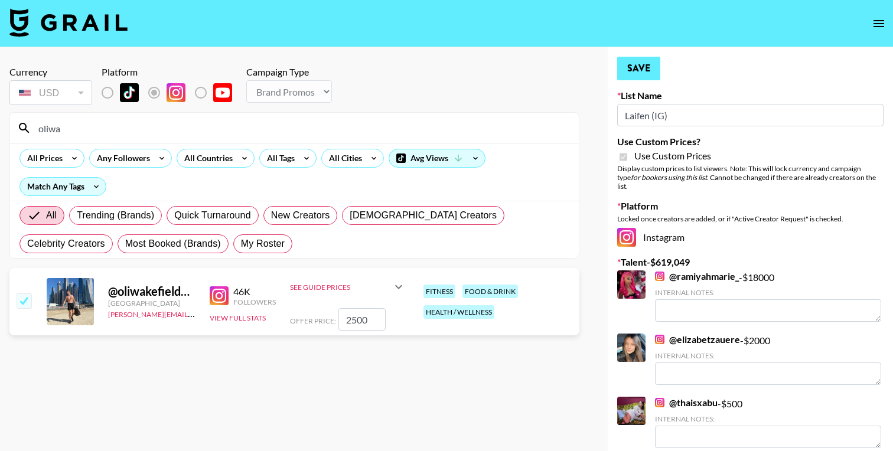
type input "2500"
click at [648, 73] on button "Save" at bounding box center [638, 69] width 43 height 24
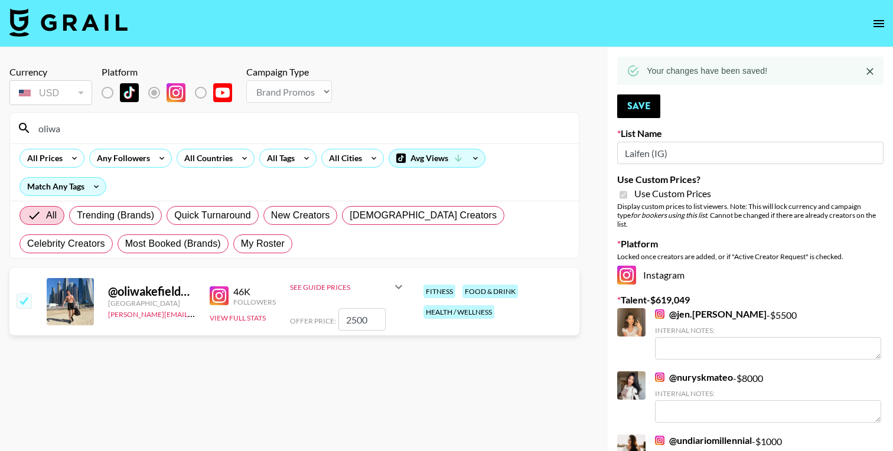
click at [83, 125] on input "oliwa" at bounding box center [301, 128] width 540 height 19
click at [103, 129] on input "oliwa" at bounding box center [301, 128] width 540 height 19
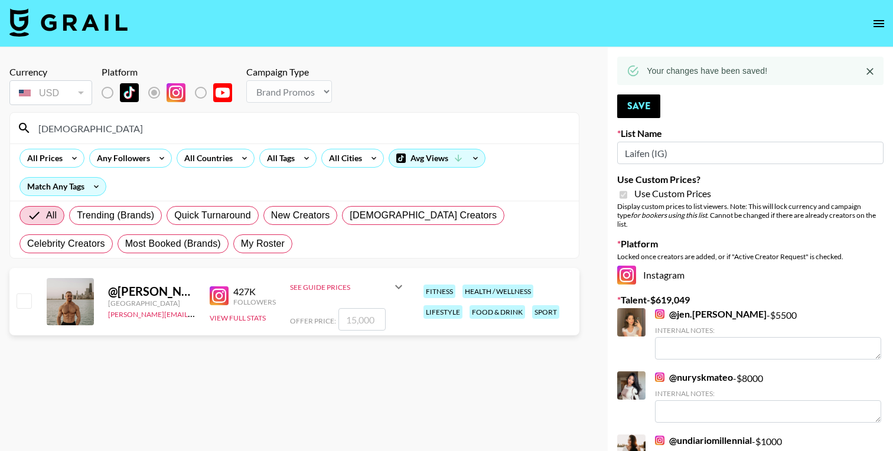
type input "[DEMOGRAPHIC_DATA]"
click at [373, 320] on input "number" at bounding box center [361, 319] width 47 height 22
type input "1"
checkbox input "true"
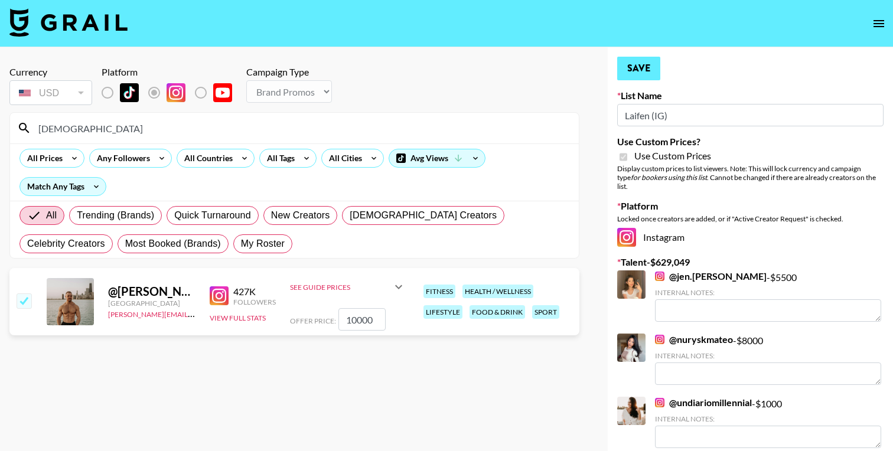
type input "10000"
click at [631, 71] on button "Save" at bounding box center [638, 69] width 43 height 24
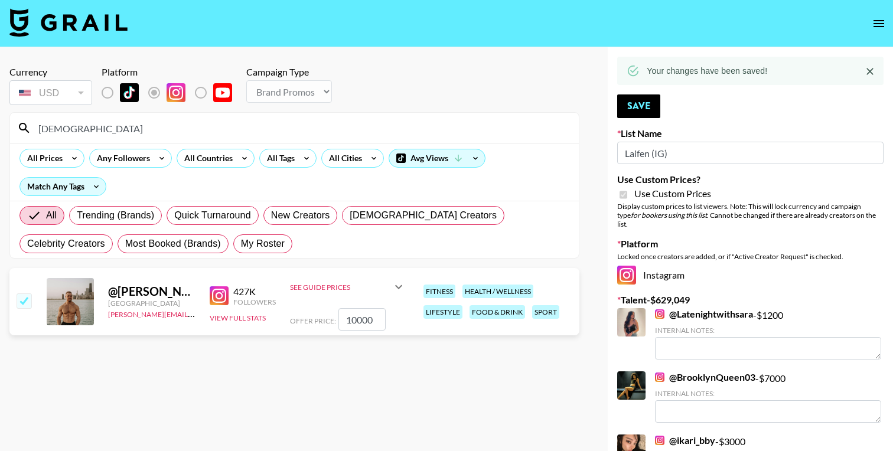
click at [138, 125] on input "[DEMOGRAPHIC_DATA]" at bounding box center [301, 128] width 540 height 19
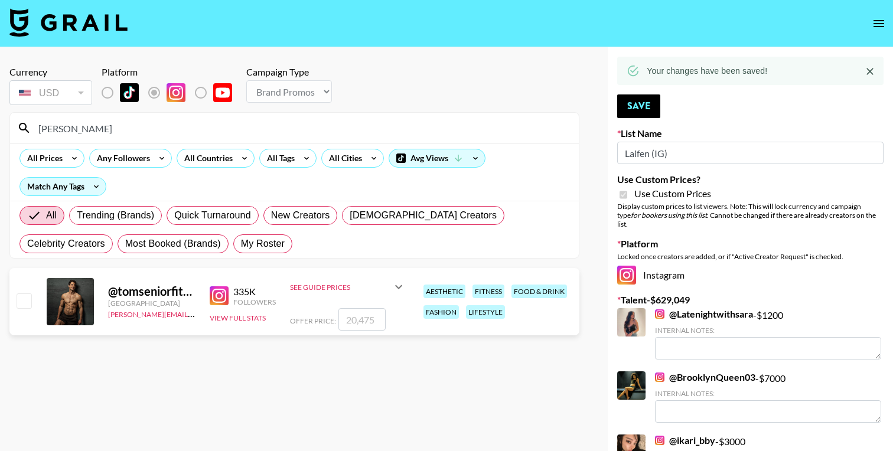
type input "[PERSON_NAME]"
click at [353, 317] on input "number" at bounding box center [361, 319] width 47 height 22
type input "1"
checkbox input "true"
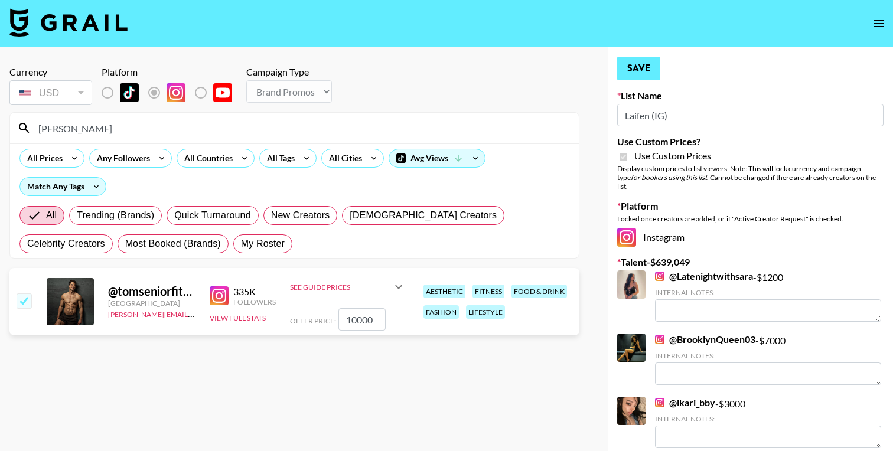
type input "10000"
click at [650, 79] on button "Save" at bounding box center [638, 69] width 43 height 24
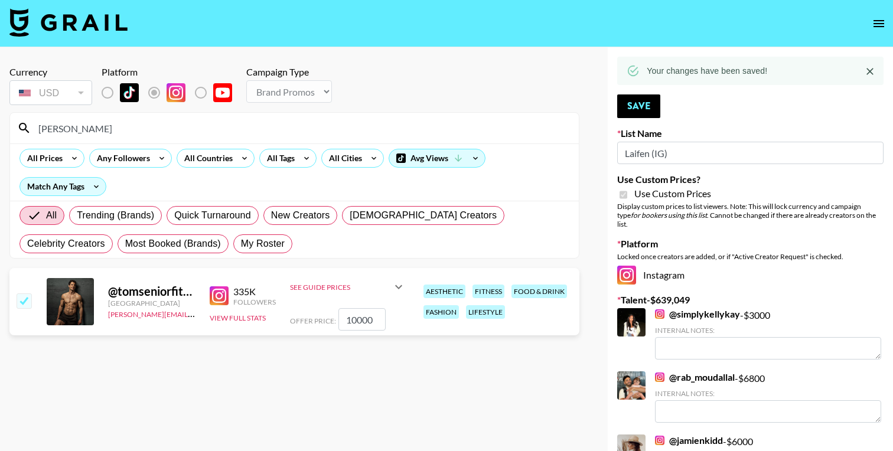
click at [135, 130] on input "[PERSON_NAME]" at bounding box center [301, 128] width 540 height 19
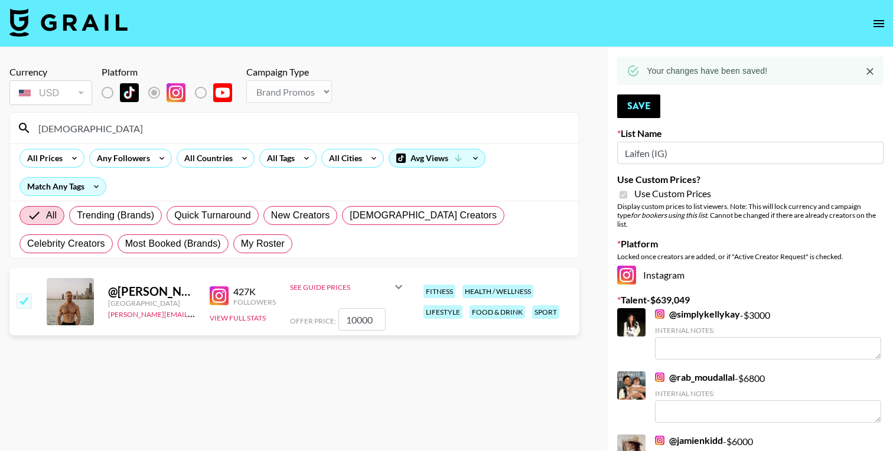
type input "christianpou"
click at [354, 321] on input "10000" at bounding box center [361, 319] width 47 height 22
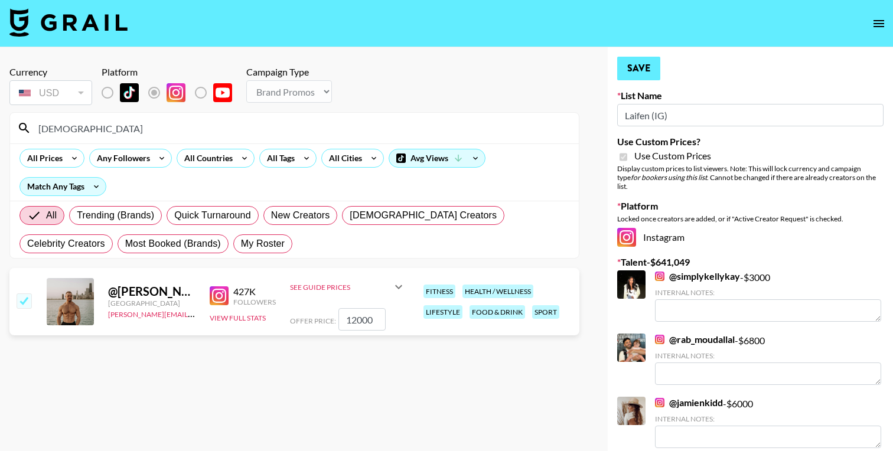
type input "12000"
click at [648, 69] on button "Save" at bounding box center [638, 69] width 43 height 24
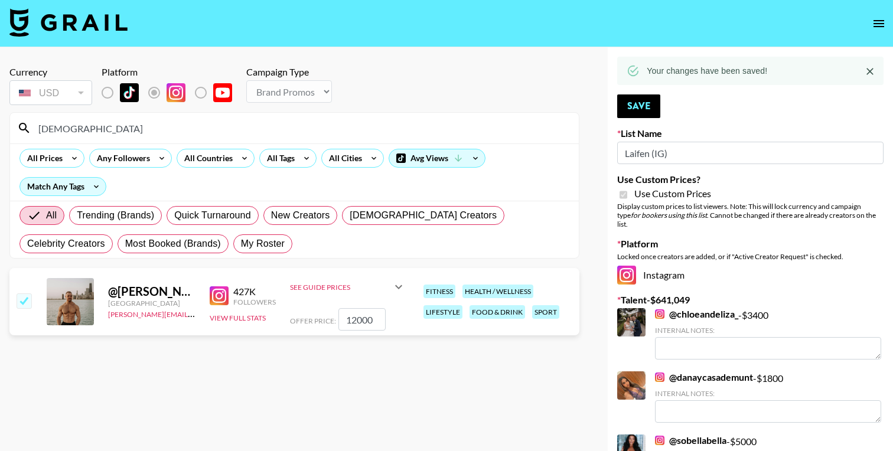
click at [319, 138] on div "christianpou" at bounding box center [294, 128] width 569 height 31
click at [319, 126] on input "christianpou" at bounding box center [301, 128] width 540 height 19
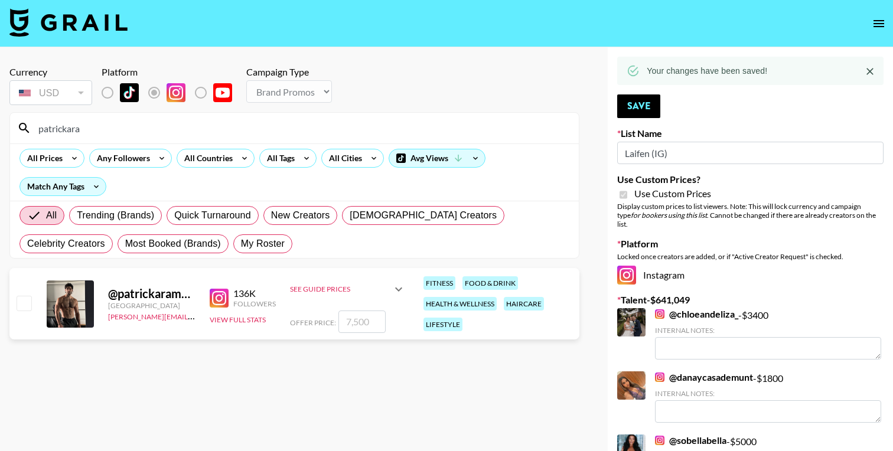
type input "patrickara"
click at [368, 322] on input "number" at bounding box center [361, 322] width 47 height 22
type input "8"
checkbox input "true"
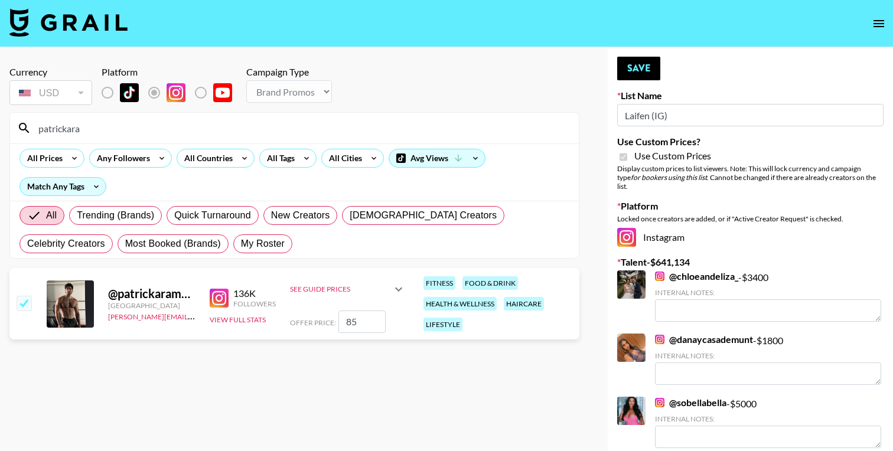
type input "8"
checkbox input "false"
type input "7"
checkbox input "true"
type input "7500"
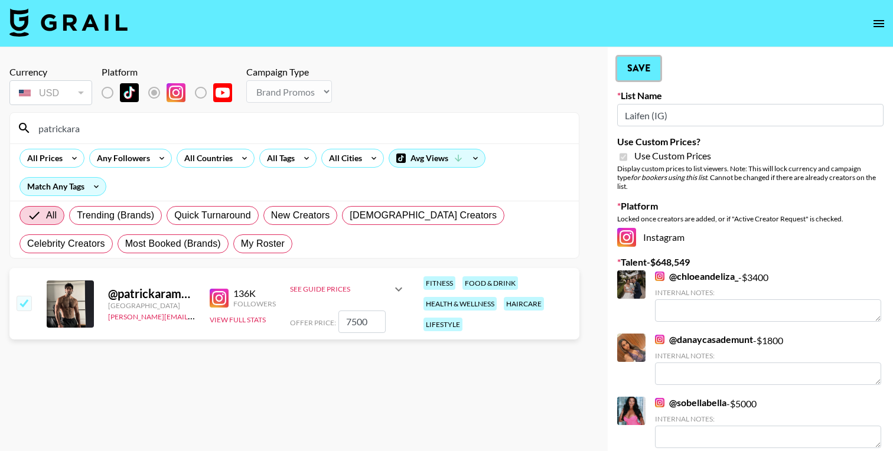
click at [644, 63] on button "Save" at bounding box center [638, 69] width 43 height 24
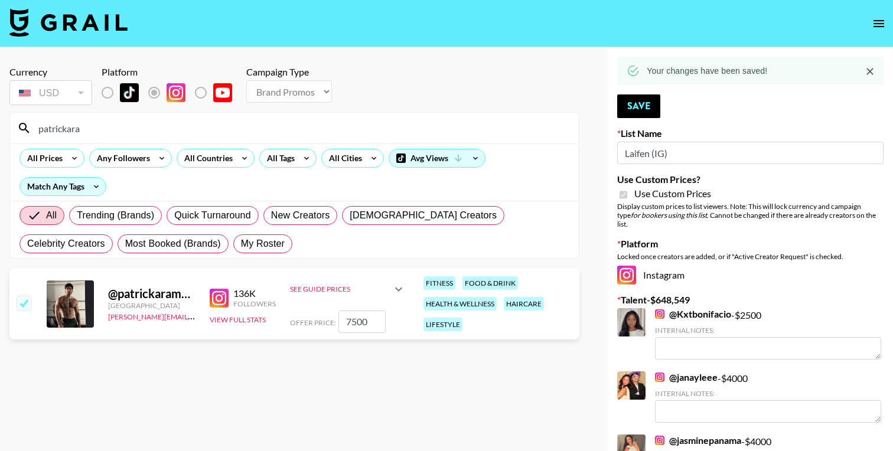
click at [117, 138] on div "patrickara" at bounding box center [294, 128] width 569 height 31
click at [120, 130] on input "patrickara" at bounding box center [301, 128] width 540 height 19
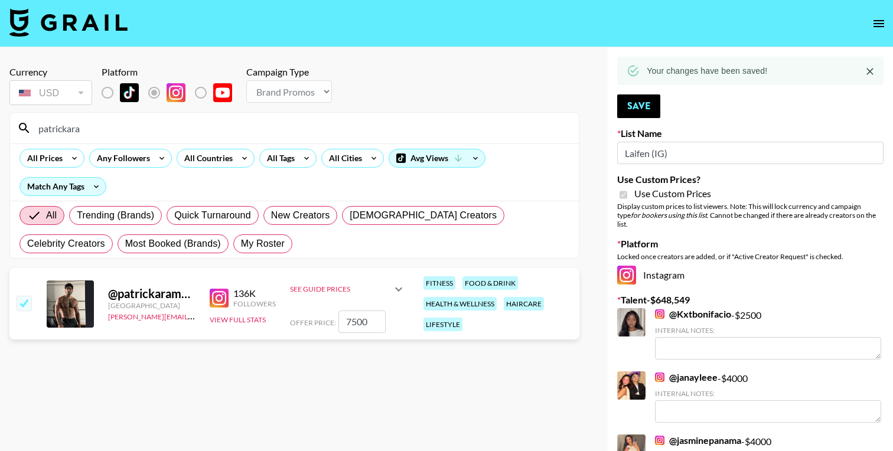
click at [120, 130] on input "patrickara" at bounding box center [301, 128] width 540 height 19
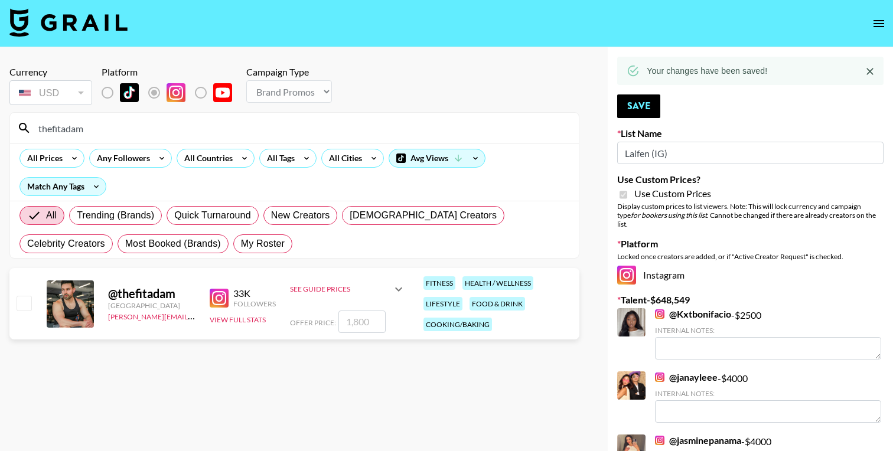
type input "thefitadam"
click at [358, 324] on input "number" at bounding box center [361, 322] width 47 height 22
type input "1"
checkbox input "true"
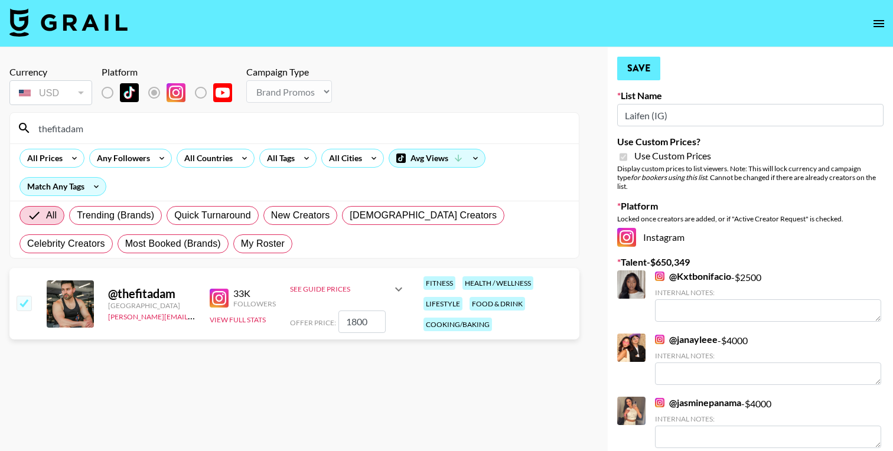
type input "1800"
click at [651, 58] on button "Save" at bounding box center [638, 69] width 43 height 24
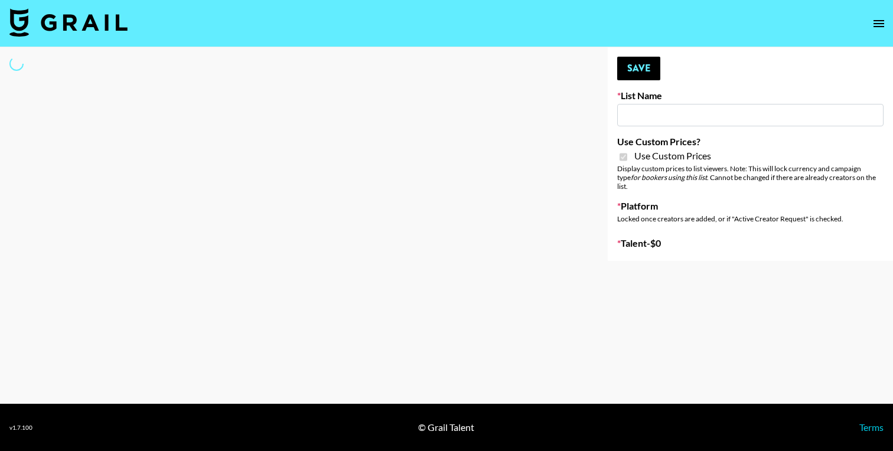
type input "Laifen (TikTok)"
checkbox input "true"
select select "Brand"
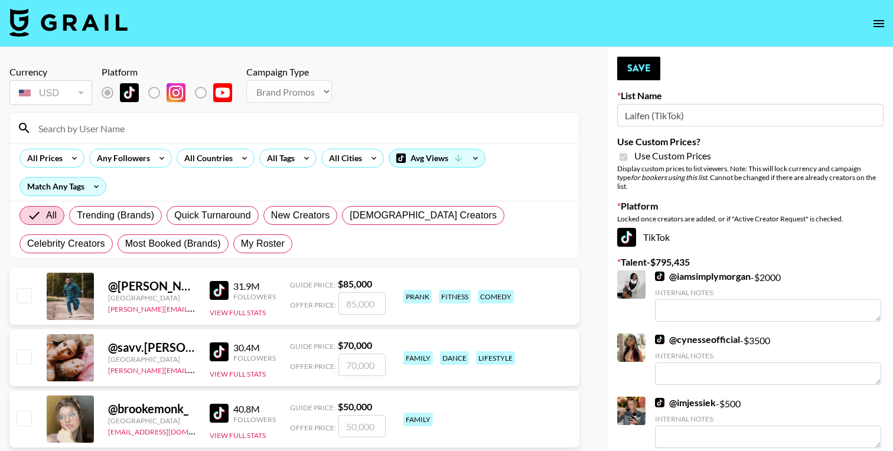
click at [213, 126] on input at bounding box center [301, 128] width 540 height 19
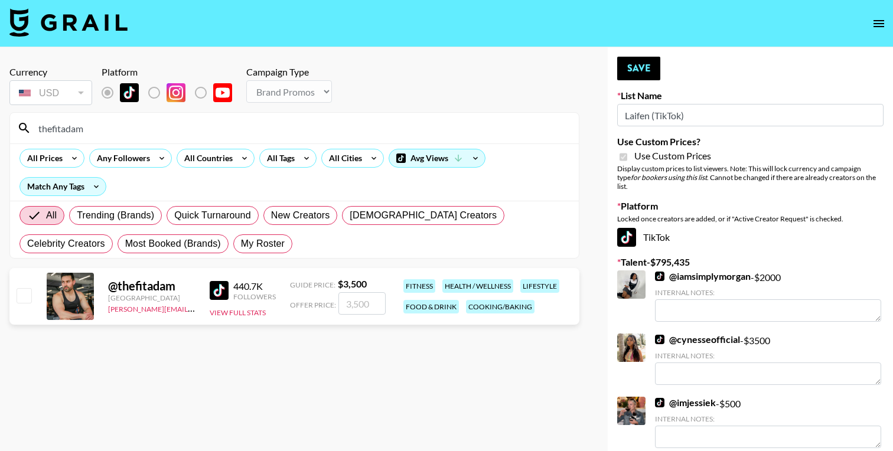
type input "thefitadam"
click at [354, 298] on input "number" at bounding box center [361, 303] width 47 height 22
type input "2"
checkbox input "true"
click at [349, 303] on input "2500" at bounding box center [361, 303] width 47 height 22
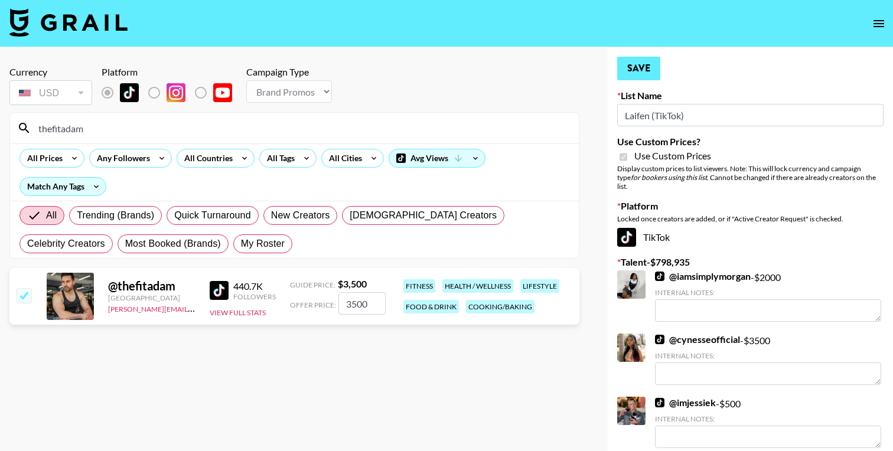
type input "3500"
click at [637, 67] on button "Save" at bounding box center [638, 69] width 43 height 24
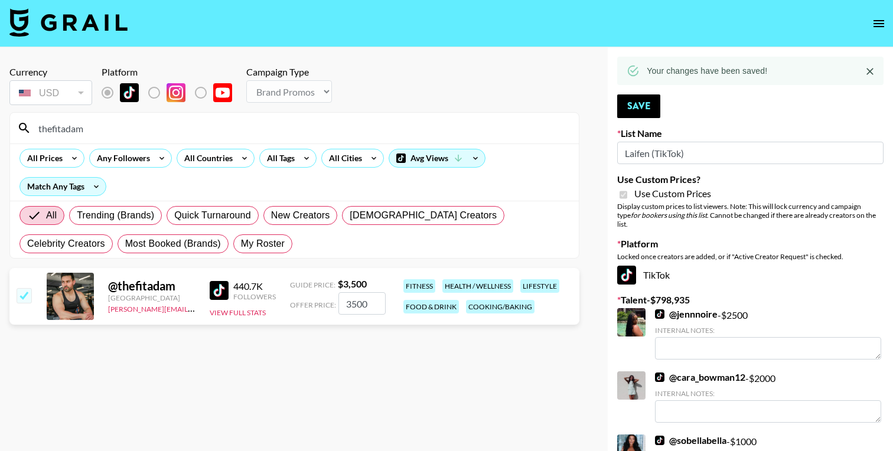
click at [178, 128] on input "thefitadam" at bounding box center [301, 128] width 540 height 19
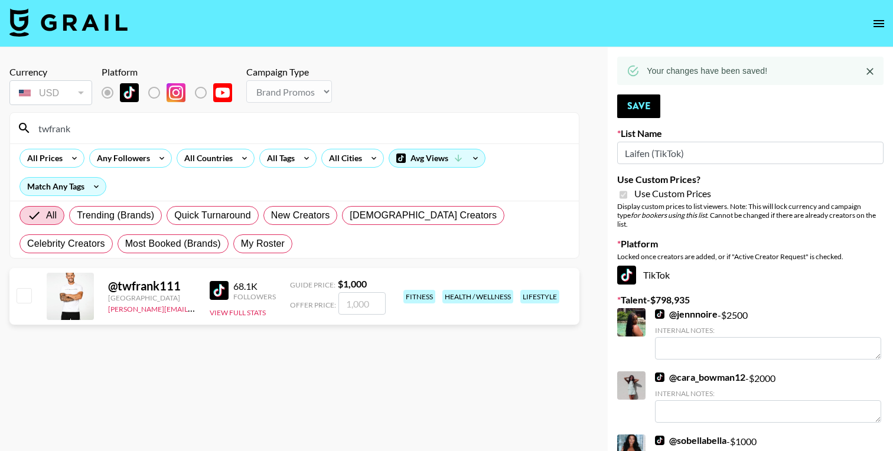
type input "twfrank"
click at [358, 305] on input "number" at bounding box center [361, 303] width 47 height 22
type input "12"
checkbox input "true"
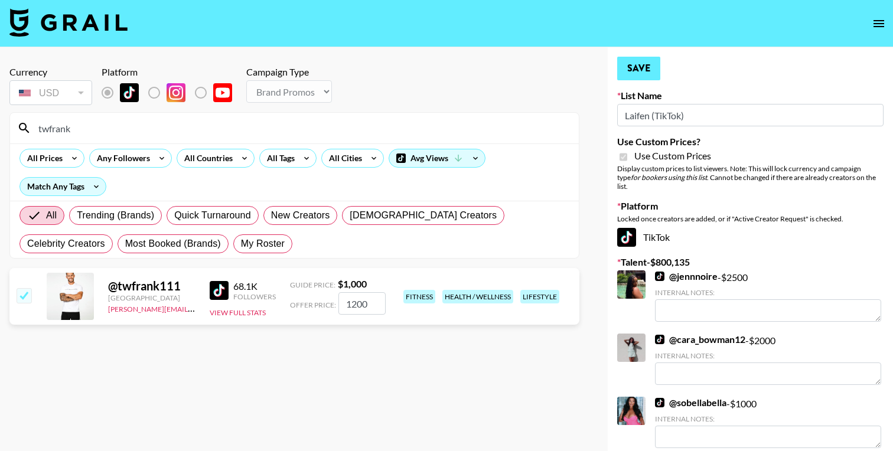
type input "1200"
drag, startPoint x: 633, startPoint y: 72, endPoint x: 212, endPoint y: 116, distance: 423.3
click at [633, 72] on button "Save" at bounding box center [638, 69] width 43 height 24
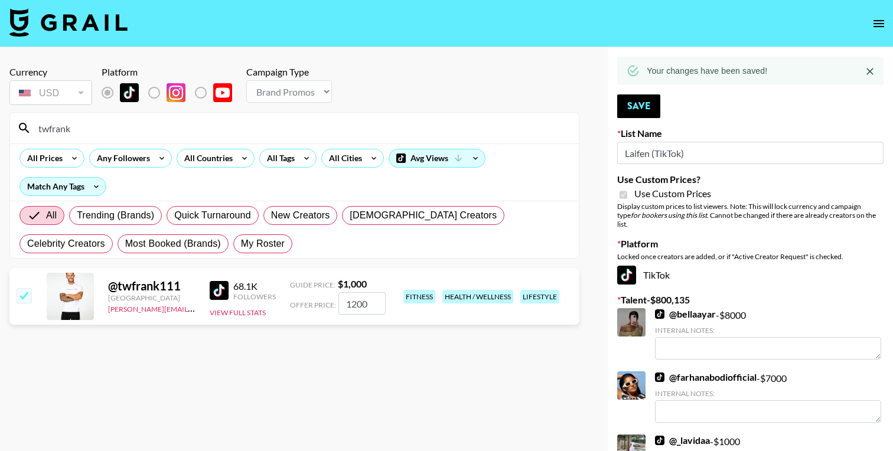
click at [111, 128] on input "twfrank" at bounding box center [301, 128] width 540 height 19
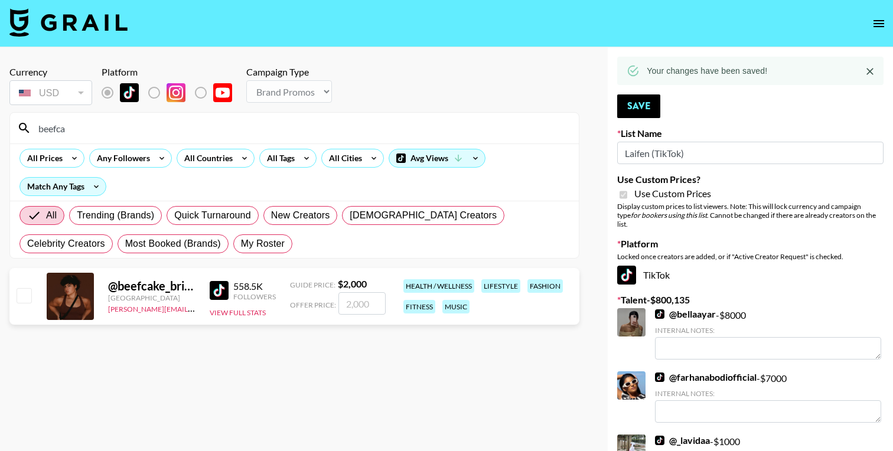
type input "beefca"
click at [363, 303] on input "number" at bounding box center [361, 303] width 47 height 22
type input "35"
checkbox input "true"
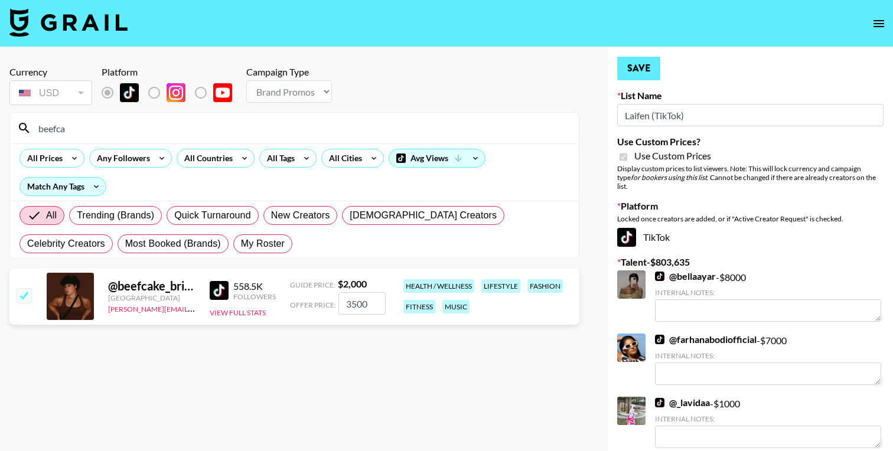
type input "3500"
click at [641, 63] on button "Save" at bounding box center [638, 69] width 43 height 24
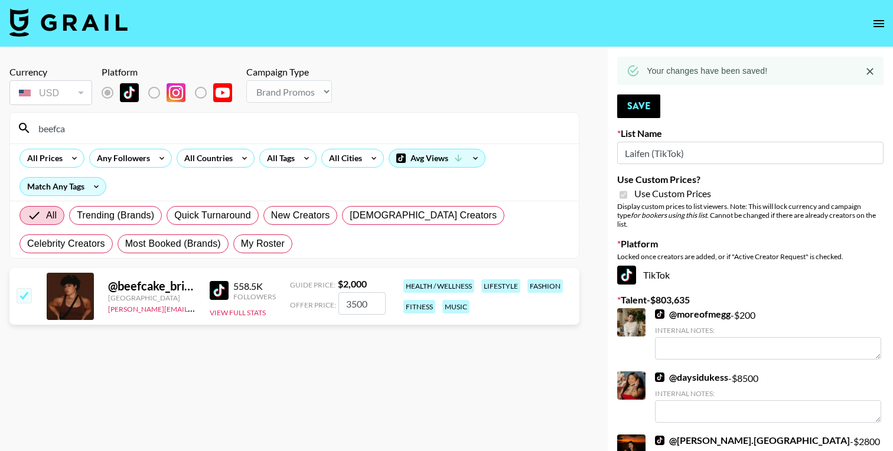
click at [94, 133] on input "beefca" at bounding box center [301, 128] width 540 height 19
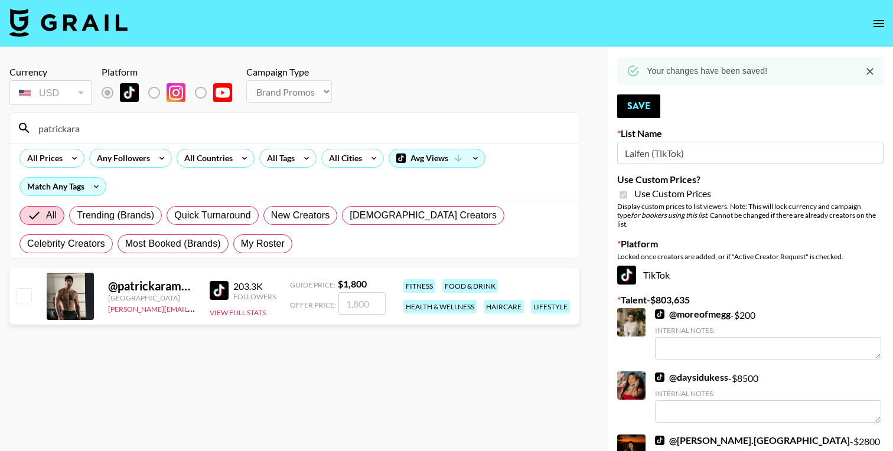
type input "patrickara"
click at [362, 308] on input "number" at bounding box center [361, 303] width 47 height 22
type input "2"
checkbox input "true"
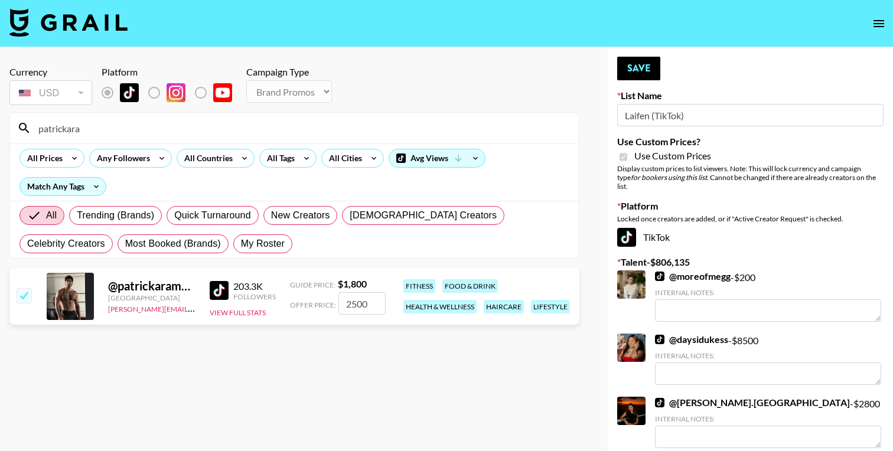
type input "2500"
click at [644, 60] on button "Save" at bounding box center [638, 69] width 43 height 24
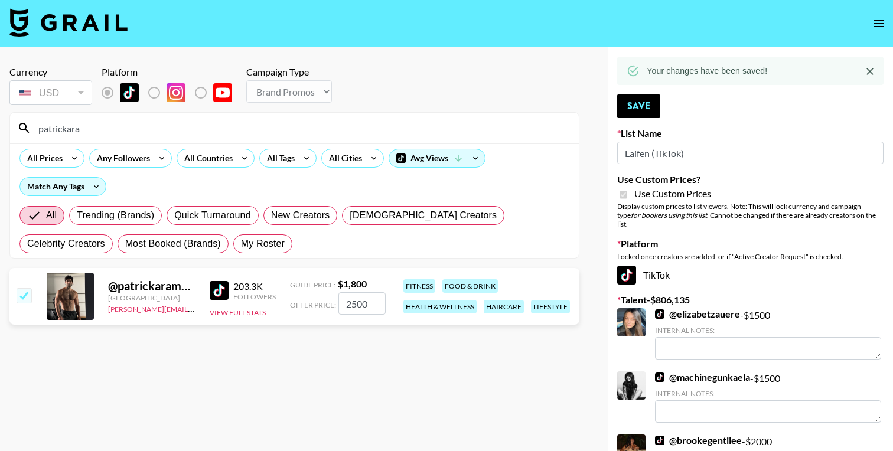
click at [127, 128] on input "patrickara" at bounding box center [301, 128] width 540 height 19
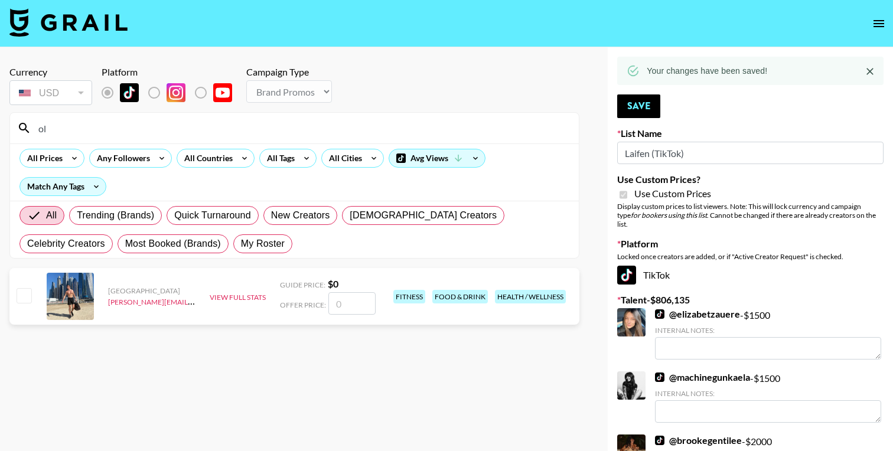
type input "o"
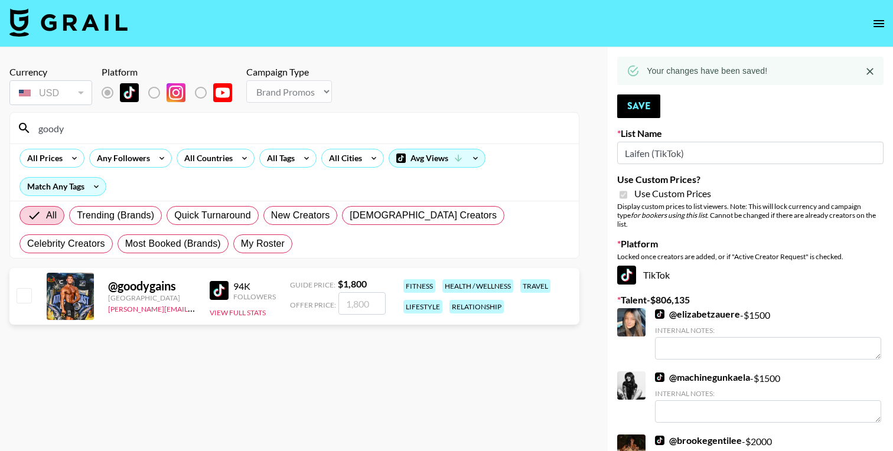
type input "goody"
click at [357, 306] on input "number" at bounding box center [361, 303] width 47 height 22
type input "1"
checkbox input "true"
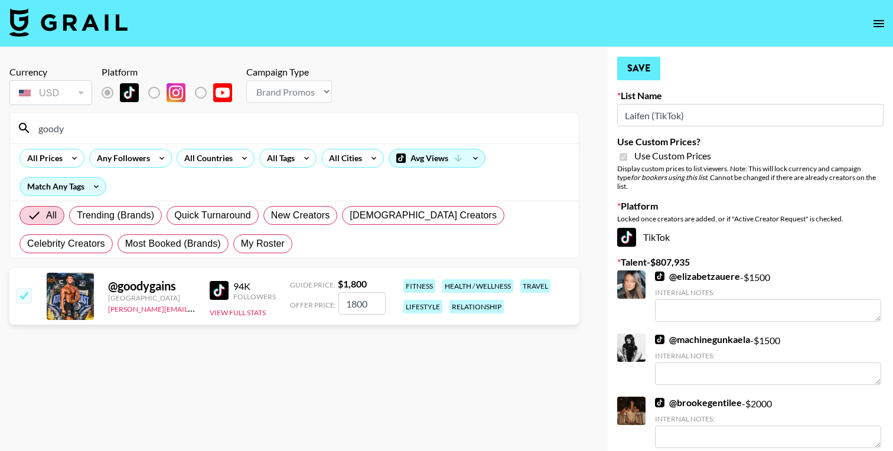
type input "1800"
click at [641, 64] on button "Save" at bounding box center [638, 69] width 43 height 24
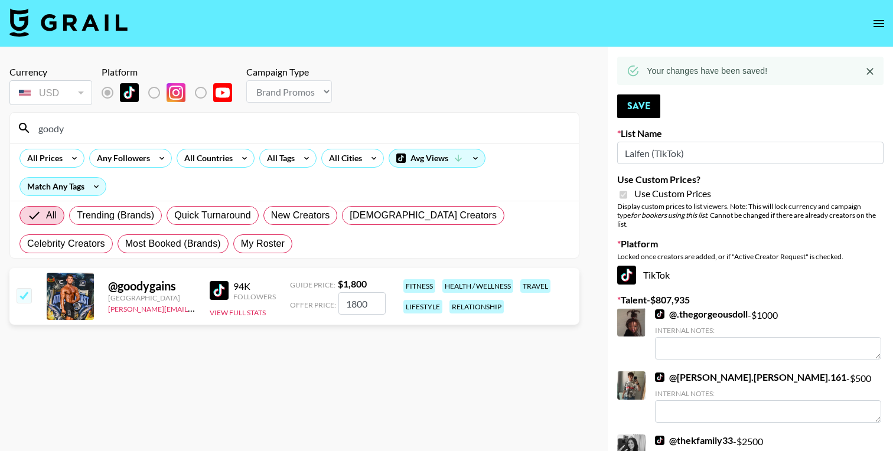
click at [154, 127] on input "goody" at bounding box center [301, 128] width 540 height 19
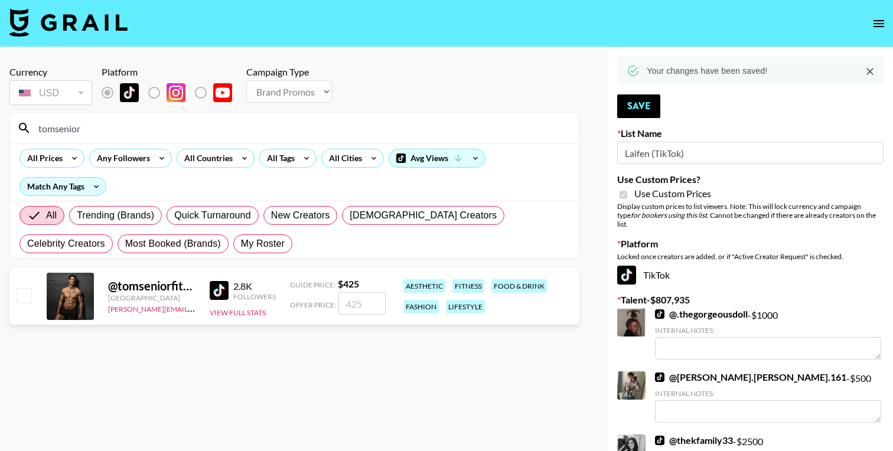
type input "tomsenior"
click at [361, 305] on input "number" at bounding box center [361, 303] width 47 height 22
type input "50"
checkbox input "true"
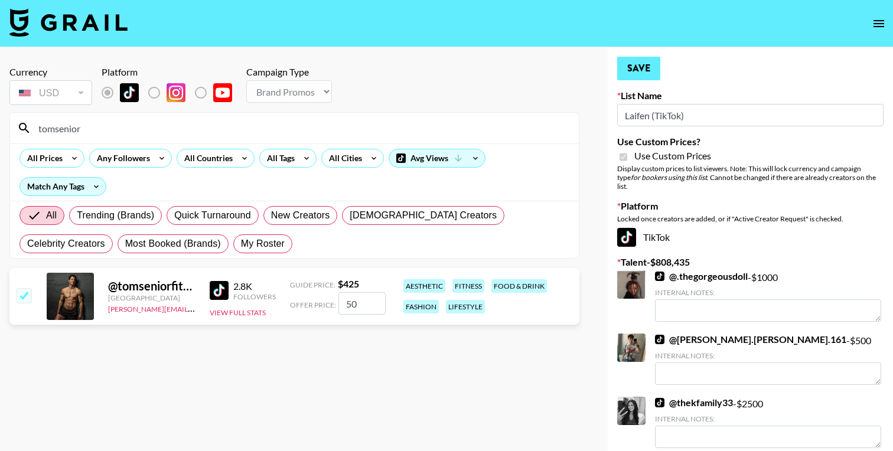
type input "5"
checkbox input "false"
type input "3"
checkbox input "true"
checkbox input "false"
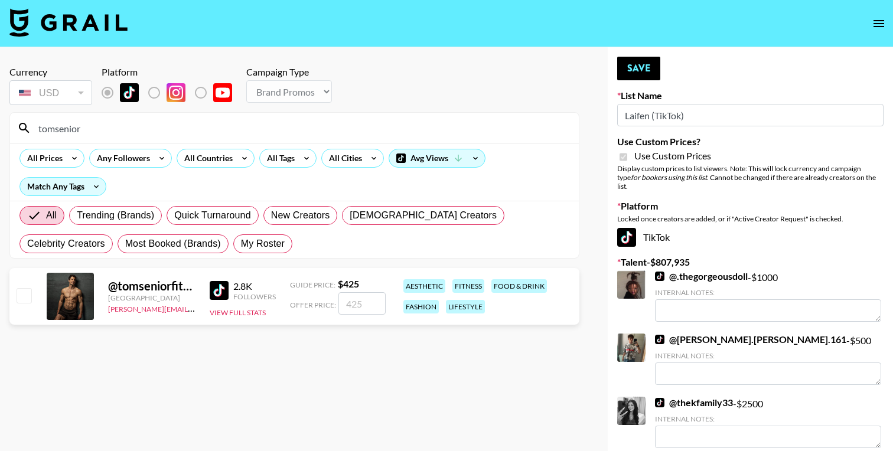
click at [117, 126] on input "tomsenior" at bounding box center [301, 128] width 540 height 19
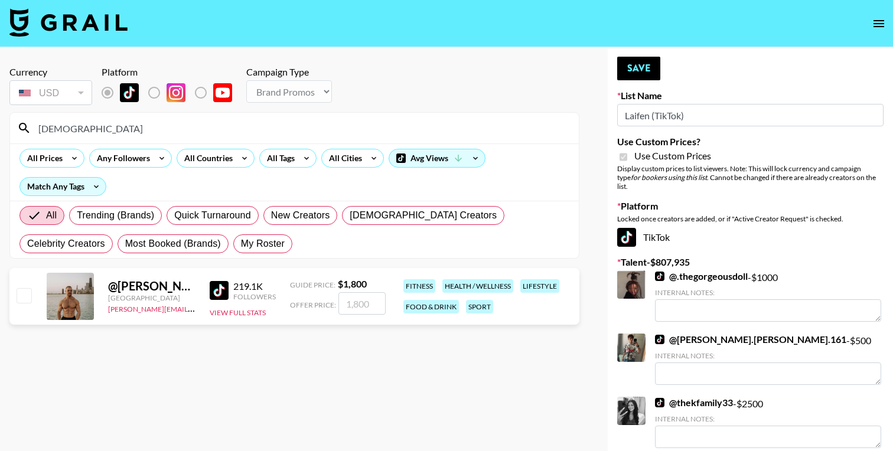
type input "[DEMOGRAPHIC_DATA]"
click at [380, 305] on input "number" at bounding box center [361, 303] width 47 height 22
type input "2"
checkbox input "true"
type input "2000"
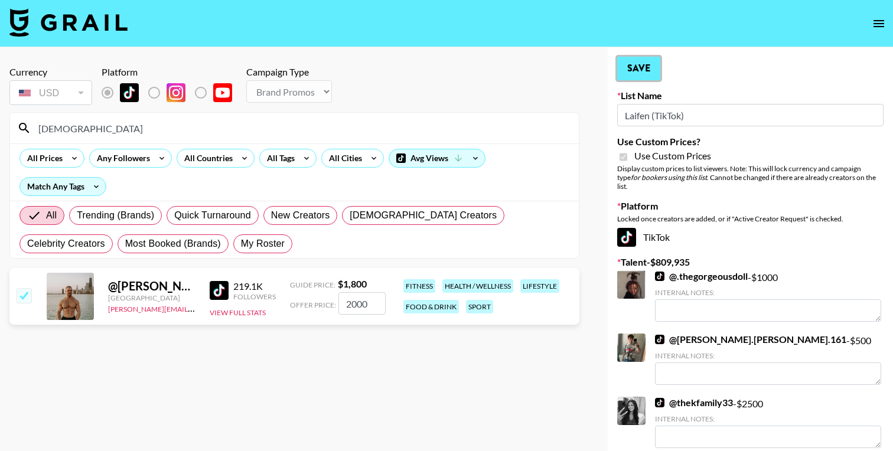
click at [636, 63] on button "Save" at bounding box center [638, 69] width 43 height 24
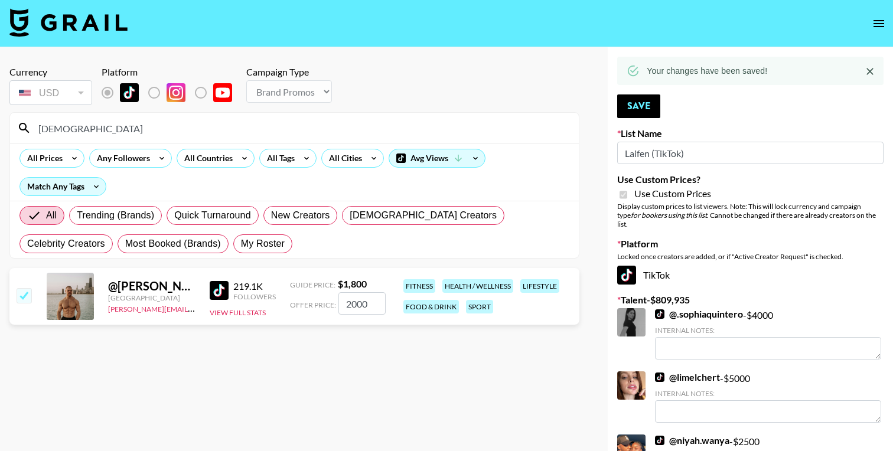
click at [105, 135] on input "[DEMOGRAPHIC_DATA]" at bounding box center [301, 128] width 540 height 19
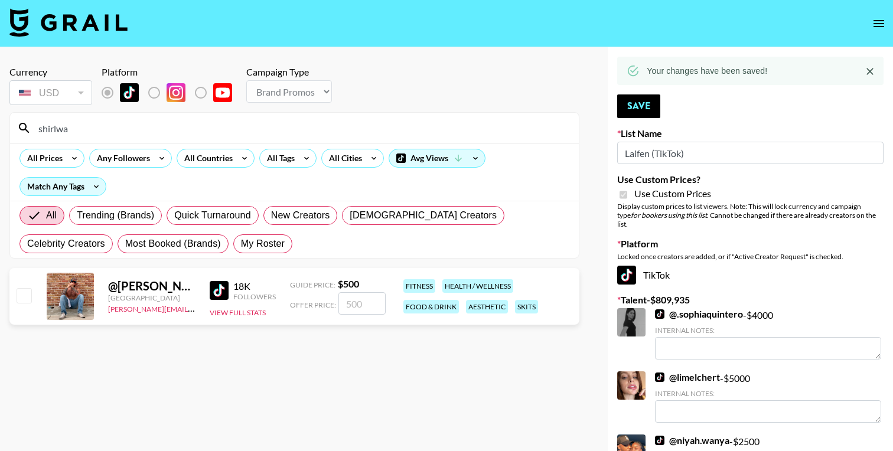
type input "shirlwa"
click at [365, 302] on input "number" at bounding box center [361, 303] width 47 height 22
type input "8"
checkbox input "true"
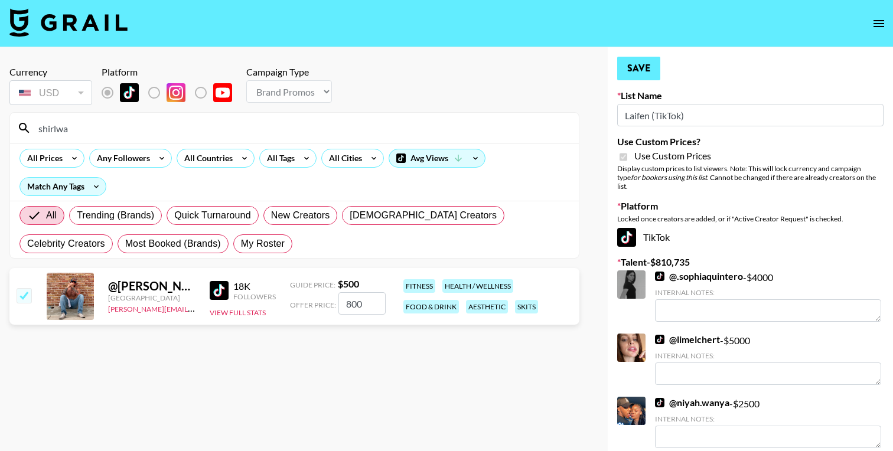
type input "800"
click at [646, 70] on button "Save" at bounding box center [638, 69] width 43 height 24
